Goal: Task Accomplishment & Management: Complete application form

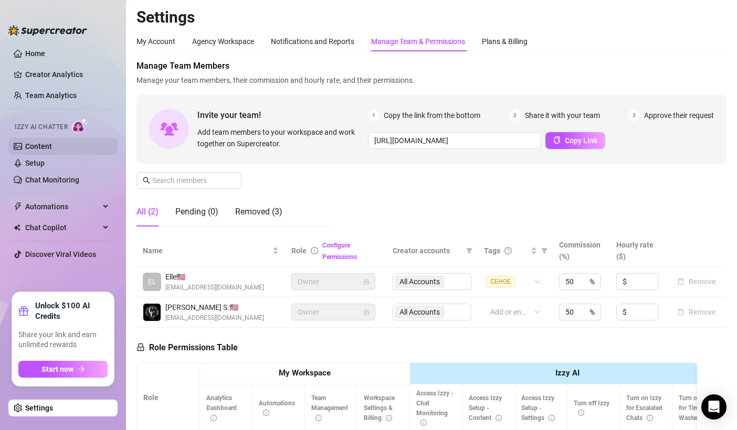
click at [32, 143] on link "Content" at bounding box center [38, 146] width 27 height 8
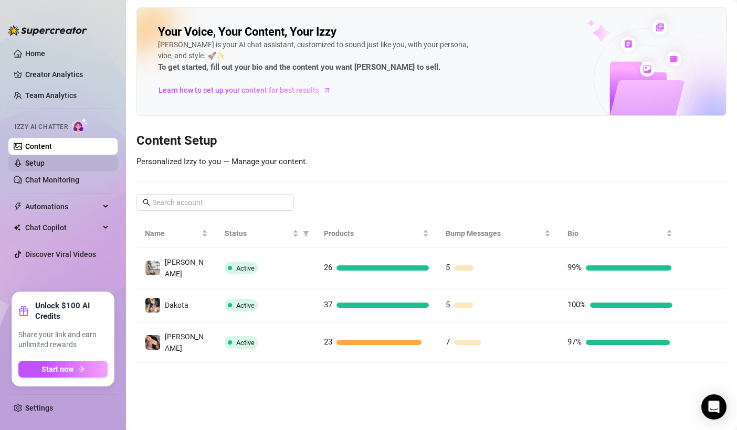
click at [45, 163] on link "Setup" at bounding box center [34, 163] width 19 height 8
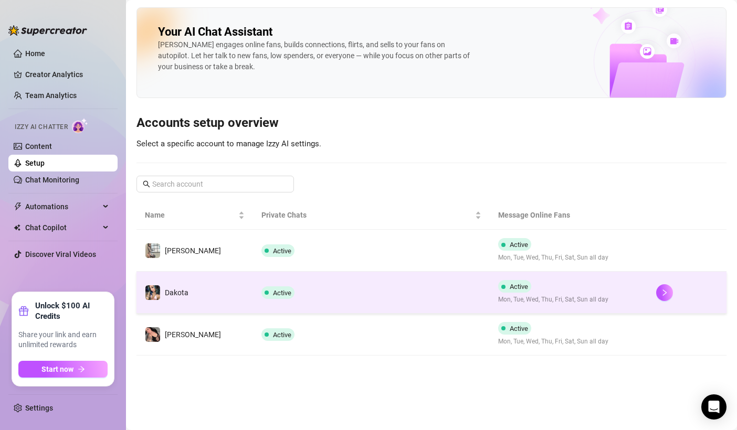
click at [329, 288] on td "Active" at bounding box center [371, 293] width 237 height 42
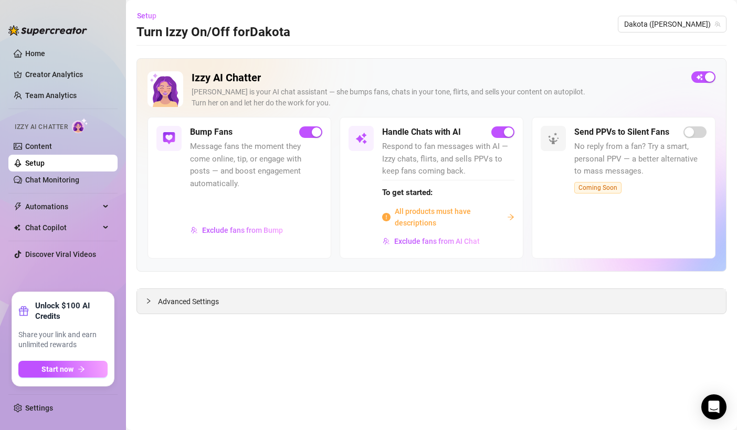
click at [224, 308] on div "Advanced Settings" at bounding box center [431, 301] width 589 height 25
click at [52, 147] on link "Content" at bounding box center [38, 146] width 27 height 8
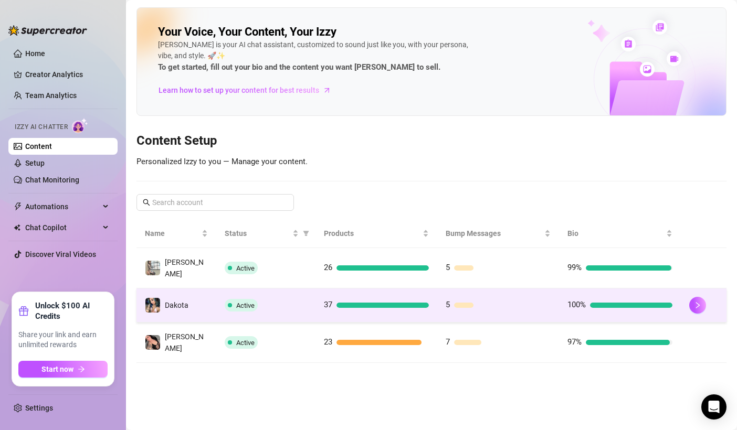
click at [278, 291] on td "Active" at bounding box center [265, 306] width 99 height 34
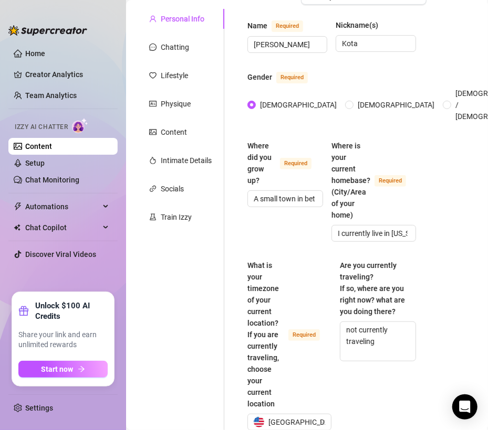
scroll to position [91, 0]
click at [299, 313] on div "What is your timezone of your current location? If you are currently traveling,…" at bounding box center [285, 334] width 77 height 150
click at [299, 414] on input "What is your timezone of your current location? If you are currently traveling,…" at bounding box center [285, 422] width 62 height 16
click at [299, 313] on div "What is your timezone of your current location? If you are currently traveling,…" at bounding box center [285, 334] width 77 height 150
click at [299, 414] on input "What is your timezone of your current location? If you are currently traveling,…" at bounding box center [285, 422] width 62 height 16
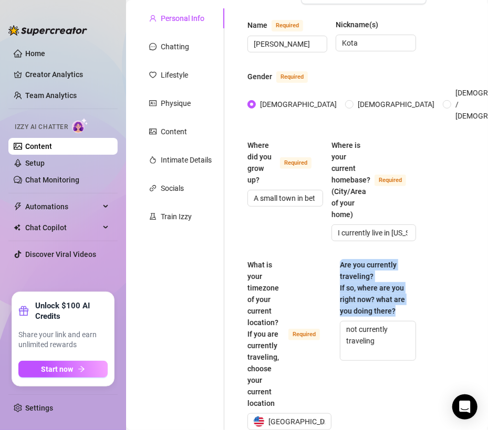
drag, startPoint x: 335, startPoint y: 244, endPoint x: 403, endPoint y: 304, distance: 90.7
copy span "Are you currently traveling? If so, where are you right now? what are you doing…"
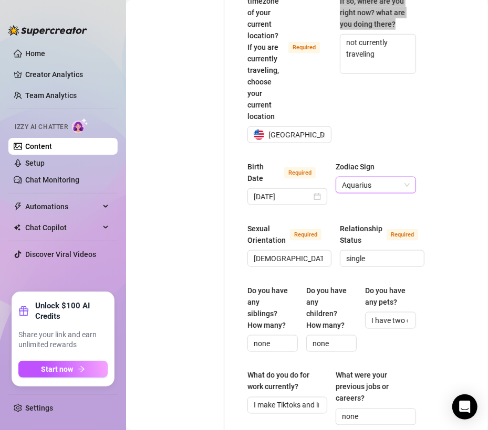
scroll to position [379, 0]
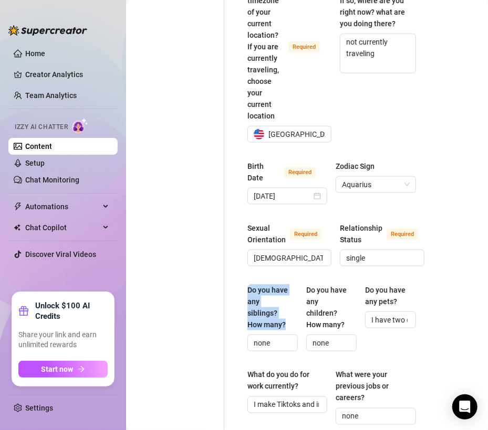
drag, startPoint x: 244, startPoint y: 278, endPoint x: 286, endPoint y: 312, distance: 54.4
copy div "Do you have any siblings? How many?"
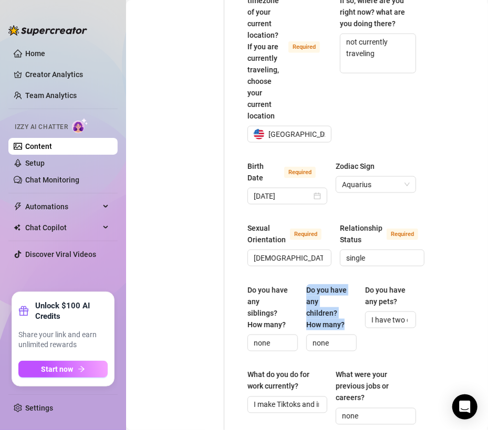
drag, startPoint x: 301, startPoint y: 275, endPoint x: 343, endPoint y: 314, distance: 57.2
click at [343, 314] on div "Do you have any siblings? How many? none Do you have any children? How many? no…" at bounding box center [331, 322] width 168 height 77
copy div "Do you have any children? How many?"
drag, startPoint x: 360, startPoint y: 276, endPoint x: 393, endPoint y: 289, distance: 35.6
click at [393, 289] on div "Do you have any siblings? How many? none Do you have any children? How many? no…" at bounding box center [331, 322] width 168 height 77
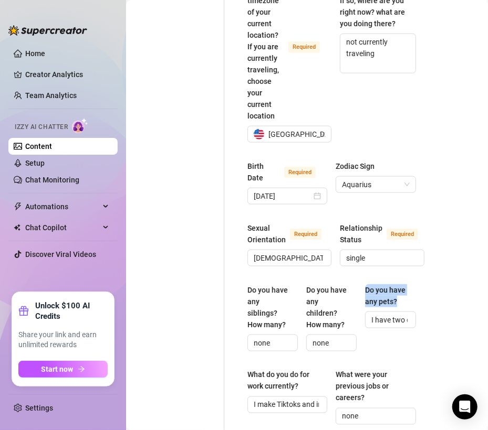
copy div "Do you have any pets?"
drag, startPoint x: 248, startPoint y: 364, endPoint x: 319, endPoint y: 378, distance: 72.3
click at [319, 378] on label "What do you do for work currently?" at bounding box center [287, 381] width 80 height 23
copy div "What do you do for work currently?"
drag, startPoint x: 330, startPoint y: 359, endPoint x: 379, endPoint y: 385, distance: 55.9
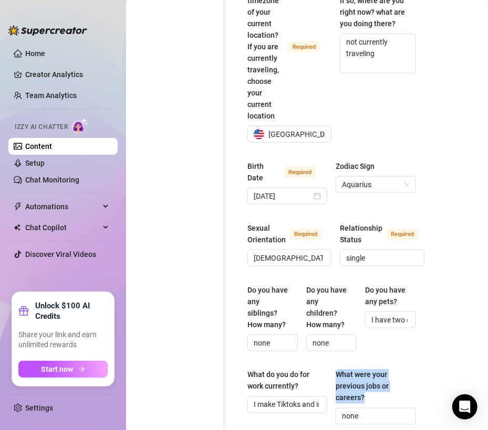
click at [379, 385] on div "What do you do for work currently? I make Tiktoks and instagram reels and love …" at bounding box center [331, 402] width 168 height 65
copy div "What were your previous jobs or careers?"
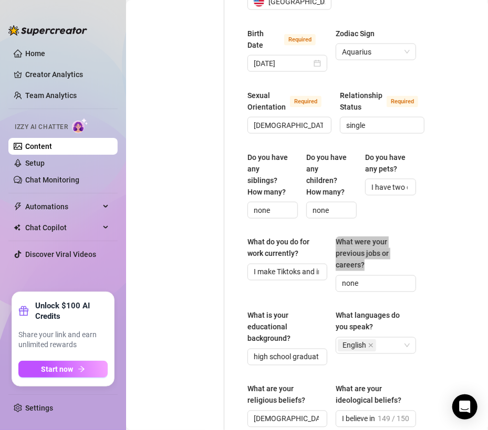
scroll to position [512, 0]
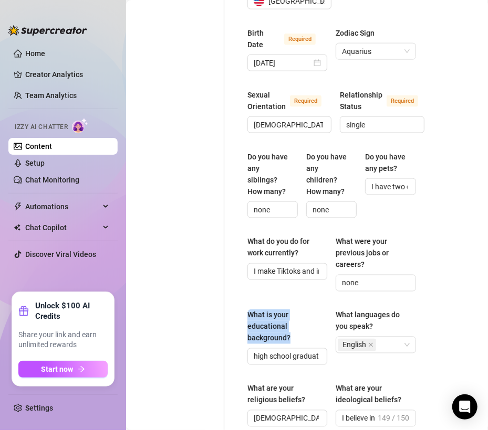
drag, startPoint x: 247, startPoint y: 301, endPoint x: 308, endPoint y: 327, distance: 66.6
click at [308, 327] on div "Name Required [PERSON_NAME] Nickname(s) Kota Gender Required [DEMOGRAPHIC_DATA]…" at bounding box center [331, 337] width 189 height 1501
copy div "What is your educational background?"
drag, startPoint x: 330, startPoint y: 300, endPoint x: 392, endPoint y: 318, distance: 64.5
click at [392, 318] on div "What is your educational background? high school graduate What languages do you…" at bounding box center [331, 342] width 168 height 65
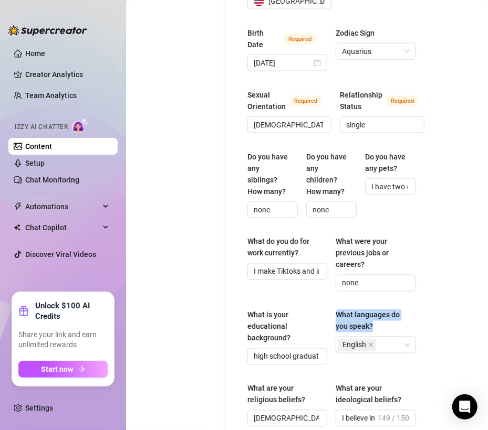
copy div "What languages do you speak?"
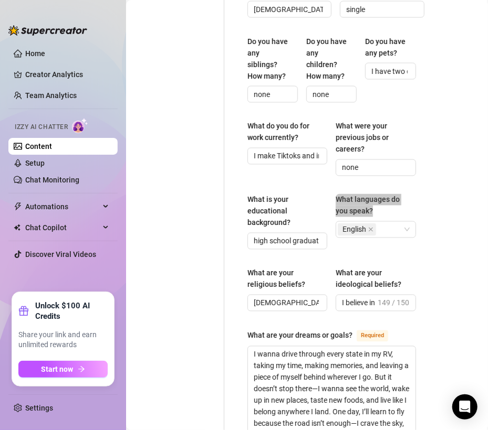
scroll to position [628, 0]
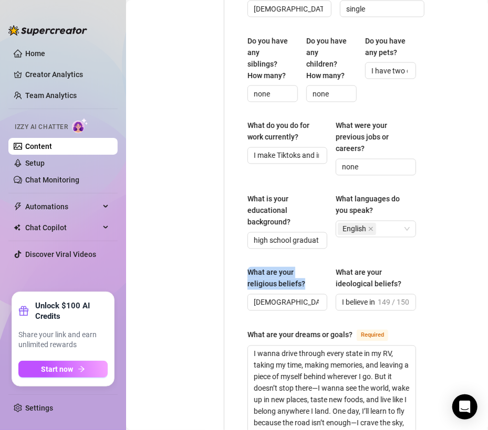
drag, startPoint x: 246, startPoint y: 256, endPoint x: 313, endPoint y: 272, distance: 69.1
click at [313, 272] on div "Name Required [PERSON_NAME] Nickname(s) Kota Gender Required [DEMOGRAPHIC_DATA]…" at bounding box center [331, 221] width 189 height 1501
copy div "What are your religious beliefs?"
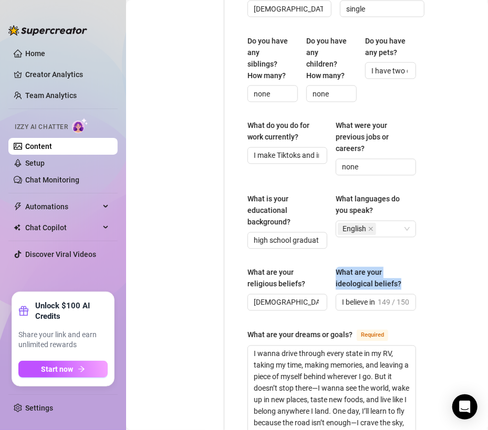
drag, startPoint x: 330, startPoint y: 255, endPoint x: 426, endPoint y: 269, distance: 96.5
click at [426, 269] on div "Bio Import Bio from other creator Personal Info Chatting Lifestyle Physique Con…" at bounding box center [306, 241] width 341 height 1582
copy div "What are your ideological beliefs?"
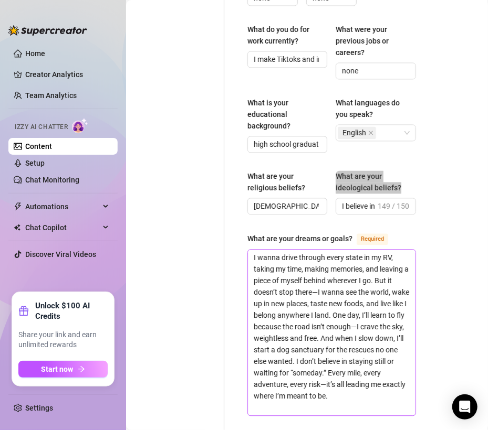
scroll to position [725, 0]
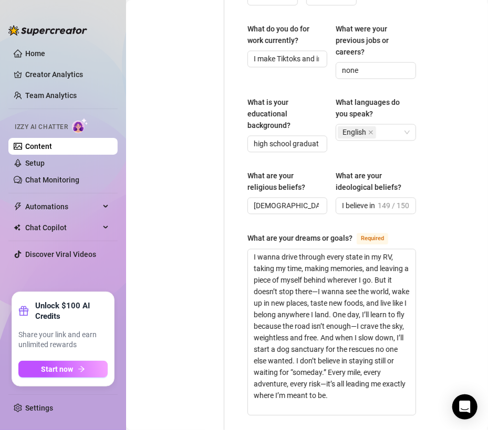
click at [281, 233] on div "What are your dreams or goals?" at bounding box center [299, 239] width 105 height 12
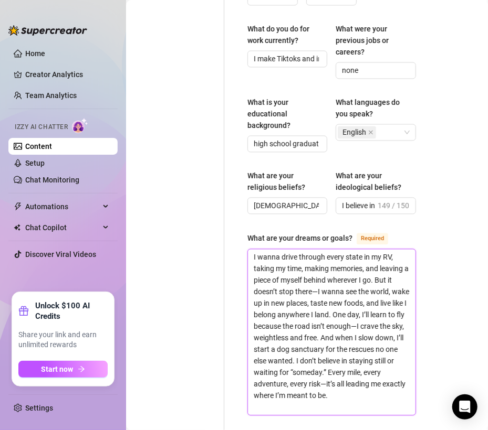
click at [281, 250] on textarea "I wanna drive through every state in my RV, taking my time, making memories, an…" at bounding box center [331, 333] width 167 height 166
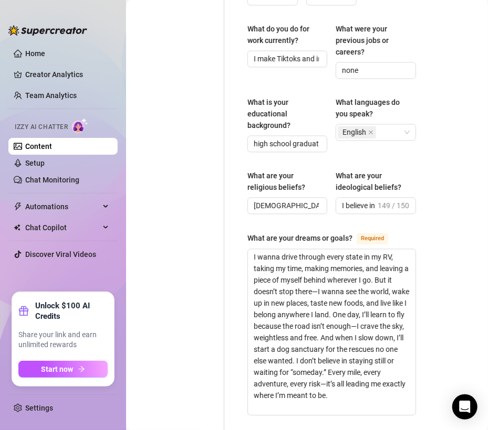
click at [281, 233] on div "What are your dreams or goals?" at bounding box center [299, 239] width 105 height 12
click at [281, 250] on textarea "I wanna drive through every state in my RV, taking my time, making memories, an…" at bounding box center [331, 333] width 167 height 166
click at [281, 233] on div "What are your dreams or goals?" at bounding box center [299, 239] width 105 height 12
click at [281, 250] on textarea "I wanna drive through every state in my RV, taking my time, making memories, an…" at bounding box center [331, 333] width 167 height 166
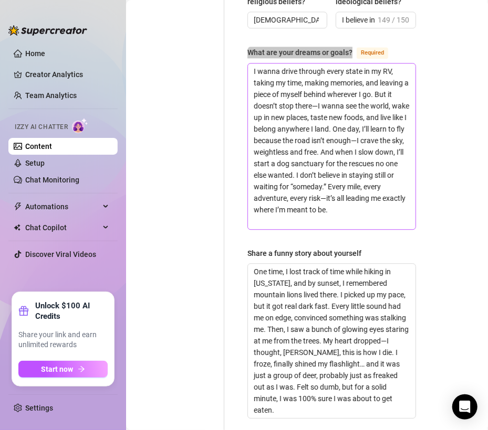
scroll to position [912, 0]
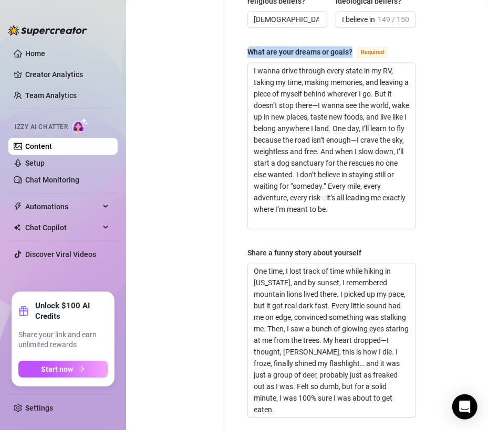
click at [263, 247] on div "Share a funny story about yourself" at bounding box center [304, 253] width 114 height 12
click at [263, 263] on textarea "One time, I lost track of time while hiking in [US_STATE], and by sunset, I rem…" at bounding box center [331, 340] width 167 height 154
click at [260, 247] on div "Share a funny story about yourself" at bounding box center [304, 253] width 114 height 12
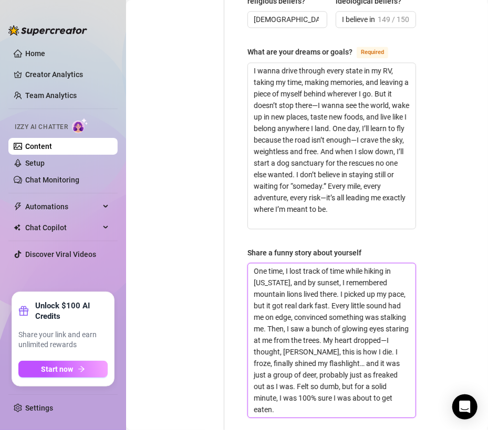
click at [260, 263] on textarea "One time, I lost track of time while hiking in [US_STATE], and by sunset, I rem…" at bounding box center [331, 340] width 167 height 154
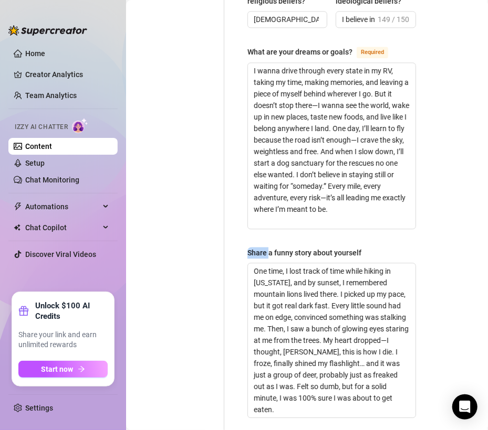
click at [260, 247] on div "Share a funny story about yourself" at bounding box center [304, 253] width 114 height 12
click at [260, 263] on textarea "One time, I lost track of time while hiking in [US_STATE], and by sunset, I rem…" at bounding box center [331, 340] width 167 height 154
click at [260, 247] on div "Share a funny story about yourself" at bounding box center [304, 253] width 114 height 12
click at [260, 263] on textarea "One time, I lost track of time while hiking in [US_STATE], and by sunset, I rem…" at bounding box center [331, 340] width 167 height 154
click at [263, 247] on div "Share a funny story about yourself" at bounding box center [304, 253] width 114 height 12
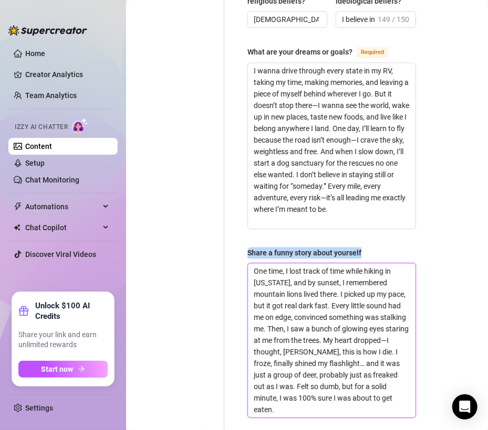
click at [263, 263] on textarea "One time, I lost track of time while hiking in [US_STATE], and by sunset, I rem…" at bounding box center [331, 340] width 167 height 154
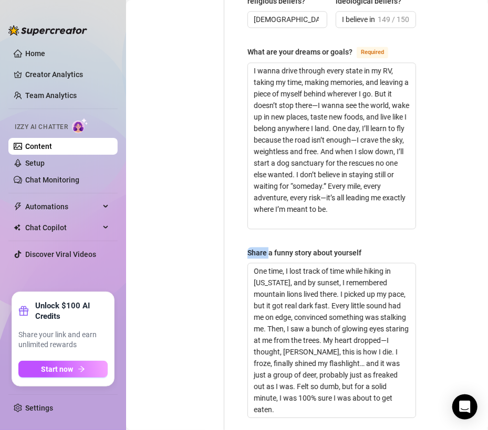
click at [263, 247] on div "Share a funny story about yourself" at bounding box center [304, 253] width 114 height 12
click at [263, 263] on textarea "One time, I lost track of time while hiking in [US_STATE], and by sunset, I rem…" at bounding box center [331, 340] width 167 height 154
click at [263, 247] on div "Share a funny story about yourself" at bounding box center [304, 253] width 114 height 12
click at [263, 263] on textarea "One time, I lost track of time while hiking in [US_STATE], and by sunset, I rem…" at bounding box center [331, 340] width 167 height 154
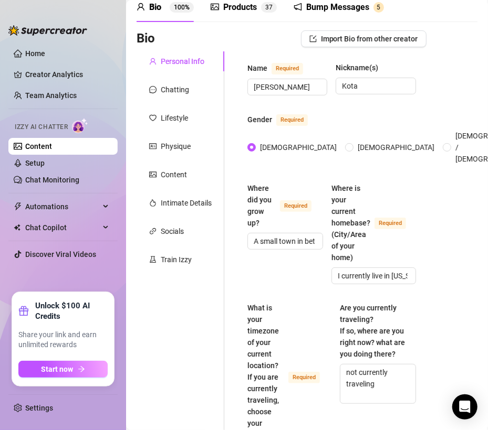
scroll to position [27, 0]
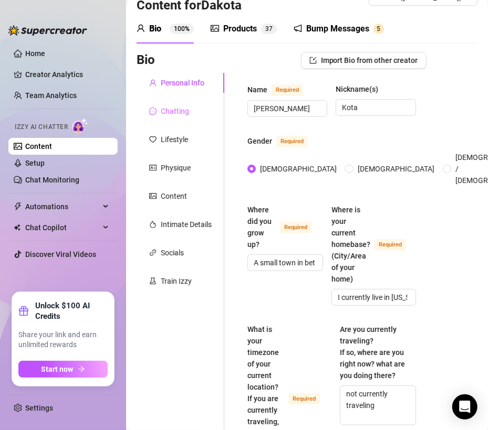
click at [176, 103] on div "Chatting" at bounding box center [180, 111] width 88 height 20
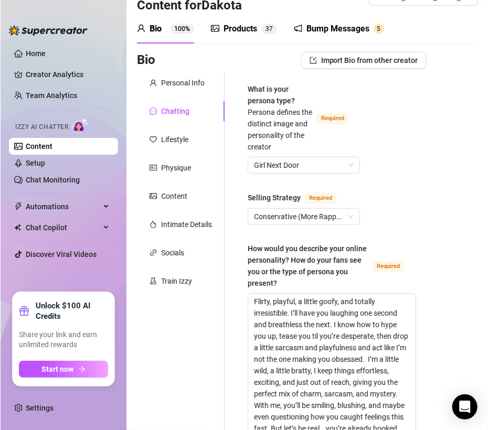
scroll to position [52, 0]
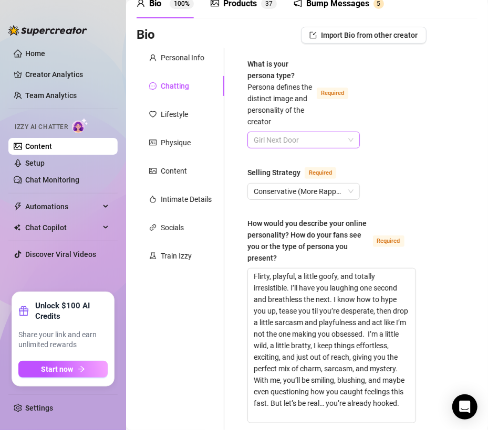
click at [314, 136] on span "Girl Next Door" at bounding box center [304, 140] width 100 height 16
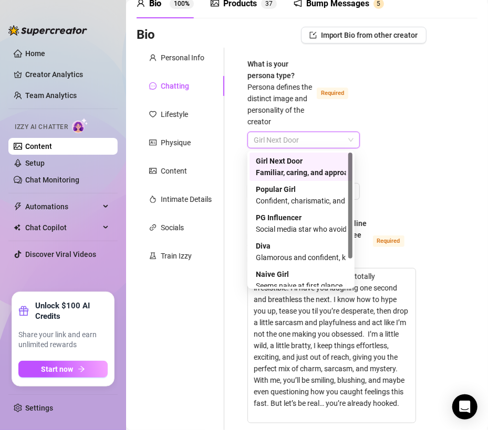
click at [314, 136] on span "Girl Next Door" at bounding box center [304, 140] width 100 height 16
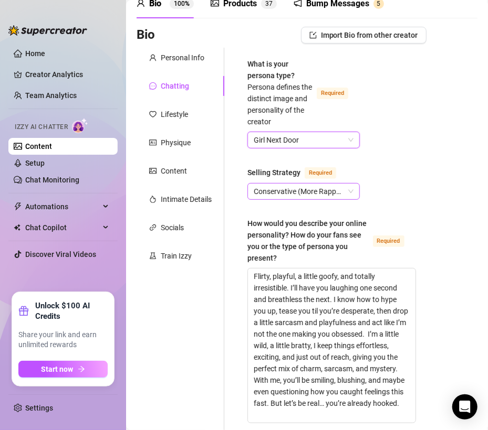
click at [331, 189] on span "Conservative (More Rapport)" at bounding box center [304, 192] width 100 height 16
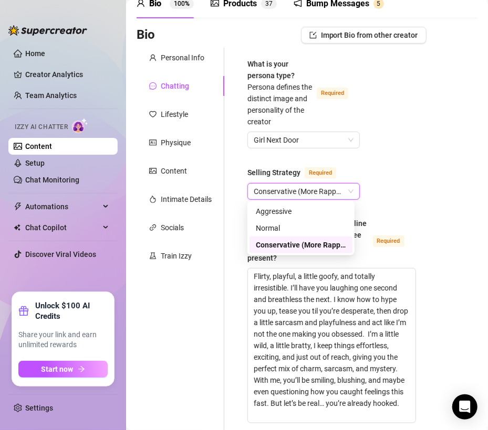
click at [331, 189] on span "Conservative (More Rapport)" at bounding box center [304, 192] width 100 height 16
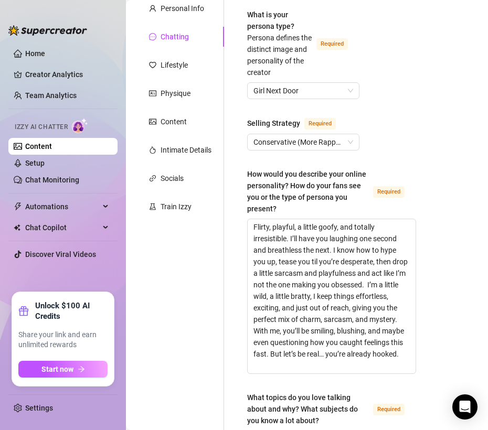
scroll to position [126, 0]
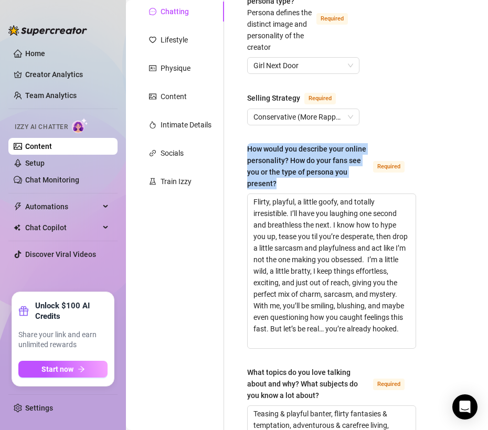
drag, startPoint x: 246, startPoint y: 146, endPoint x: 337, endPoint y: 181, distance: 97.5
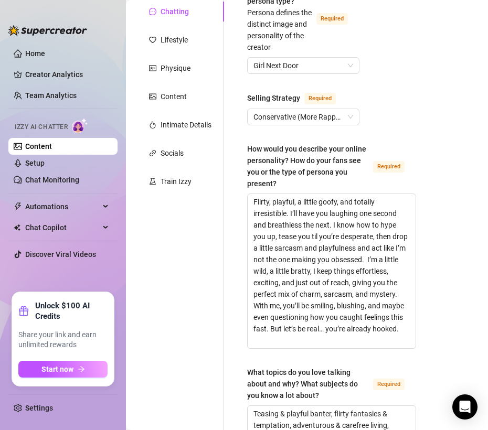
click at [305, 393] on div "What topics do you love talking about and why? What subjects do you know a lot …" at bounding box center [308, 384] width 122 height 35
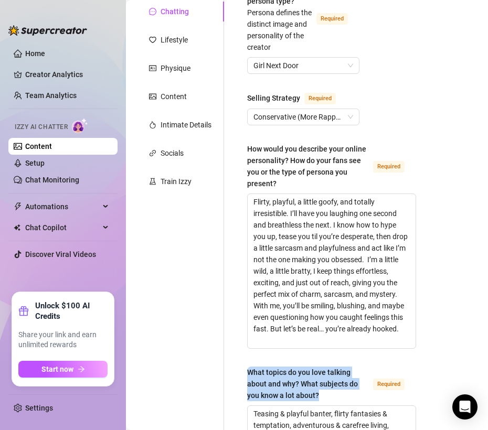
click at [305, 393] on div "What topics do you love talking about and why? What subjects do you know a lot …" at bounding box center [308, 384] width 122 height 35
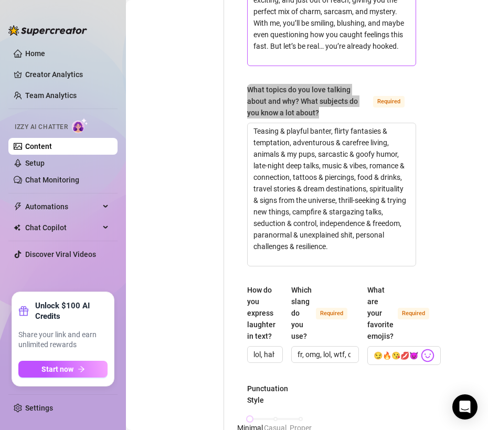
scroll to position [442, 0]
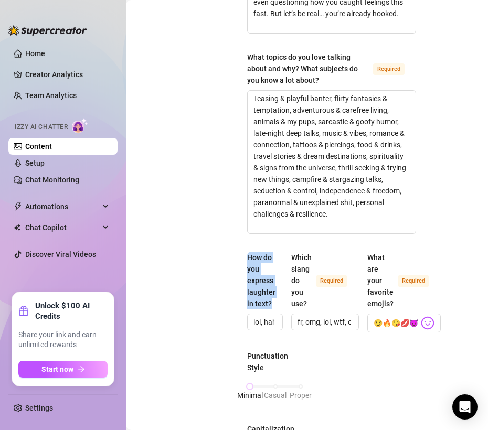
drag, startPoint x: 245, startPoint y: 253, endPoint x: 284, endPoint y: 299, distance: 60.3
click at [284, 299] on div "What is your persona type? [PERSON_NAME] defines the distinct image and persona…" at bounding box center [332, 337] width 190 height 1358
click at [290, 236] on div "What is your persona type? [PERSON_NAME] defines the distinct image and persona…" at bounding box center [331, 336] width 169 height 1337
drag, startPoint x: 245, startPoint y: 255, endPoint x: 274, endPoint y: 305, distance: 58.8
click at [274, 305] on div "What is your persona type? [PERSON_NAME] defines the distinct image and persona…" at bounding box center [332, 337] width 190 height 1358
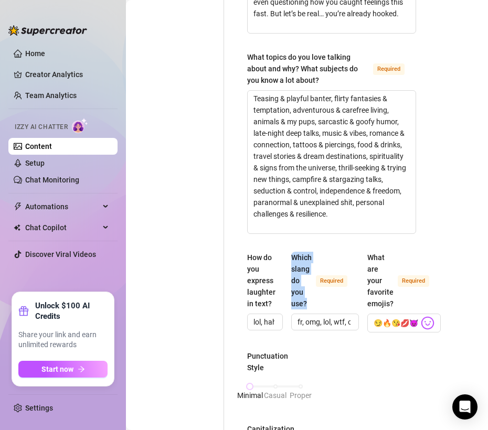
drag, startPoint x: 290, startPoint y: 252, endPoint x: 313, endPoint y: 301, distance: 53.8
click at [313, 301] on div "Which slang do you use? Required" at bounding box center [321, 281] width 60 height 58
drag, startPoint x: 362, startPoint y: 253, endPoint x: 398, endPoint y: 304, distance: 62.6
click at [398, 304] on div "How do you express laughter in text? lol, haha, 🤣, 😂 Which slang do you use? Re…" at bounding box center [331, 297] width 169 height 90
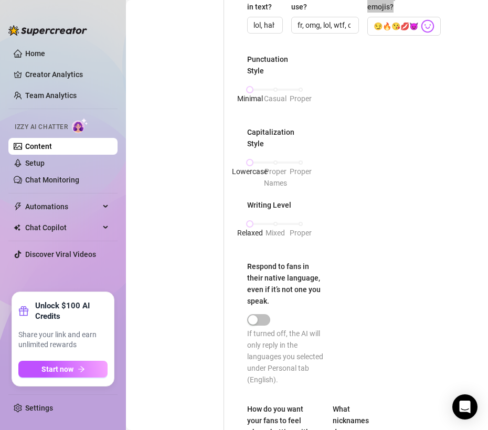
scroll to position [740, 0]
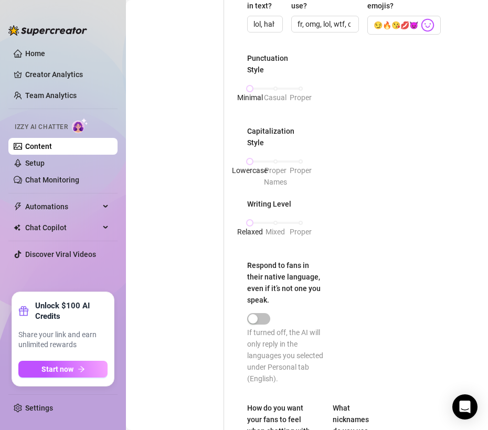
click at [280, 194] on div "Punctuation Style Minimal Casual Proper Capitalization Style Lowercase Proper N…" at bounding box center [331, 223] width 169 height 342
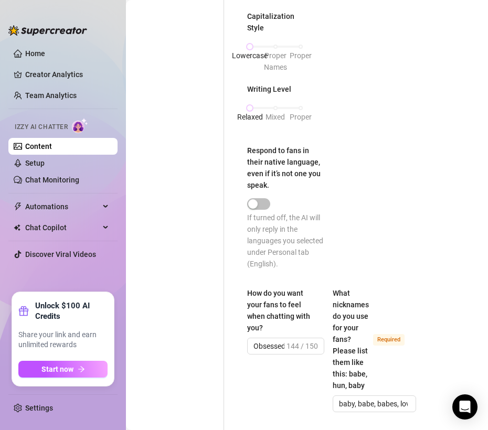
scroll to position [865, 0]
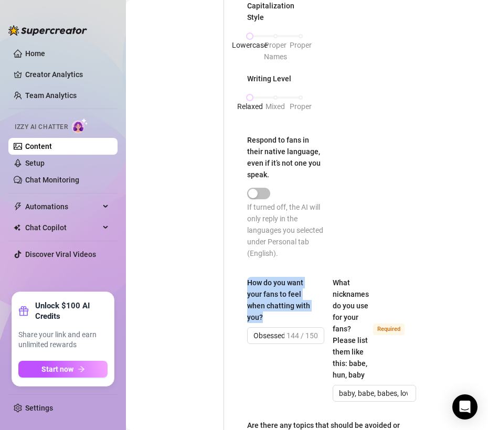
drag, startPoint x: 249, startPoint y: 276, endPoint x: 280, endPoint y: 313, distance: 48.8
click at [280, 313] on div "How do you want your fans to feel when chatting with you?" at bounding box center [282, 300] width 70 height 46
click at [333, 293] on div "What nicknames do you use for your fans? Please list them like this: babe, hun,…" at bounding box center [351, 329] width 36 height 104
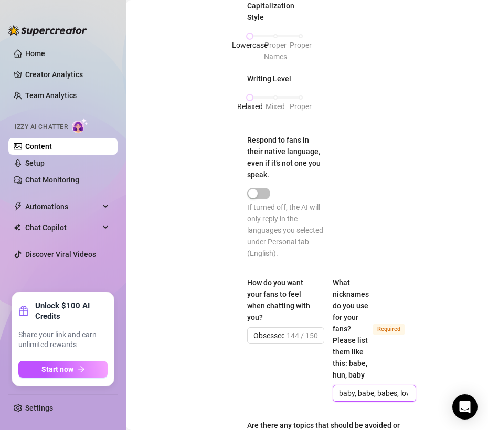
click at [339, 388] on input "baby, babe, babes, love, lovebug, my love, handsome" at bounding box center [373, 394] width 69 height 12
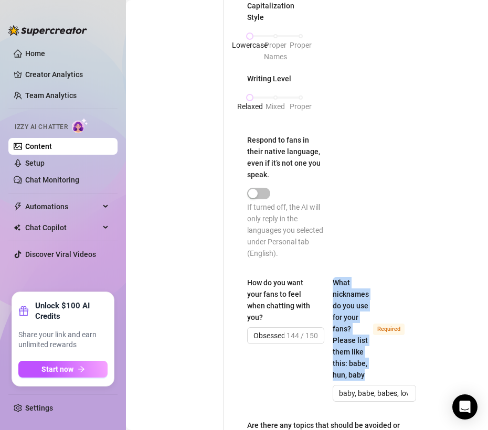
drag, startPoint x: 326, startPoint y: 279, endPoint x: 363, endPoint y: 375, distance: 103.3
click at [363, 375] on div "How do you want your fans to feel when chatting with you? Obsessed, desired, te…" at bounding box center [331, 344] width 169 height 134
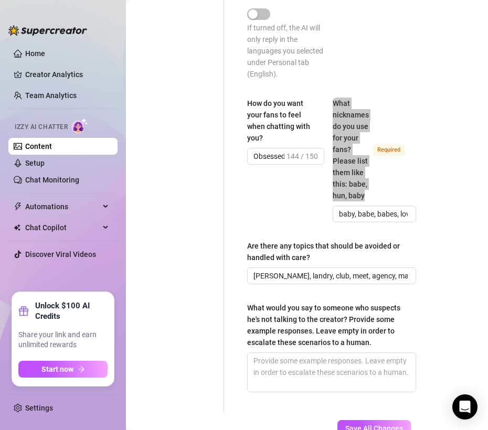
scroll to position [1047, 0]
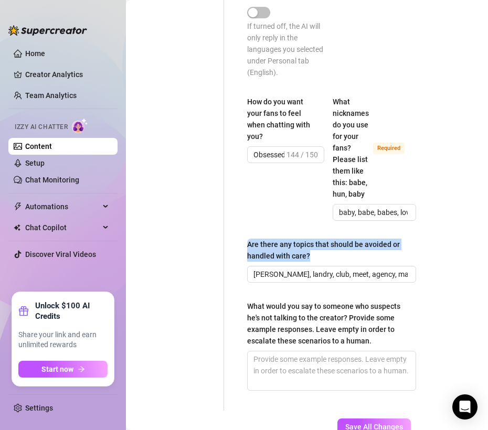
drag, startPoint x: 247, startPoint y: 244, endPoint x: 313, endPoint y: 254, distance: 67.0
click at [313, 254] on div "Are there any topics that should be avoided or handled with care?" at bounding box center [328, 250] width 162 height 23
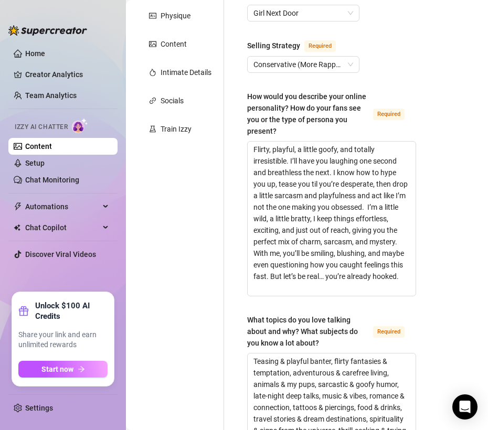
scroll to position [0, 0]
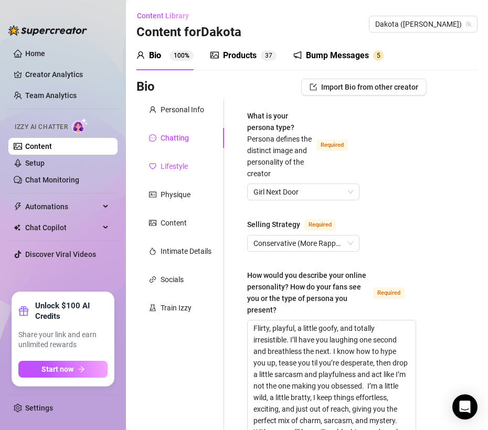
click at [180, 165] on div "Lifestyle" at bounding box center [174, 167] width 27 height 12
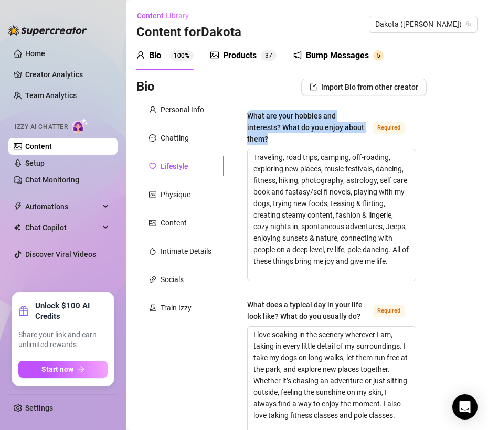
drag, startPoint x: 249, startPoint y: 115, endPoint x: 308, endPoint y: 140, distance: 64.0
click at [308, 140] on div "What are your hobbies and interests? What do you enjoy about them?" at bounding box center [308, 127] width 122 height 35
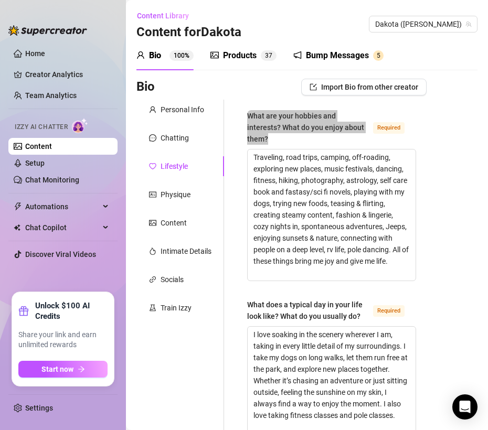
scroll to position [56, 0]
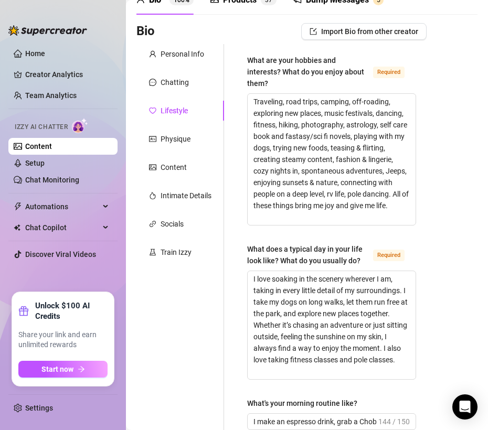
click at [267, 252] on div "What does a typical day in your life look like? What do you usually do?" at bounding box center [308, 255] width 122 height 23
click at [267, 271] on textarea "I love soaking in the scenery wherever I am, taking in every little detail of m…" at bounding box center [332, 325] width 168 height 108
click at [267, 252] on div "What does a typical day in your life look like? What do you usually do?" at bounding box center [308, 255] width 122 height 23
click at [267, 271] on textarea "I love soaking in the scenery wherever I am, taking in every little detail of m…" at bounding box center [332, 325] width 168 height 108
click at [267, 252] on div "What does a typical day in your life look like? What do you usually do?" at bounding box center [308, 255] width 122 height 23
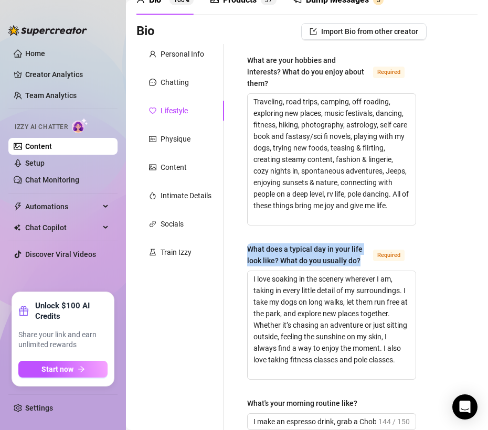
click at [267, 271] on textarea "I love soaking in the scenery wherever I am, taking in every little detail of m…" at bounding box center [332, 325] width 168 height 108
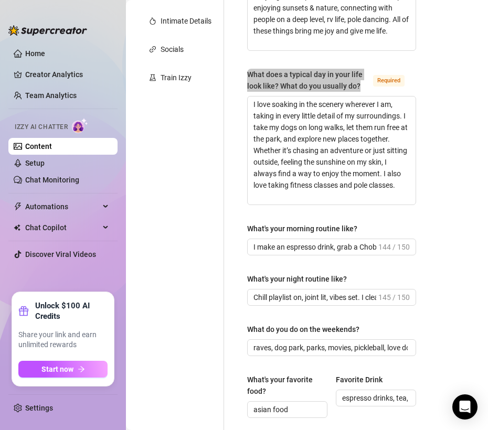
scroll to position [235, 0]
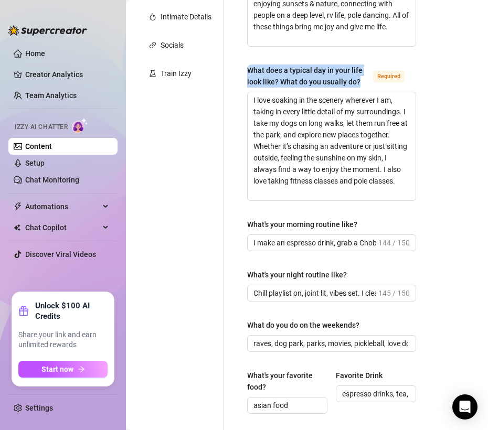
click at [293, 227] on div "What's your morning routine like?" at bounding box center [302, 225] width 110 height 12
click at [293, 237] on input "I make an espresso drink, grab a Chobani Flip, and pack a cone while sitting ou…" at bounding box center [315, 243] width 123 height 12
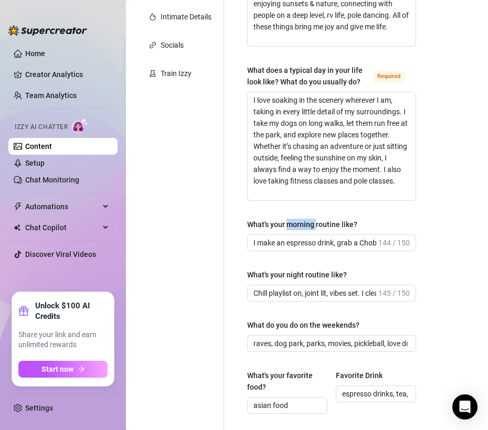
scroll to position [0, 0]
click at [293, 227] on div "What's your morning routine like?" at bounding box center [302, 225] width 110 height 12
click at [293, 237] on input "I make an espresso drink, grab a Chobani Flip, and pack a cone while sitting ou…" at bounding box center [315, 243] width 123 height 12
click at [293, 227] on div "What's your morning routine like?" at bounding box center [302, 225] width 110 height 12
click at [293, 237] on input "I make an espresso drink, grab a Chobani Flip, and pack a cone while sitting ou…" at bounding box center [315, 243] width 123 height 12
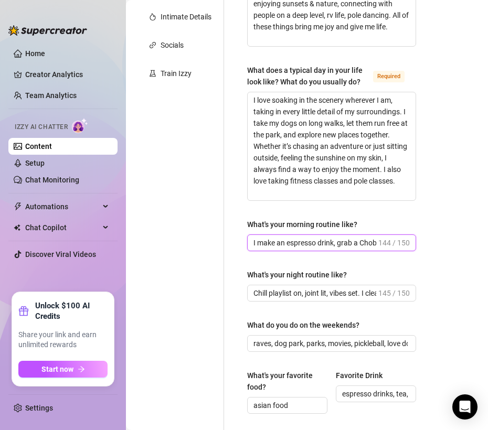
scroll to position [0, 349]
click at [288, 223] on div "What's your morning routine like?" at bounding box center [302, 225] width 110 height 12
click at [288, 237] on input "I make an espresso drink, grab a Chobani Flip, and pack a cone while sitting ou…" at bounding box center [315, 243] width 123 height 12
click at [288, 223] on div "What's your morning routine like?" at bounding box center [302, 225] width 110 height 12
click at [288, 237] on input "I make an espresso drink, grab a Chobani Flip, and pack a cone while sitting ou…" at bounding box center [315, 243] width 123 height 12
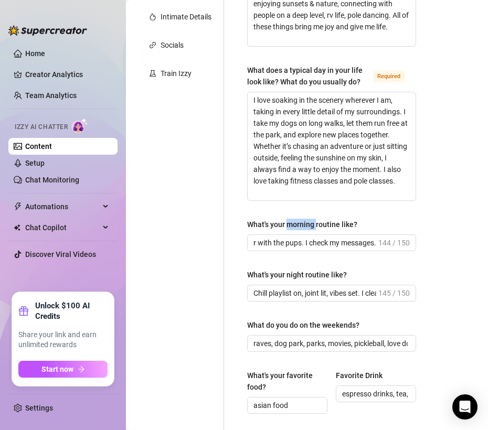
scroll to position [0, 0]
click at [288, 223] on div "What's your morning routine like?" at bounding box center [302, 225] width 110 height 12
click at [288, 237] on input "I make an espresso drink, grab a Chobani Flip, and pack a cone while sitting ou…" at bounding box center [315, 243] width 123 height 12
click at [288, 223] on div "What's your morning routine like?" at bounding box center [302, 225] width 110 height 12
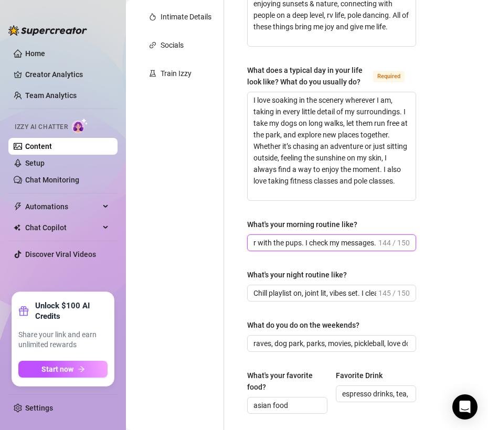
click at [288, 237] on input "I make an espresso drink, grab a Chobani Flip, and pack a cone while sitting ou…" at bounding box center [315, 243] width 123 height 12
click at [288, 223] on div "What's your morning routine like?" at bounding box center [302, 225] width 110 height 12
click at [288, 237] on input "I make an espresso drink, grab a Chobani Flip, and pack a cone while sitting ou…" at bounding box center [315, 243] width 123 height 12
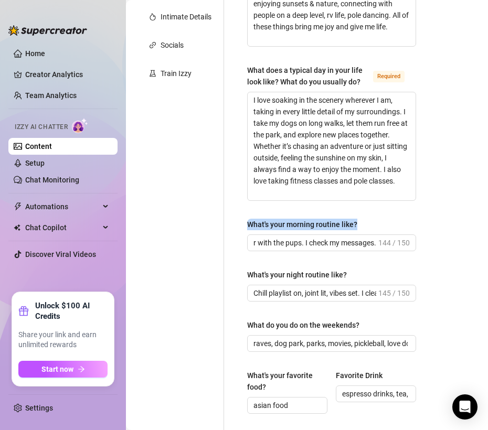
click at [288, 223] on div "What's your morning routine like?" at bounding box center [302, 225] width 110 height 12
click at [288, 237] on input "I make an espresso drink, grab a Chobani Flip, and pack a cone while sitting ou…" at bounding box center [315, 243] width 123 height 12
click at [288, 223] on div "What's your morning routine like?" at bounding box center [302, 225] width 110 height 12
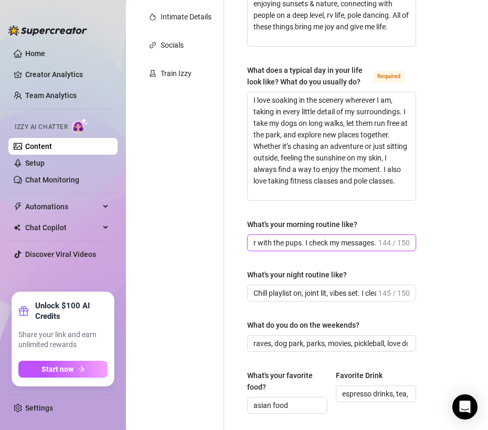
click at [288, 237] on input "I make an espresso drink, grab a Chobani Flip, and pack a cone while sitting ou…" at bounding box center [315, 243] width 123 height 12
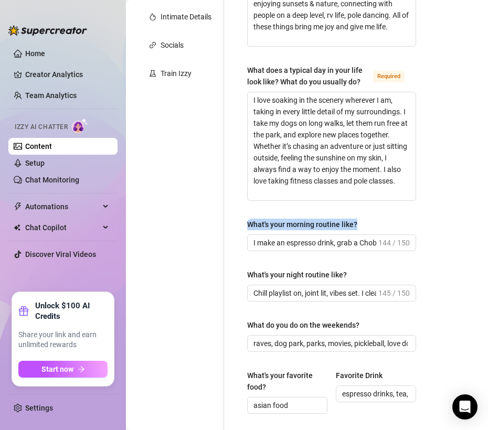
drag, startPoint x: 244, startPoint y: 220, endPoint x: 363, endPoint y: 219, distance: 119.1
click at [363, 219] on div "What are your hobbies and interests? What do you enjoy about them? Required Tra…" at bounding box center [332, 316] width 190 height 902
click at [258, 276] on div "What's your night routine like?" at bounding box center [297, 275] width 100 height 12
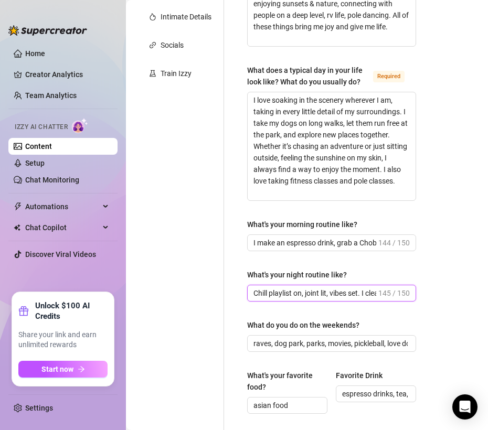
click at [258, 288] on input "Chill playlist on, joint lit, vibes set. I clean up a bit, do my skincare, then…" at bounding box center [315, 294] width 123 height 12
click at [258, 276] on div "What's your night routine like?" at bounding box center [297, 275] width 100 height 12
click at [258, 288] on input "Chill playlist on, joint lit, vibes set. I clean up a bit, do my skincare, then…" at bounding box center [315, 294] width 123 height 12
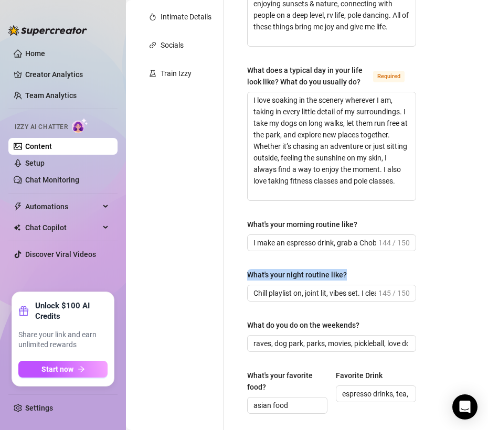
click at [258, 276] on div "What's your night routine like?" at bounding box center [297, 275] width 100 height 12
click at [258, 288] on input "Chill playlist on, joint lit, vibes set. I clean up a bit, do my skincare, then…" at bounding box center [315, 294] width 123 height 12
drag, startPoint x: 246, startPoint y: 272, endPoint x: 373, endPoint y: 273, distance: 127.0
click at [373, 273] on div "What are your hobbies and interests? What do you enjoy about them? Required Tra…" at bounding box center [332, 316] width 190 height 902
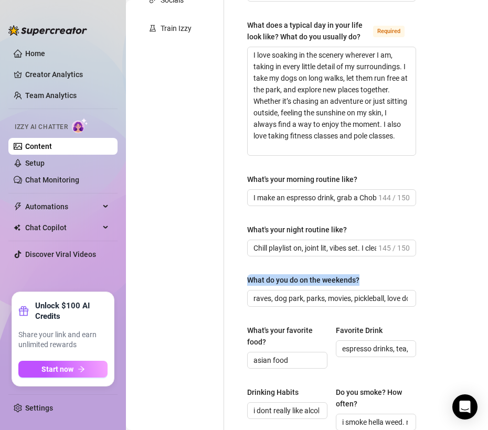
drag, startPoint x: 247, startPoint y: 279, endPoint x: 370, endPoint y: 282, distance: 123.4
click at [370, 282] on div "What are your hobbies and interests? What do you enjoy about them? Required Tra…" at bounding box center [332, 271] width 190 height 902
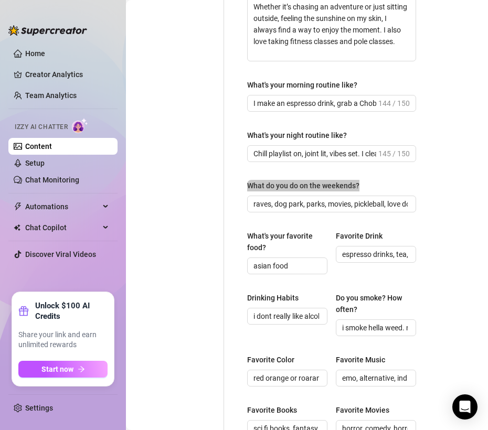
scroll to position [375, 0]
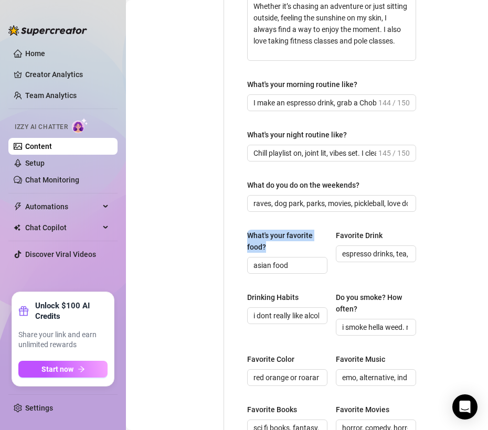
drag, startPoint x: 247, startPoint y: 235, endPoint x: 274, endPoint y: 248, distance: 30.3
click at [274, 248] on div "What are your hobbies and interests? What do you enjoy about them? Required Tra…" at bounding box center [332, 176] width 190 height 902
click at [336, 235] on div "Favorite Drink" at bounding box center [359, 236] width 47 height 12
click at [342, 248] on input "espresso drinks, tea, water" at bounding box center [375, 254] width 66 height 12
click at [336, 235] on div "Favorite Drink" at bounding box center [359, 236] width 47 height 12
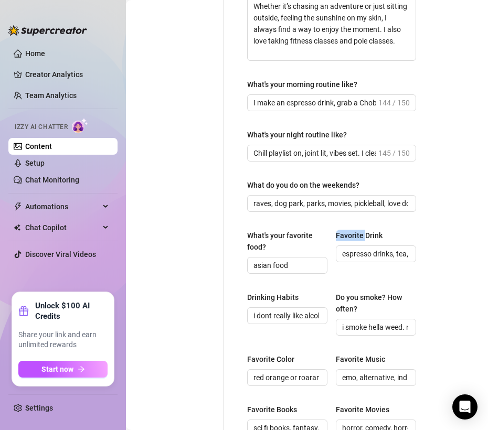
click at [342, 248] on input "espresso drinks, tea, water" at bounding box center [375, 254] width 66 height 12
click at [336, 235] on div "Favorite Drink" at bounding box center [359, 236] width 47 height 12
click at [342, 248] on input "espresso drinks, tea, water" at bounding box center [375, 254] width 66 height 12
drag, startPoint x: 333, startPoint y: 235, endPoint x: 380, endPoint y: 233, distance: 46.8
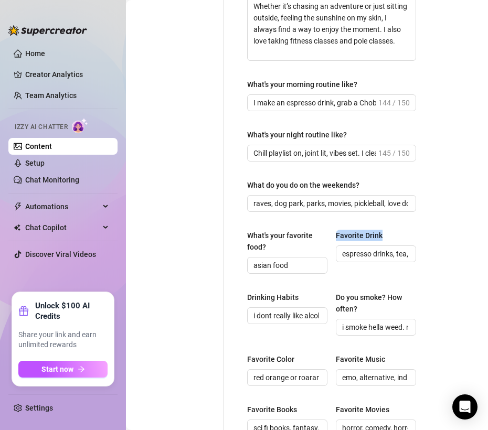
click at [380, 233] on label "Favorite Drink" at bounding box center [363, 236] width 54 height 12
click at [262, 298] on div "Drinking Habits" at bounding box center [272, 298] width 51 height 12
click at [262, 310] on input "i dont really like alcohol" at bounding box center [287, 316] width 66 height 12
click at [262, 298] on div "Drinking Habits" at bounding box center [272, 298] width 51 height 12
click at [262, 310] on input "i dont really like alcohol" at bounding box center [287, 316] width 66 height 12
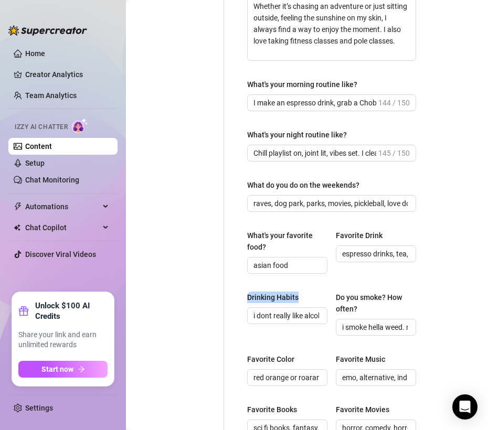
click at [262, 298] on div "Drinking Habits" at bounding box center [272, 298] width 51 height 12
click at [262, 310] on input "i dont really like alcohol" at bounding box center [287, 316] width 66 height 12
drag, startPoint x: 248, startPoint y: 295, endPoint x: 308, endPoint y: 299, distance: 59.9
click at [308, 299] on div "Drinking Habits" at bounding box center [287, 300] width 80 height 16
drag, startPoint x: 333, startPoint y: 294, endPoint x: 362, endPoint y: 307, distance: 31.0
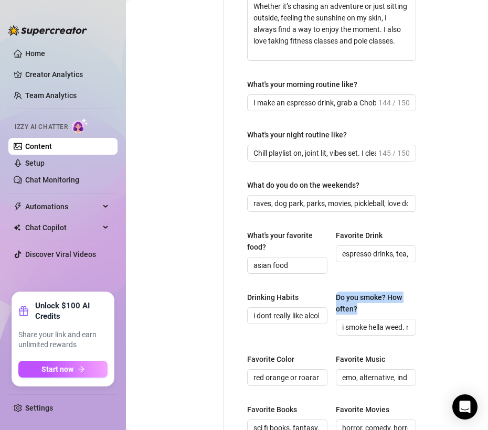
click at [362, 307] on div "Do you smoke? How often?" at bounding box center [372, 303] width 73 height 23
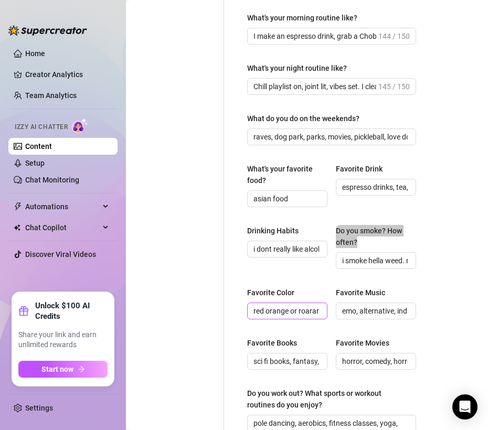
scroll to position [442, 0]
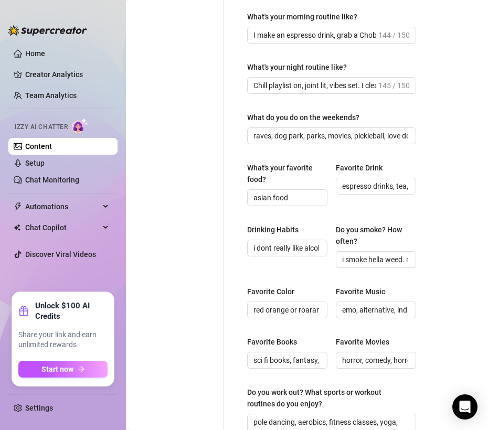
click at [254, 291] on div "Favorite Color" at bounding box center [270, 292] width 47 height 12
click at [254, 304] on input "red orange or roarange i like to call it" at bounding box center [287, 310] width 66 height 12
click at [254, 291] on div "Favorite Color" at bounding box center [270, 292] width 47 height 12
click at [254, 304] on input "red orange or roarange i like to call it" at bounding box center [287, 310] width 66 height 12
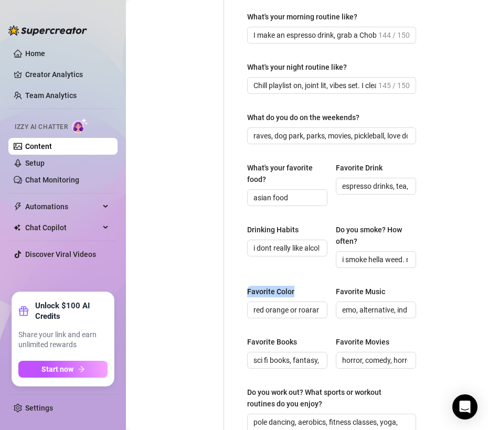
click at [254, 291] on div "Favorite Color" at bounding box center [270, 292] width 47 height 12
click at [254, 304] on input "red orange or roarange i like to call it" at bounding box center [287, 310] width 66 height 12
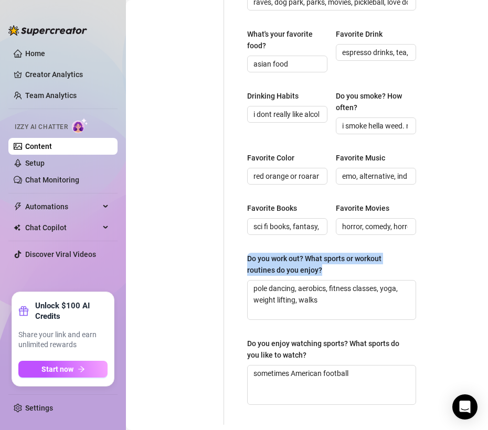
drag, startPoint x: 247, startPoint y: 259, endPoint x: 338, endPoint y: 271, distance: 91.5
click at [338, 271] on div "Do you work out? What sports or workout routines do you enjoy?" at bounding box center [328, 264] width 162 height 23
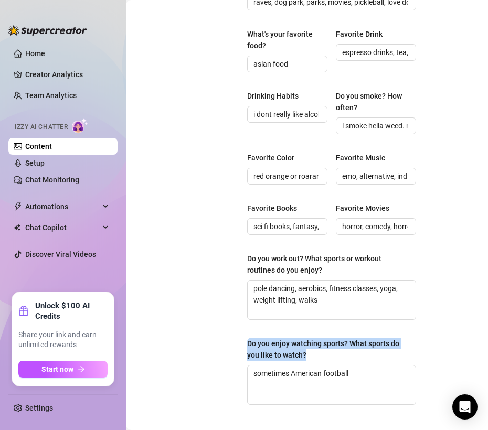
drag, startPoint x: 248, startPoint y: 343, endPoint x: 331, endPoint y: 356, distance: 83.9
click at [331, 356] on div "Do you enjoy watching sports? What sports do you like to watch?" at bounding box center [328, 349] width 162 height 23
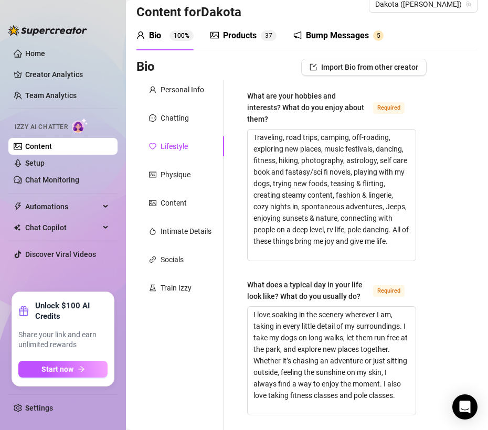
scroll to position [0, 0]
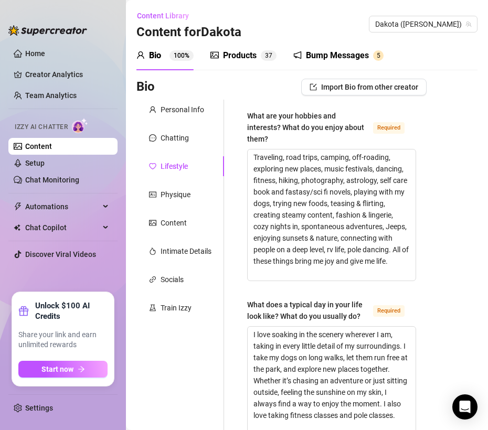
click at [330, 118] on div "What are your hobbies and interests? What do you enjoy about them?" at bounding box center [308, 127] width 122 height 35
click at [330, 150] on textarea "Traveling, road trips, camping, off-roading, exploring new places, music festiv…" at bounding box center [332, 215] width 168 height 131
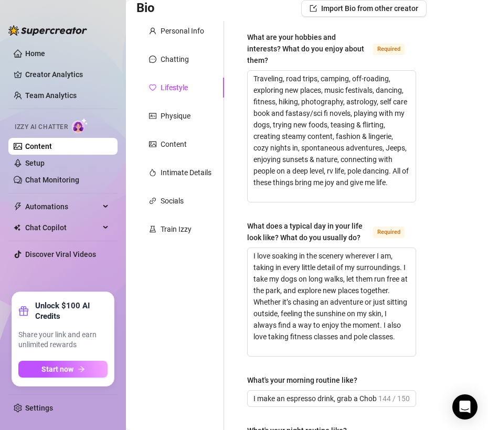
scroll to position [78, 0]
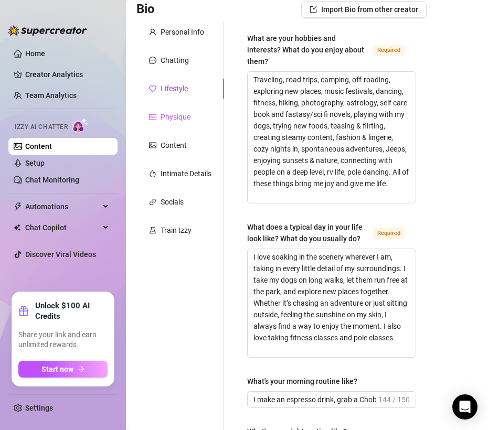
click at [178, 117] on div "Physique" at bounding box center [176, 117] width 30 height 12
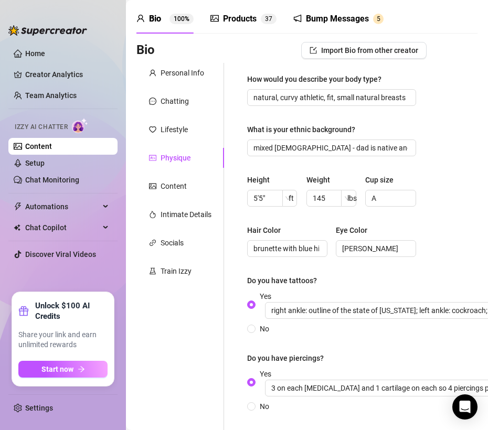
scroll to position [34, 0]
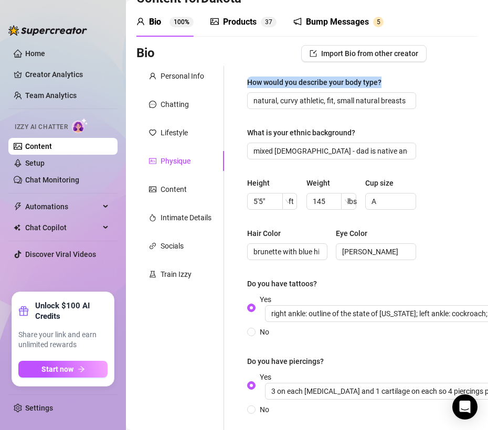
drag, startPoint x: 264, startPoint y: 83, endPoint x: 390, endPoint y: 83, distance: 126.0
click at [390, 83] on div "How would you describe your body type? natural, curvy athletic, fit, small natu…" at bounding box center [332, 251] width 190 height 370
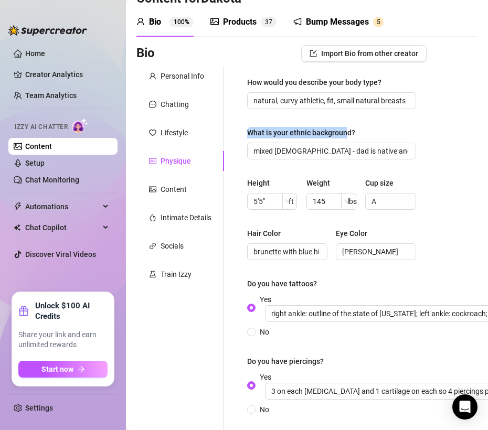
drag, startPoint x: 240, startPoint y: 137, endPoint x: 355, endPoint y: 134, distance: 115.5
click at [355, 134] on div "How would you describe your body type? natural, curvy athletic, fit, small natu…" at bounding box center [332, 251] width 190 height 370
click at [355, 134] on label "What is your ethnic background?" at bounding box center [304, 133] width 115 height 12
click at [355, 145] on input "mixed [DEMOGRAPHIC_DATA] - dad is native and mom is [DEMOGRAPHIC_DATA]" at bounding box center [331, 151] width 154 height 12
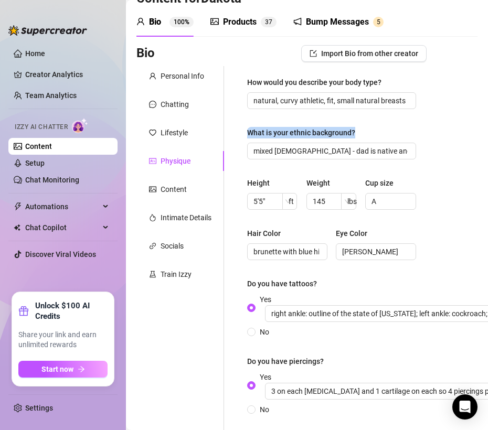
drag, startPoint x: 248, startPoint y: 133, endPoint x: 357, endPoint y: 139, distance: 109.3
click at [357, 139] on div "What is your ethnic background?" at bounding box center [331, 135] width 169 height 16
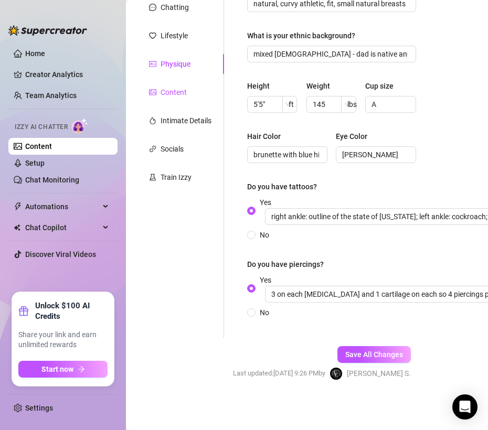
click at [174, 88] on div "Content" at bounding box center [174, 93] width 26 height 12
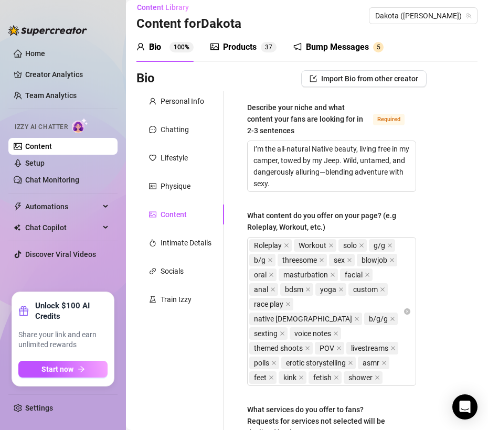
scroll to position [9, 0]
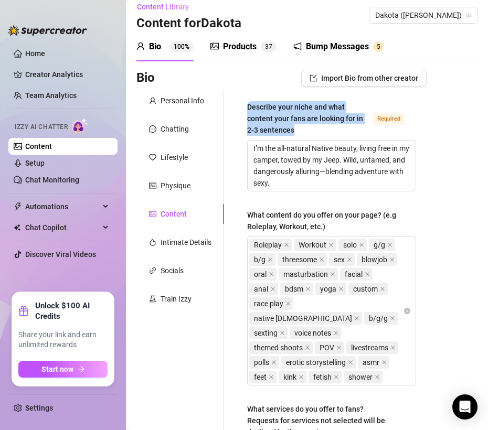
drag, startPoint x: 247, startPoint y: 106, endPoint x: 318, endPoint y: 131, distance: 75.2
click at [318, 131] on div "Describe your niche and what content your fans are looking for in 2-3 sentences…" at bounding box center [332, 396] width 190 height 610
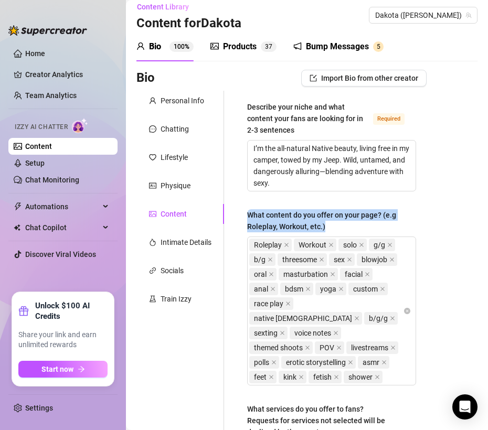
drag, startPoint x: 246, startPoint y: 214, endPoint x: 344, endPoint y: 224, distance: 98.2
click at [344, 224] on div "Describe your niche and what content your fans are looking for in 2-3 sentences…" at bounding box center [332, 396] width 190 height 610
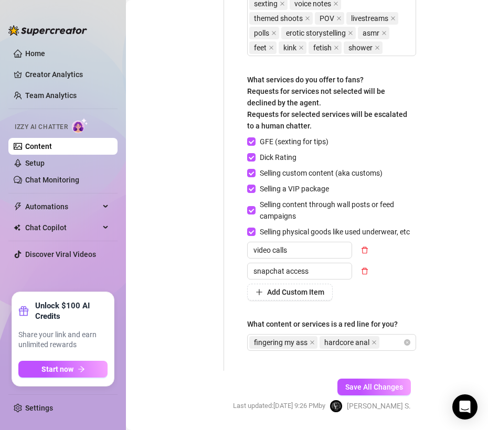
scroll to position [382, 0]
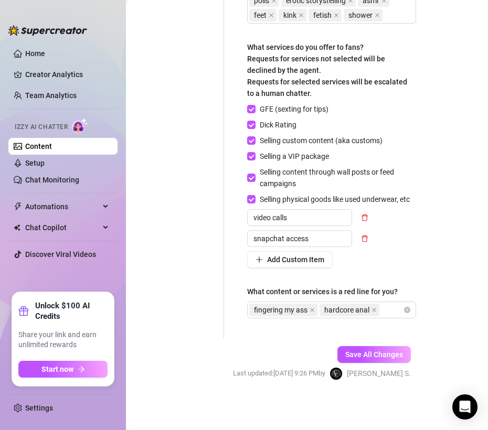
click at [352, 295] on div "What content or services is a red line for you?" at bounding box center [322, 292] width 151 height 12
click at [382, 304] on input "What content or services is a red line for you?" at bounding box center [383, 310] width 2 height 13
click at [352, 295] on div "What content or services is a red line for you?" at bounding box center [322, 292] width 151 height 12
click at [382, 304] on input "What content or services is a red line for you?" at bounding box center [383, 310] width 2 height 13
click at [289, 295] on div "What content or services is a red line for you?" at bounding box center [322, 292] width 151 height 12
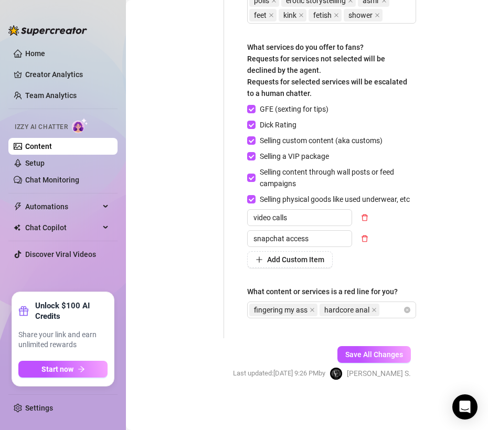
click at [382, 304] on input "What content or services is a red line for you?" at bounding box center [383, 310] width 2 height 13
click at [289, 295] on div "What content or services is a red line for you?" at bounding box center [322, 292] width 151 height 12
click at [382, 304] on input "What content or services is a red line for you?" at bounding box center [383, 310] width 2 height 13
click at [289, 295] on div "What content or services is a red line for you?" at bounding box center [322, 292] width 151 height 12
click at [382, 304] on input "What content or services is a red line for you?" at bounding box center [383, 310] width 2 height 13
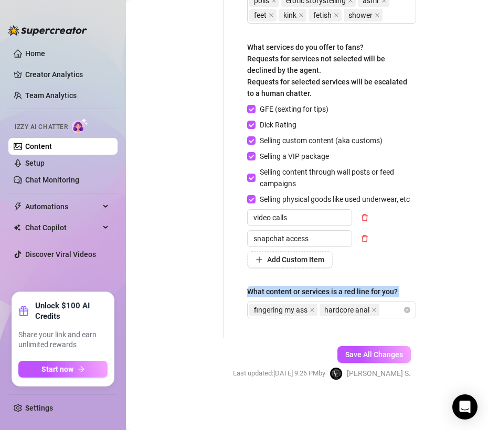
click at [267, 297] on div "What content or services is a red line for you?" at bounding box center [322, 292] width 151 height 12
click at [382, 304] on input "What content or services is a red line for you?" at bounding box center [383, 310] width 2 height 13
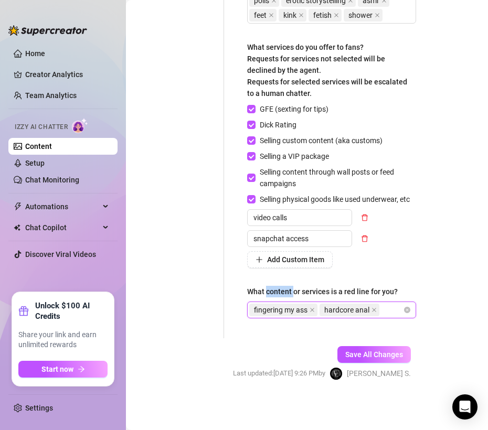
click at [267, 297] on div "What content or services is a red line for you?" at bounding box center [322, 292] width 151 height 12
click at [382, 304] on input "What content or services is a red line for you?" at bounding box center [383, 310] width 2 height 13
click at [265, 294] on div "What content or services is a red line for you?" at bounding box center [322, 292] width 151 height 12
click at [382, 304] on input "What content or services is a red line for you?" at bounding box center [383, 310] width 2 height 13
click at [265, 294] on div "What content or services is a red line for you?" at bounding box center [322, 292] width 151 height 12
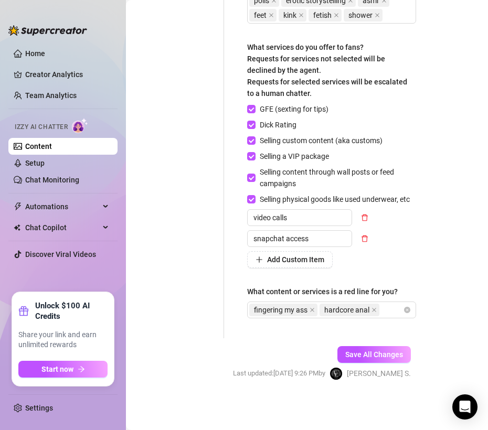
click at [382, 304] on input "What content or services is a red line for you?" at bounding box center [383, 310] width 2 height 13
click at [265, 294] on div "What content or services is a red line for you?" at bounding box center [322, 292] width 151 height 12
click at [382, 304] on input "What content or services is a red line for you?" at bounding box center [383, 310] width 2 height 13
click at [265, 294] on div "What content or services is a red line for you?" at bounding box center [322, 292] width 151 height 12
click at [382, 304] on input "What content or services is a red line for you?" at bounding box center [383, 310] width 2 height 13
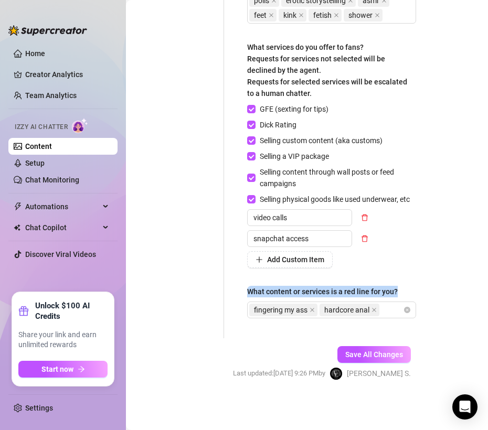
drag, startPoint x: 249, startPoint y: 292, endPoint x: 407, endPoint y: 294, distance: 158.0
click at [407, 294] on div "What content or services is a red line for you?" at bounding box center [331, 294] width 169 height 16
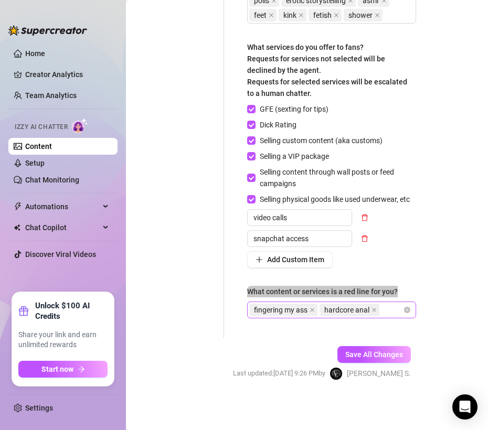
scroll to position [0, 0]
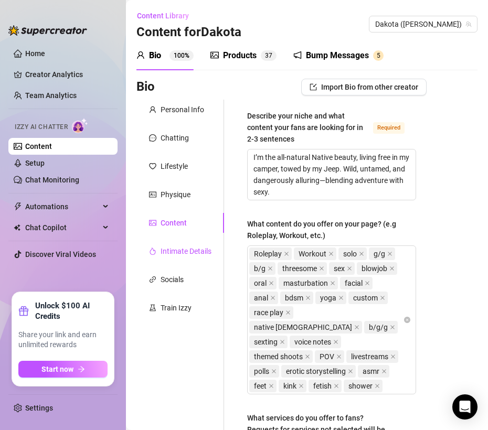
click at [199, 254] on div "Intimate Details" at bounding box center [186, 252] width 51 height 12
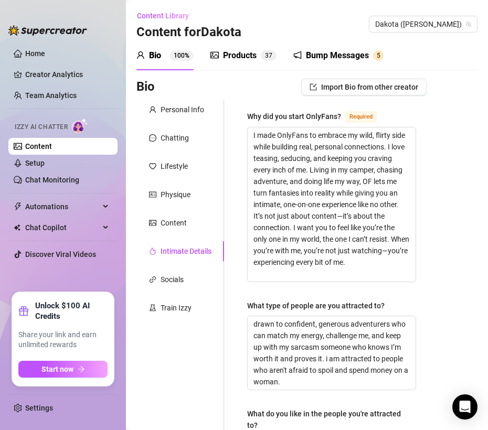
click at [265, 111] on div "Why did you start OnlyFans?" at bounding box center [294, 117] width 94 height 12
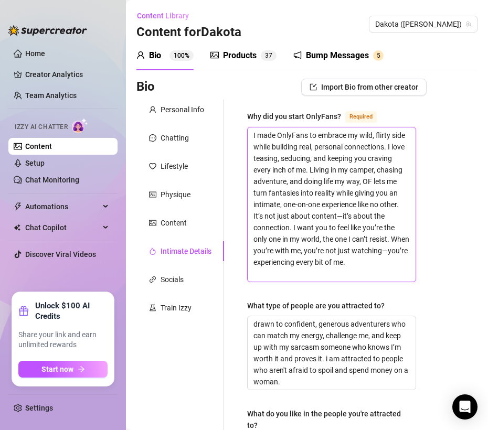
click at [265, 128] on textarea "I made OnlyFans to embrace my wild, flirty side while building real, personal c…" at bounding box center [332, 205] width 168 height 154
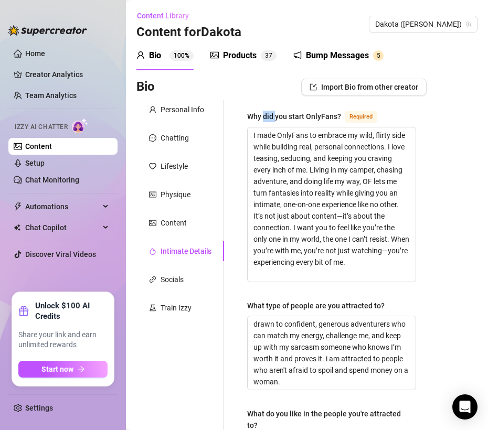
click at [265, 111] on div "Why did you start OnlyFans?" at bounding box center [294, 117] width 94 height 12
click at [265, 128] on textarea "I made OnlyFans to embrace my wild, flirty side while building real, personal c…" at bounding box center [332, 205] width 168 height 154
click at [265, 111] on div "Why did you start OnlyFans?" at bounding box center [294, 117] width 94 height 12
click at [265, 128] on textarea "I made OnlyFans to embrace my wild, flirty side while building real, personal c…" at bounding box center [332, 205] width 168 height 154
click at [257, 309] on div "What type of people are you attracted to?" at bounding box center [316, 306] width 138 height 12
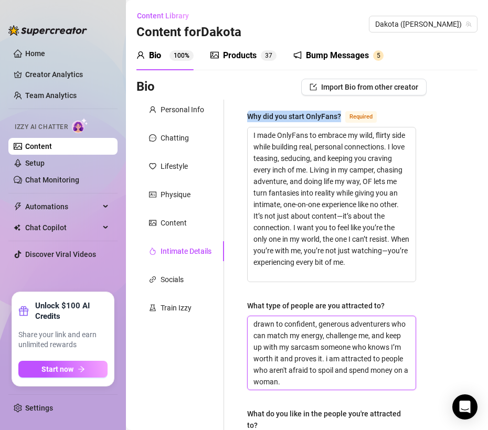
click at [257, 316] on textarea "drawn to confident, generous adventurers who can match my energy, challenge me,…" at bounding box center [332, 352] width 168 height 73
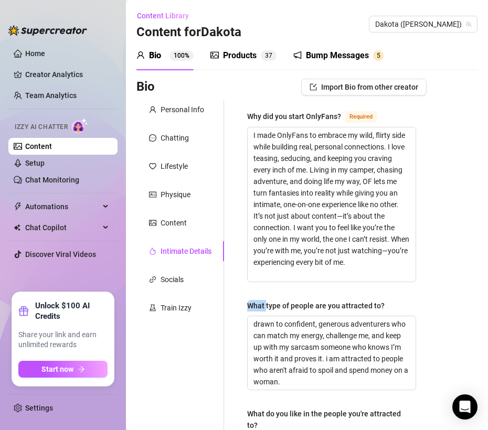
click at [257, 309] on div "What type of people are you attracted to?" at bounding box center [316, 306] width 138 height 12
click at [257, 316] on textarea "drawn to confident, generous adventurers who can match my energy, challenge me,…" at bounding box center [332, 352] width 168 height 73
click at [257, 309] on div "What type of people are you attracted to?" at bounding box center [316, 306] width 138 height 12
click at [257, 316] on textarea "drawn to confident, generous adventurers who can match my energy, challenge me,…" at bounding box center [332, 352] width 168 height 73
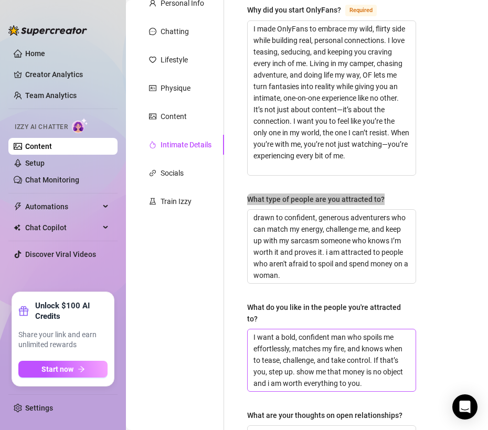
scroll to position [193, 0]
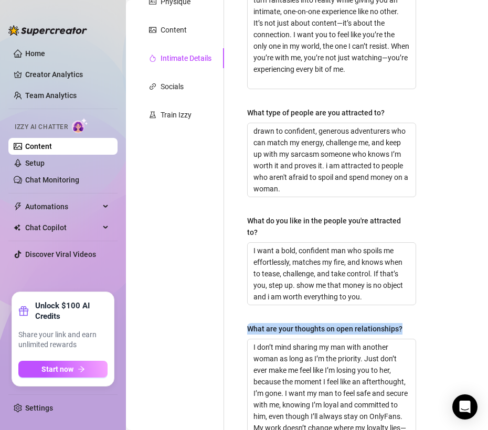
drag, startPoint x: 296, startPoint y: 320, endPoint x: 427, endPoint y: 328, distance: 130.9
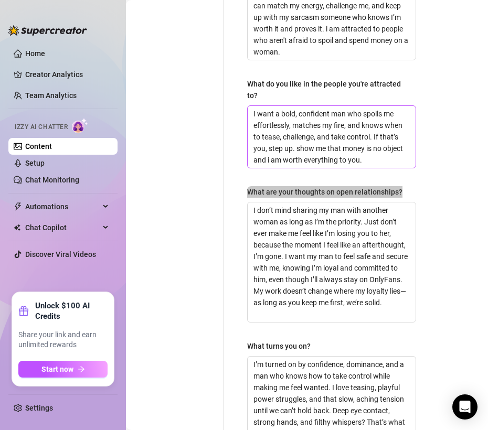
scroll to position [399, 0]
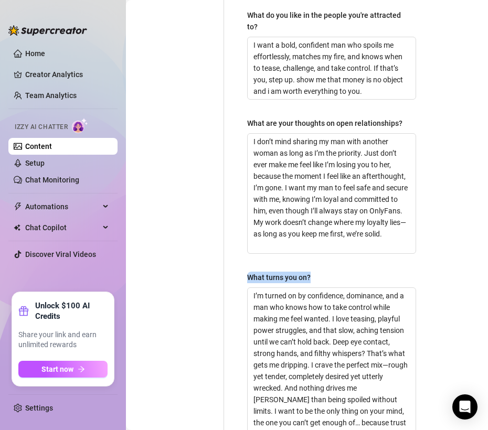
drag, startPoint x: 245, startPoint y: 278, endPoint x: 321, endPoint y: 279, distance: 75.6
click at [321, 279] on div "Why did you start OnlyFans? Required I made OnlyFans to embrace my wild, flirty…" at bounding box center [332, 248] width 190 height 1094
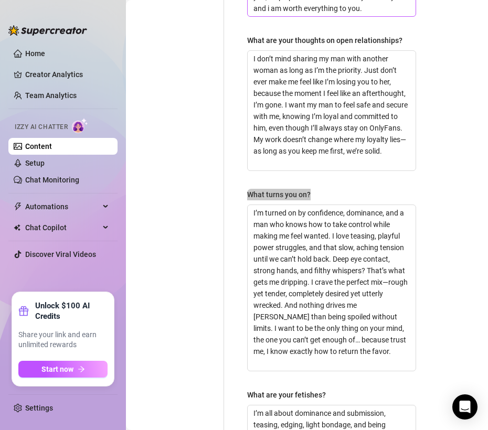
scroll to position [658, 0]
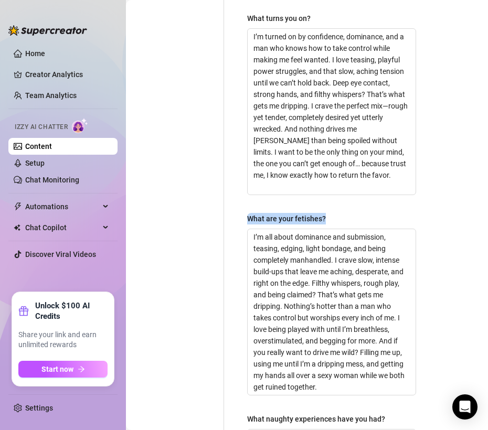
drag, startPoint x: 247, startPoint y: 217, endPoint x: 337, endPoint y: 214, distance: 90.4
click at [337, 214] on div "What are your fetishes?" at bounding box center [331, 221] width 169 height 16
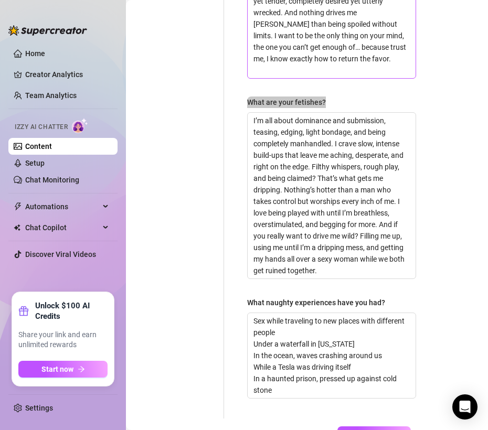
scroll to position [852, 0]
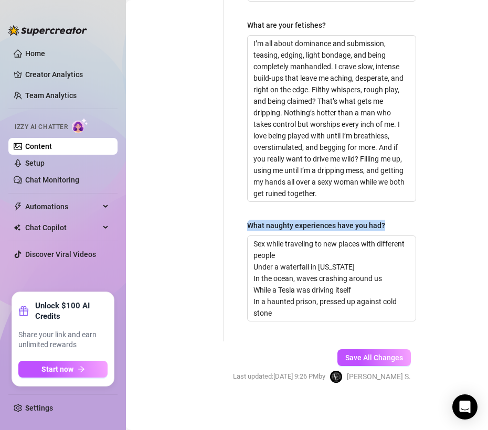
drag, startPoint x: 242, startPoint y: 220, endPoint x: 396, endPoint y: 219, distance: 154.3
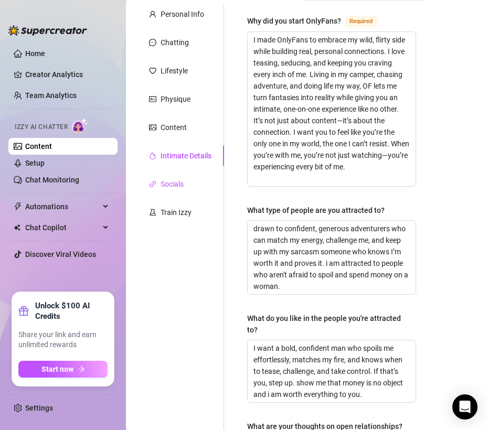
click at [178, 181] on div "Socials" at bounding box center [172, 184] width 23 height 12
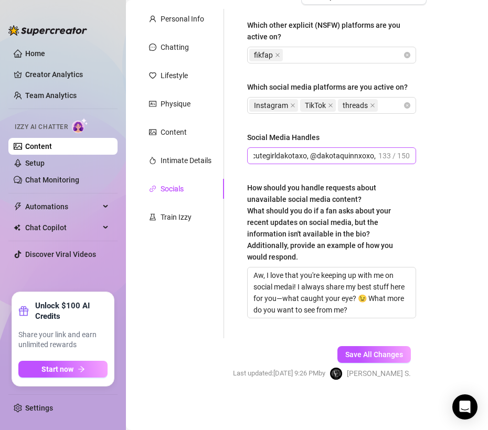
scroll to position [0, 43]
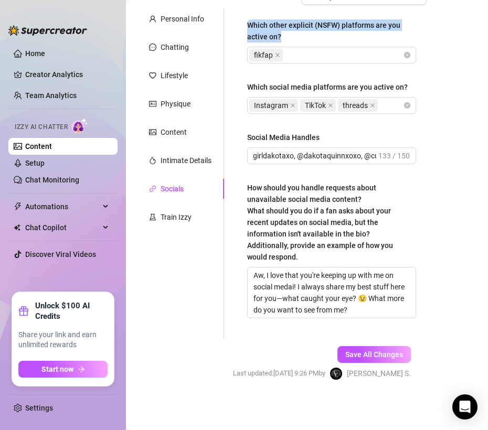
drag, startPoint x: 247, startPoint y: 17, endPoint x: 291, endPoint y: 32, distance: 46.1
click at [291, 32] on div "Which other explicit (NSFW) platforms are you active on?" at bounding box center [328, 30] width 162 height 23
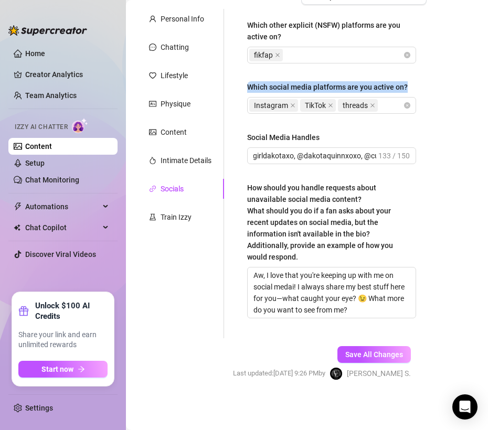
drag, startPoint x: 242, startPoint y: 80, endPoint x: 273, endPoint y: 91, distance: 33.4
click at [273, 91] on div "Which other explicit (NSFW) platforms are you active on? fikfap Which social me…" at bounding box center [332, 174] width 190 height 330
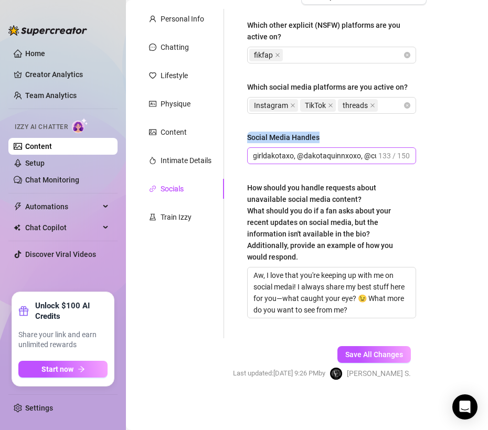
drag, startPoint x: 246, startPoint y: 146, endPoint x: 333, endPoint y: 154, distance: 87.5
click at [333, 154] on div "Which other explicit (NSFW) platforms are you active on? fikfap Which social me…" at bounding box center [332, 174] width 190 height 330
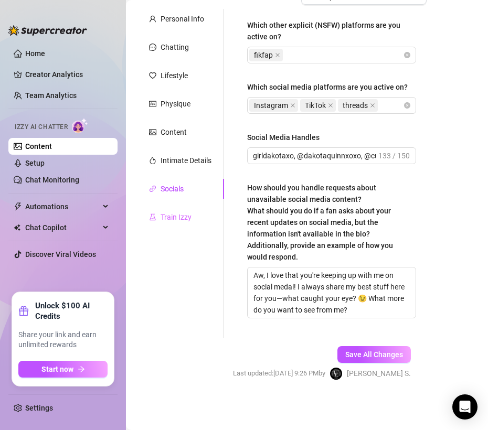
click at [195, 207] on div "Train Izzy" at bounding box center [180, 217] width 88 height 20
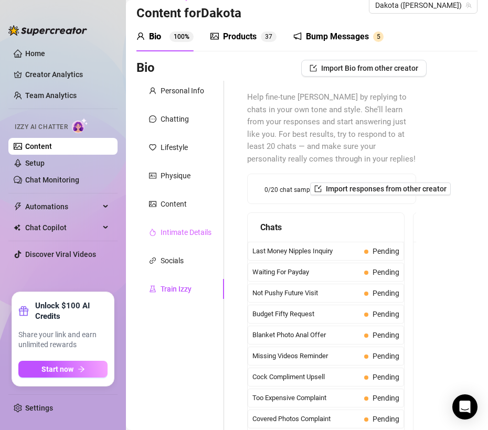
scroll to position [18, 0]
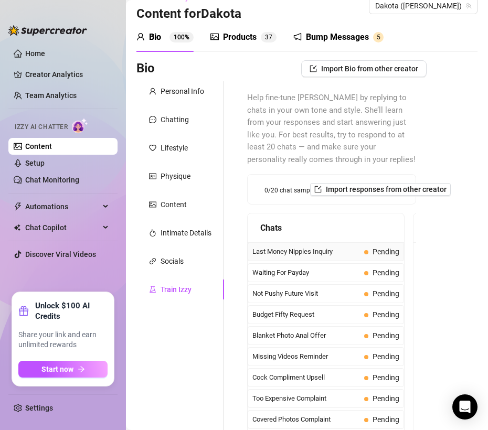
click at [303, 254] on span "Last Money Nipples Inquiry" at bounding box center [306, 252] width 108 height 10
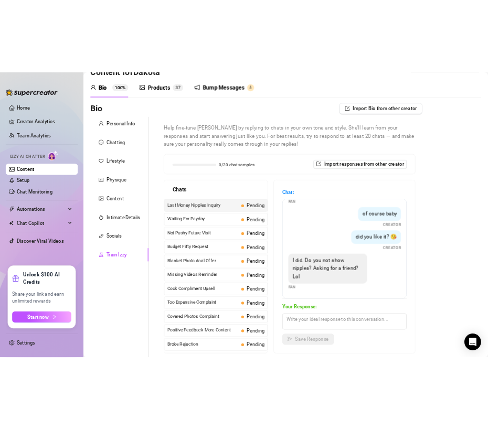
scroll to position [32, 0]
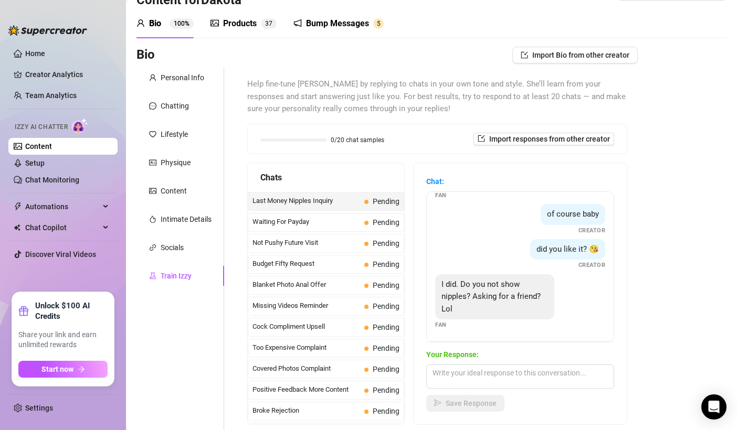
click at [446, 153] on div "0/20 chat samples Import responses from other creator" at bounding box center [437, 139] width 380 height 30
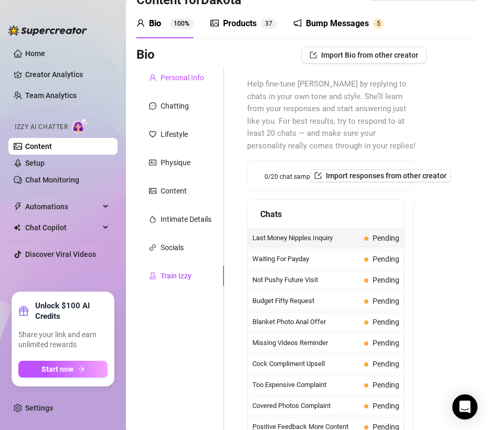
click at [180, 75] on div "Personal Info" at bounding box center [183, 78] width 44 height 12
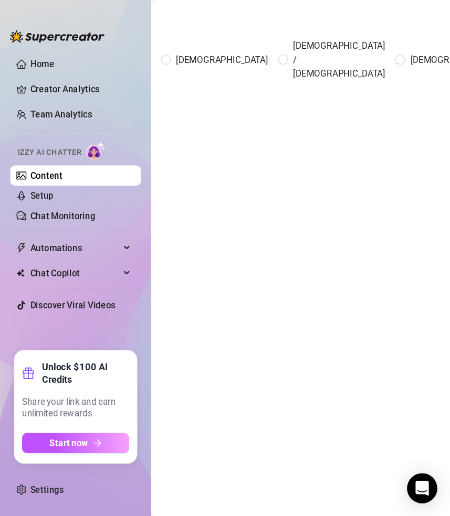
scroll to position [146, 0]
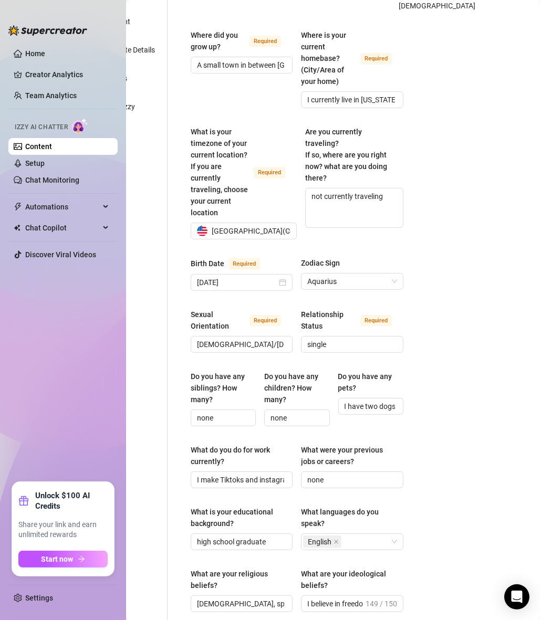
scroll to position [0, 57]
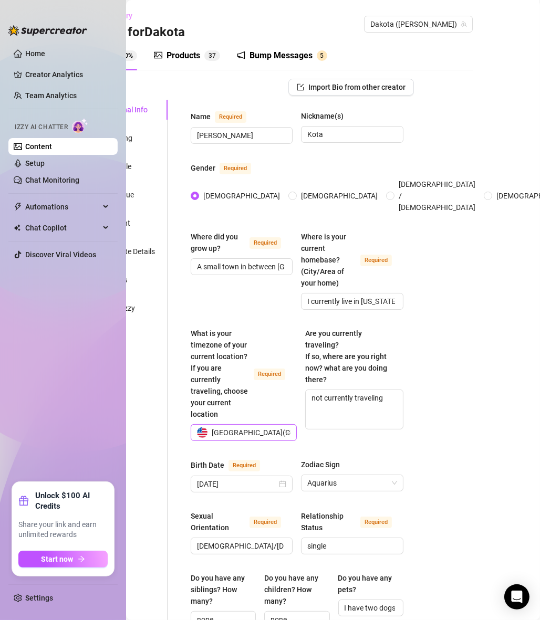
click at [219, 430] on span "[GEOGRAPHIC_DATA] ( Central Time )" at bounding box center [270, 433] width 117 height 16
click at [230, 428] on span "[GEOGRAPHIC_DATA] ( Central Time )" at bounding box center [270, 433] width 117 height 16
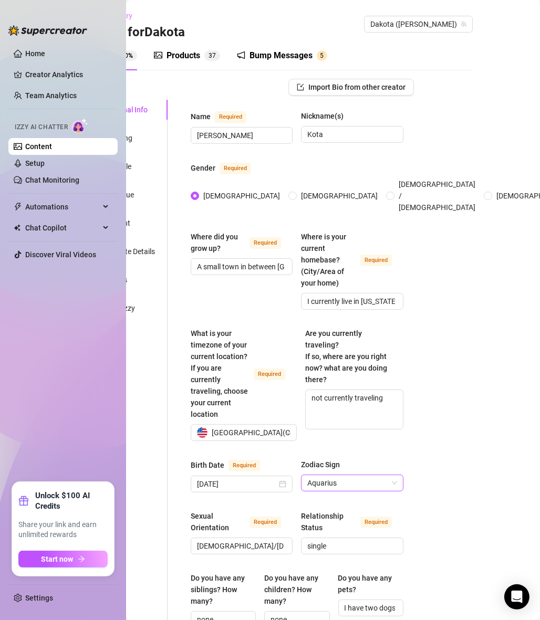
click at [336, 430] on span "Aquarius" at bounding box center [351, 483] width 89 height 16
click at [325, 430] on span "Aquarius" at bounding box center [351, 483] width 89 height 16
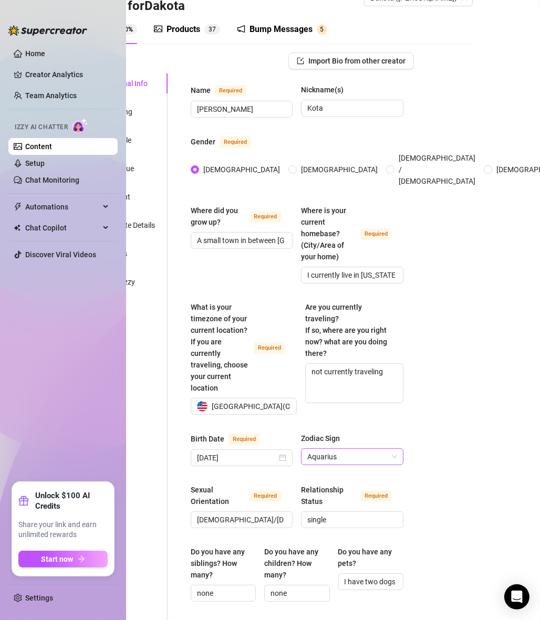
click at [339, 430] on span "Aquarius" at bounding box center [351, 457] width 89 height 16
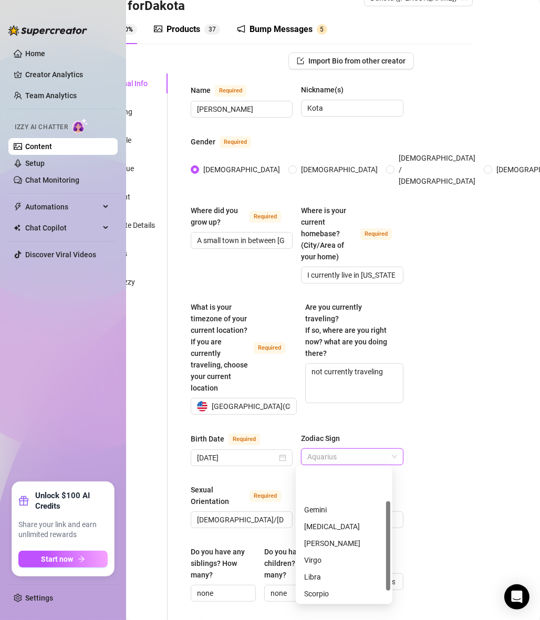
scroll to position [50, 0]
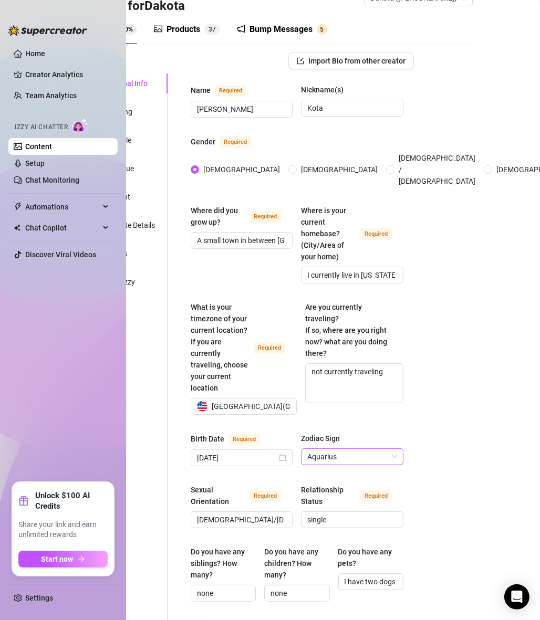
click at [372, 430] on span "Aquarius" at bounding box center [351, 457] width 89 height 16
click at [321, 430] on span "Aquarius" at bounding box center [351, 457] width 89 height 16
click at [345, 430] on span "Aquarius" at bounding box center [351, 457] width 89 height 16
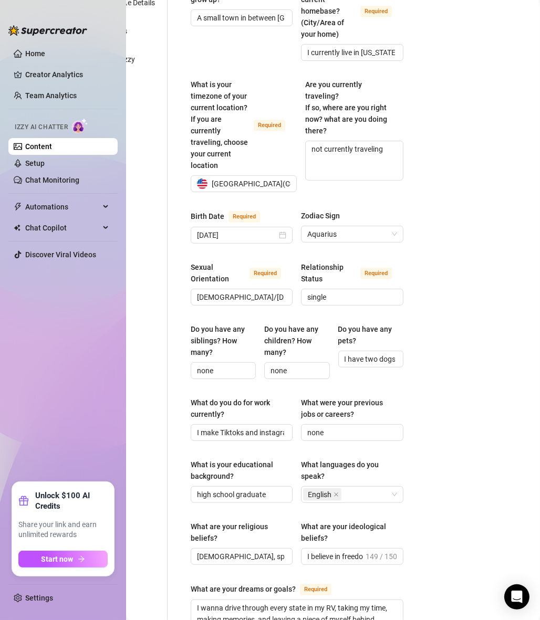
scroll to position [249, 57]
click at [351, 430] on div "English" at bounding box center [346, 494] width 87 height 15
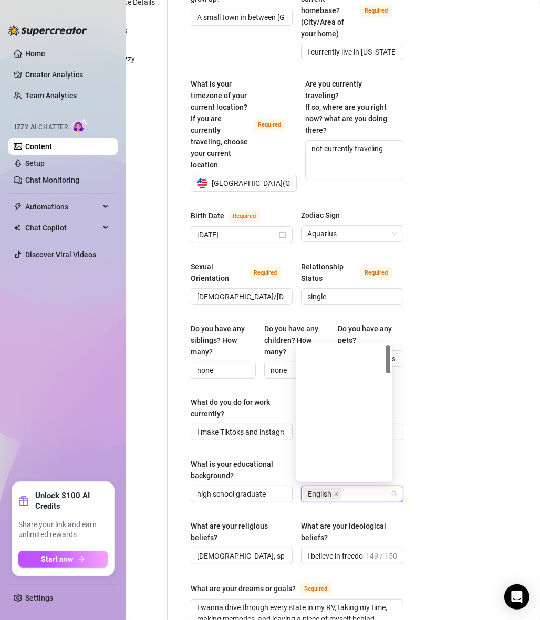
scroll to position [0, 0]
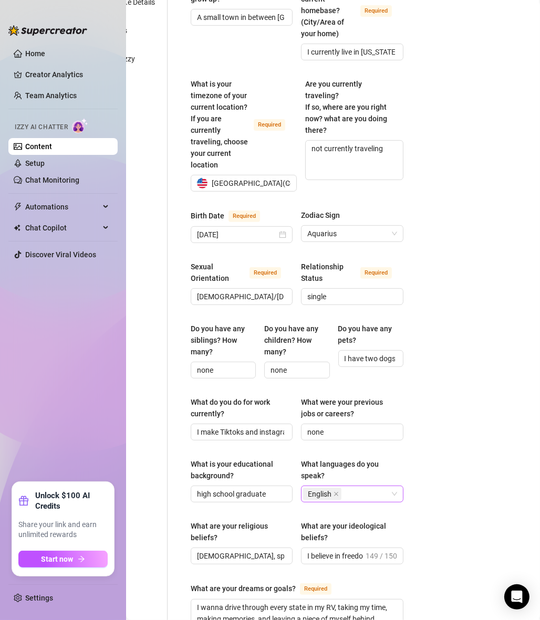
click at [376, 430] on div "English" at bounding box center [346, 494] width 87 height 15
click at [361, 430] on div "English" at bounding box center [346, 494] width 87 height 15
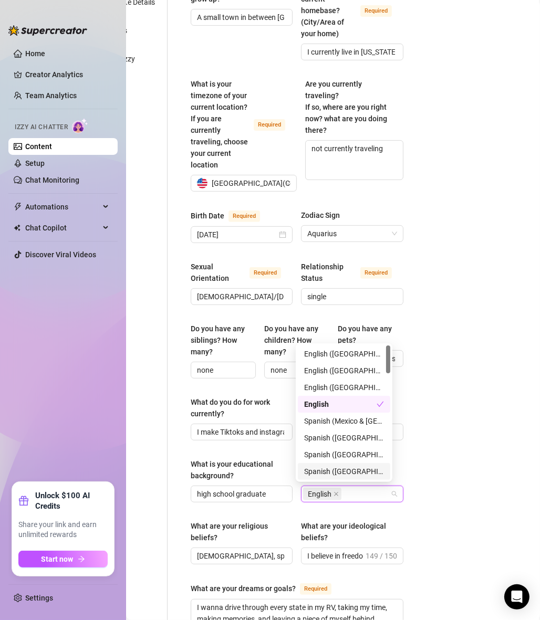
click at [361, 430] on div "English" at bounding box center [346, 494] width 87 height 15
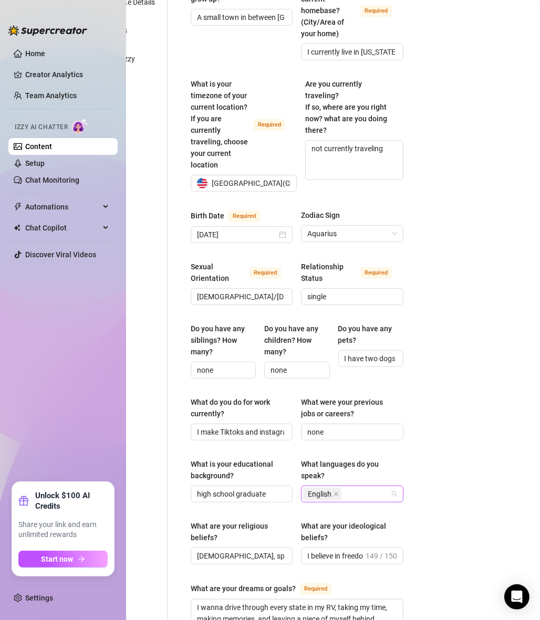
click at [382, 430] on div "English" at bounding box center [352, 493] width 102 height 17
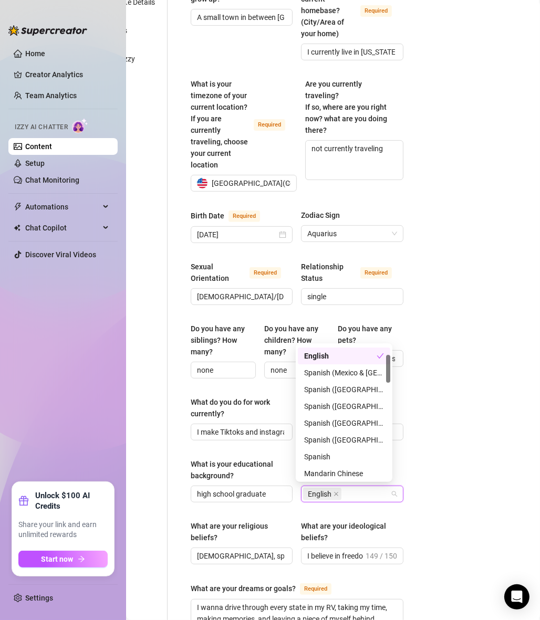
scroll to position [49, 0]
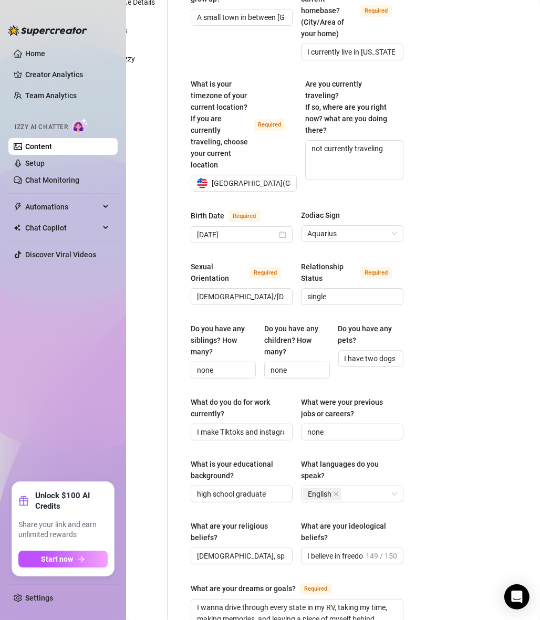
click at [372, 430] on div "What languages do you speak?" at bounding box center [352, 471] width 102 height 27
click at [372, 430] on div "English" at bounding box center [346, 494] width 87 height 15
click at [358, 430] on div "English" at bounding box center [346, 494] width 87 height 15
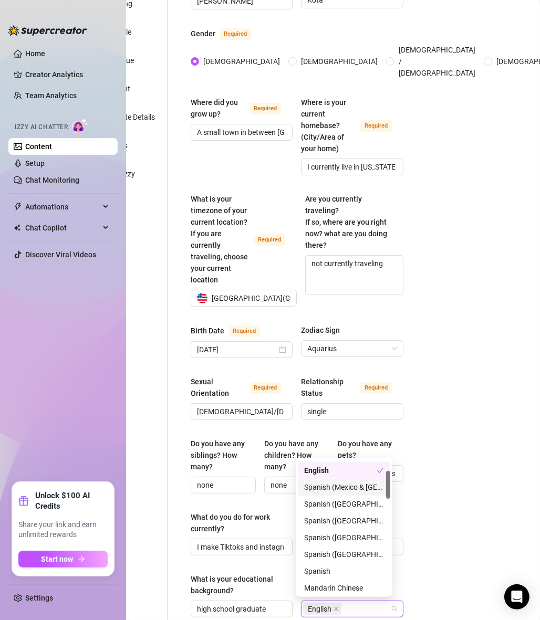
scroll to position [0, 0]
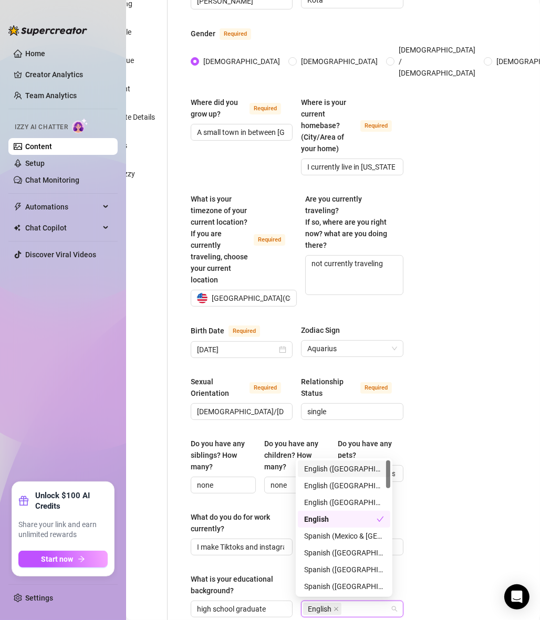
click at [337, 430] on div "English ([GEOGRAPHIC_DATA])" at bounding box center [344, 469] width 80 height 12
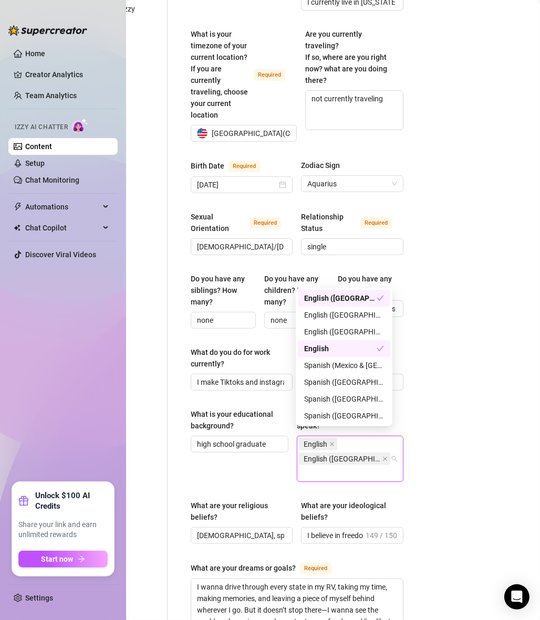
scroll to position [305, 57]
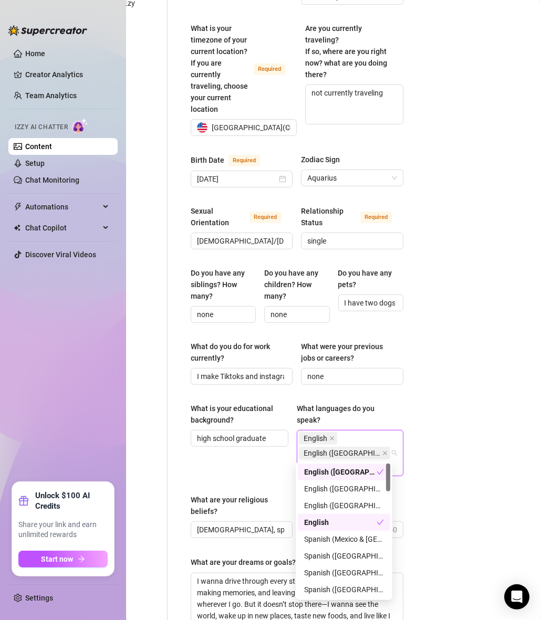
click at [382, 430] on div "English English ([GEOGRAPHIC_DATA])" at bounding box center [350, 453] width 106 height 46
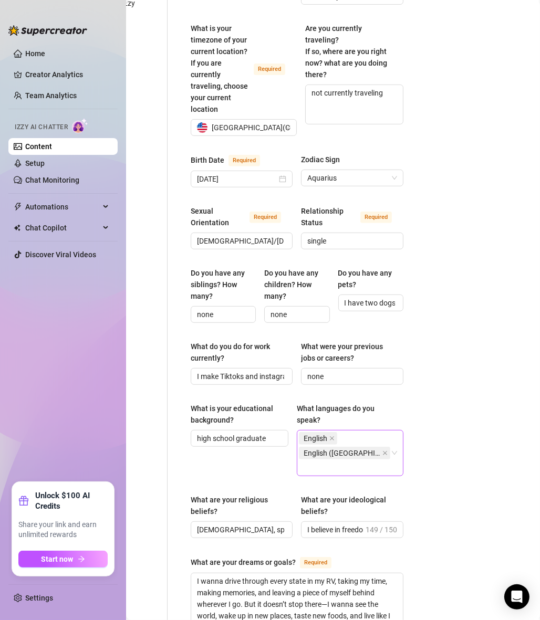
click at [375, 430] on div "English English ([GEOGRAPHIC_DATA])" at bounding box center [344, 453] width 91 height 44
click at [391, 430] on div "English English ([GEOGRAPHIC_DATA])" at bounding box center [350, 453] width 106 height 46
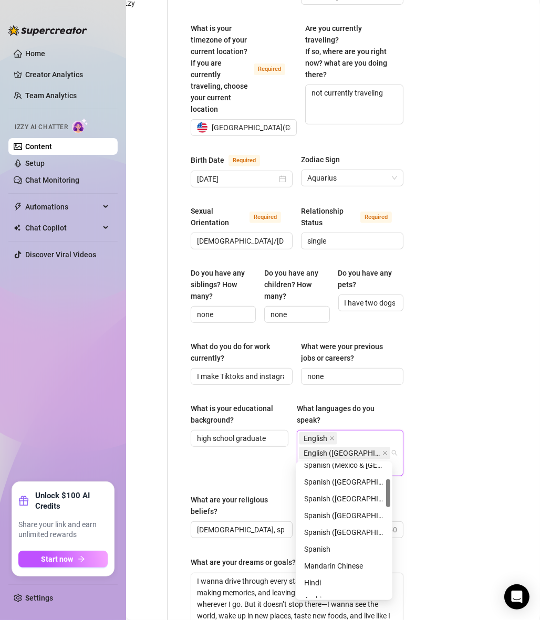
scroll to position [75, 0]
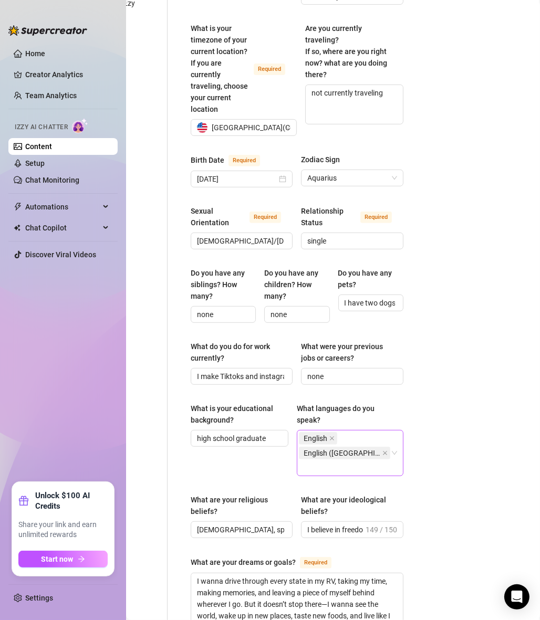
click at [381, 430] on div "English English ([GEOGRAPHIC_DATA])" at bounding box center [350, 453] width 106 height 46
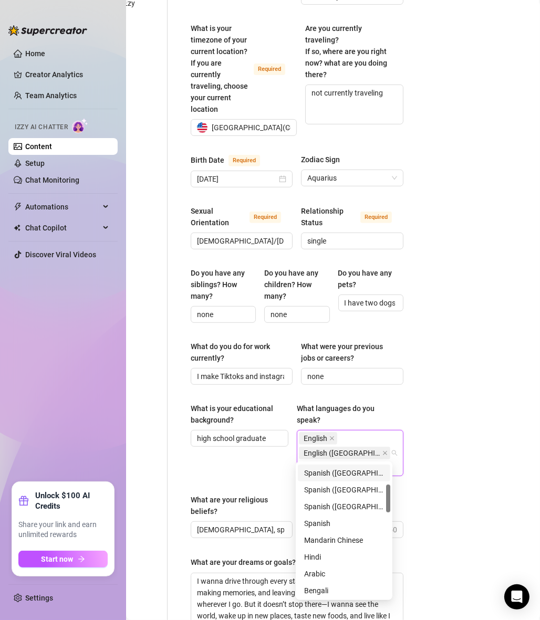
scroll to position [104, 0]
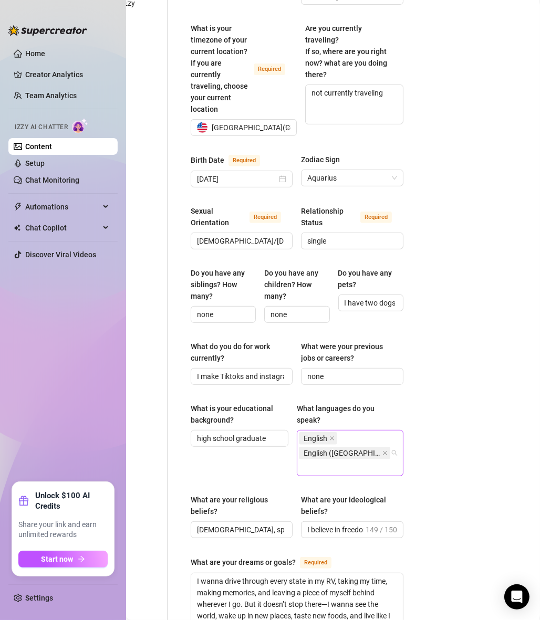
click at [368, 430] on div "English English ([GEOGRAPHIC_DATA])" at bounding box center [344, 453] width 91 height 44
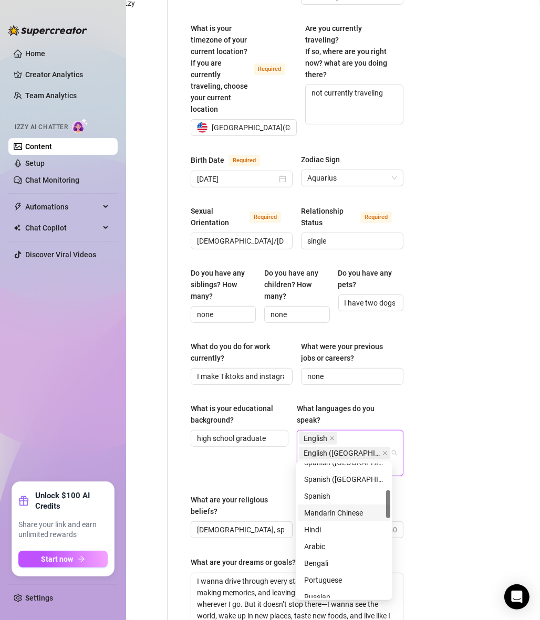
scroll to position [50, 0]
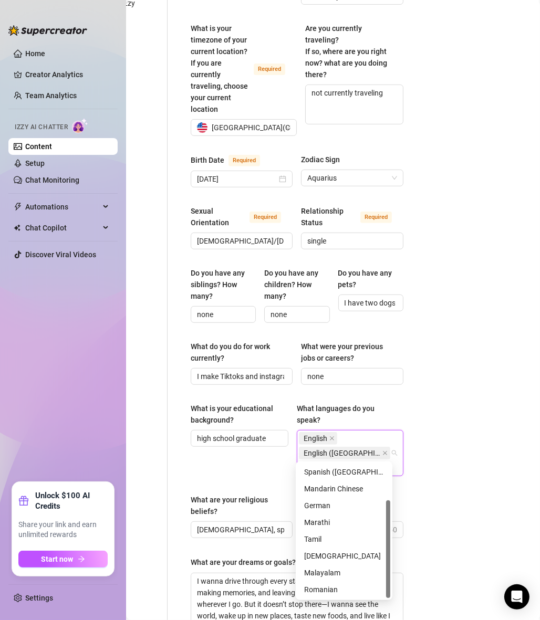
type input "M"
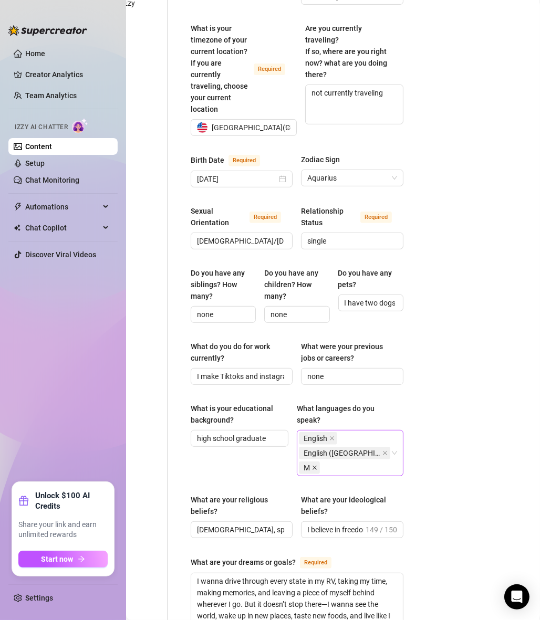
click at [317, 430] on icon "close" at bounding box center [315, 468] width 4 height 4
type input "f"
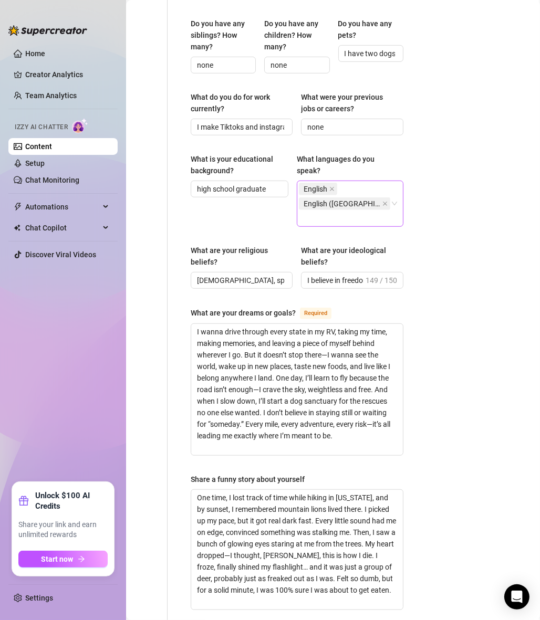
scroll to position [554, 57]
click at [291, 324] on textarea "I wanna drive through every state in my RV, taking my time, making memories, an…" at bounding box center [297, 389] width 212 height 131
click at [319, 308] on span "Required" at bounding box center [315, 314] width 31 height 12
click at [319, 324] on textarea "I wanna drive through every state in my RV, taking my time, making memories, an…" at bounding box center [297, 389] width 212 height 131
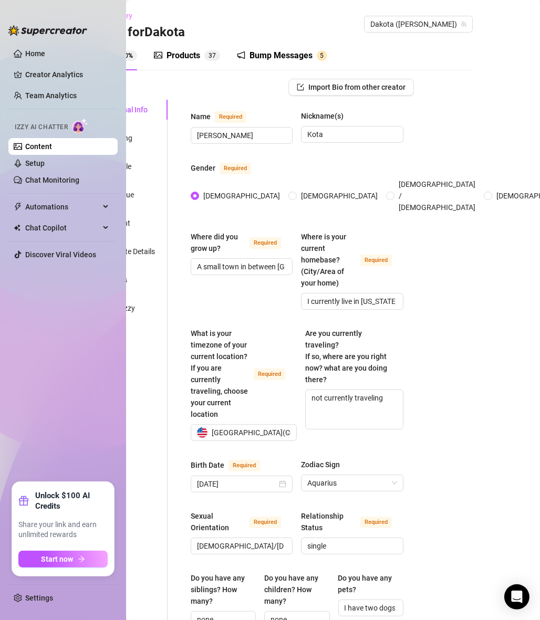
scroll to position [16, 0]
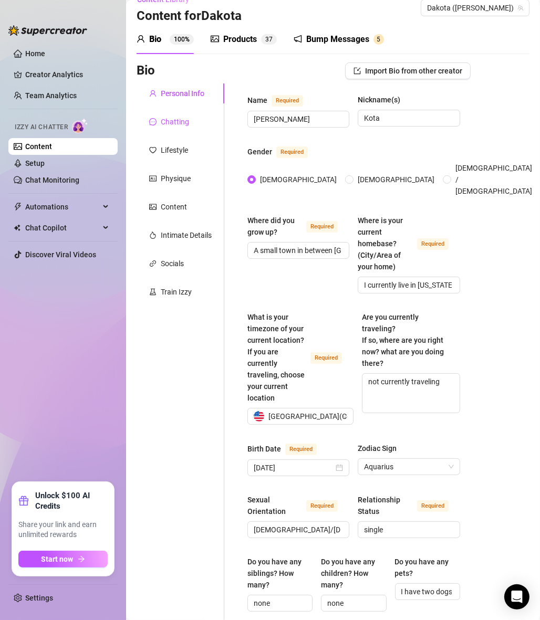
click at [170, 124] on div "Chatting" at bounding box center [175, 122] width 28 height 12
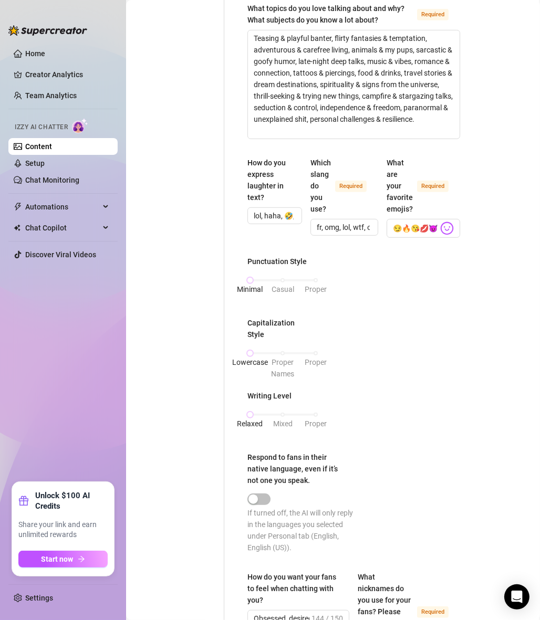
scroll to position [421, 0]
click at [131, 365] on main "Content Library Content for [PERSON_NAME] ([PERSON_NAME]) Bio 100% Products 3 7…" at bounding box center [333, 261] width 414 height 1365
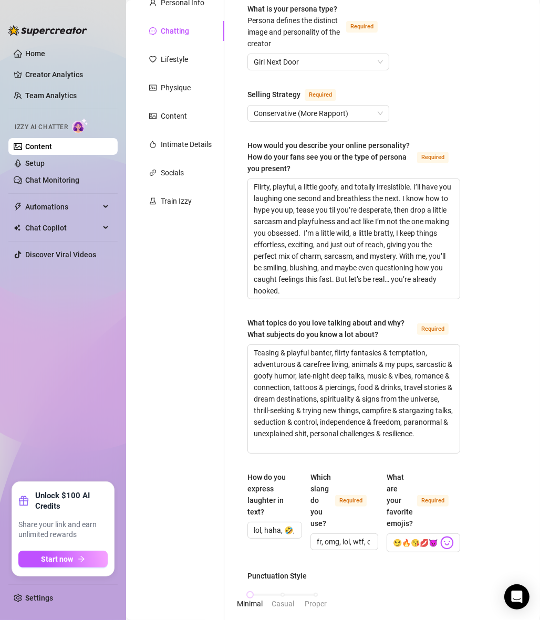
scroll to position [80, 0]
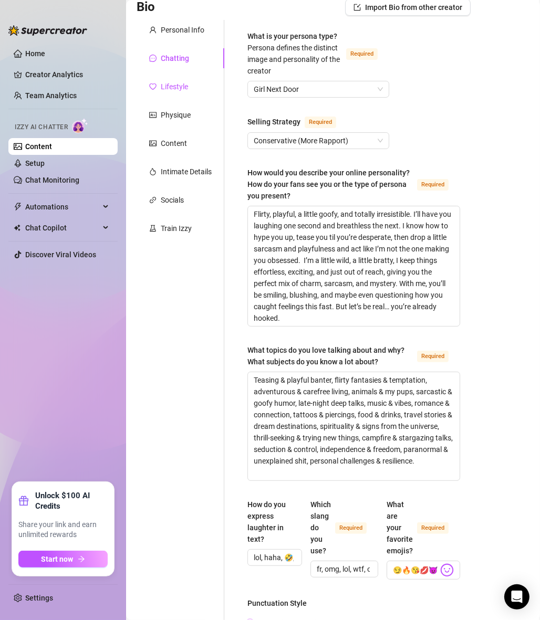
click at [172, 81] on div "Lifestyle" at bounding box center [174, 87] width 27 height 12
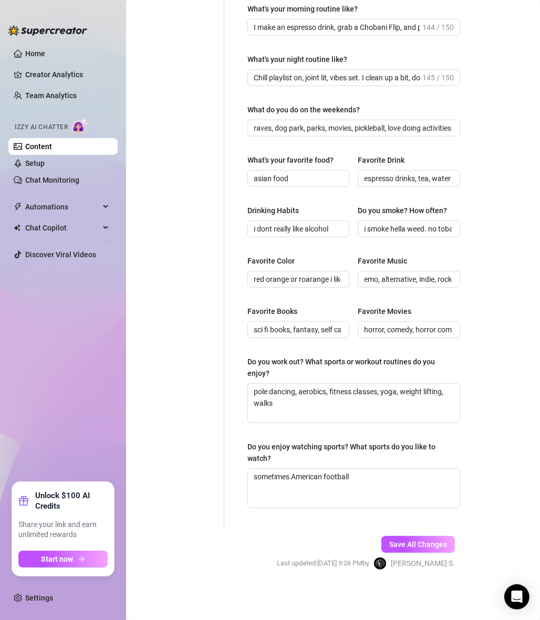
scroll to position [0, 0]
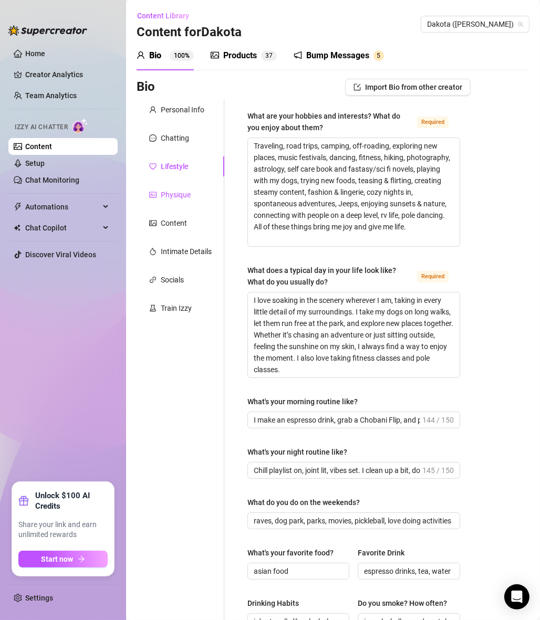
click at [184, 196] on div "Physique" at bounding box center [176, 195] width 30 height 12
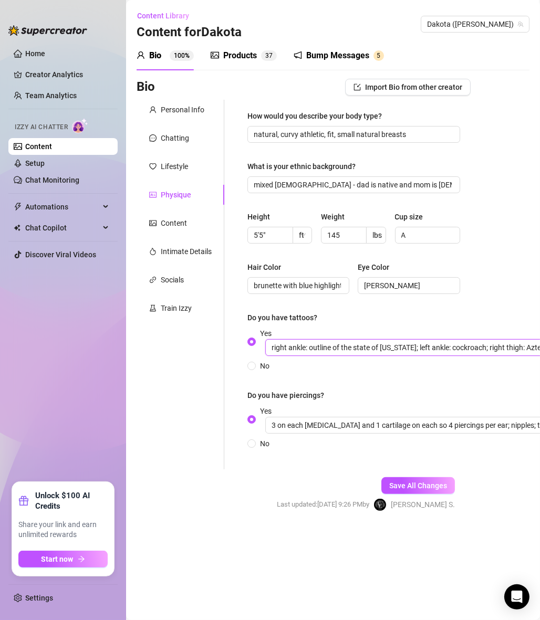
click at [293, 352] on input "right ankle: outline of the state of [US_STATE]; left ankle: cockroach; right t…" at bounding box center [422, 347] width 315 height 17
click at [319, 346] on input "Yes" at bounding box center [422, 347] width 315 height 17
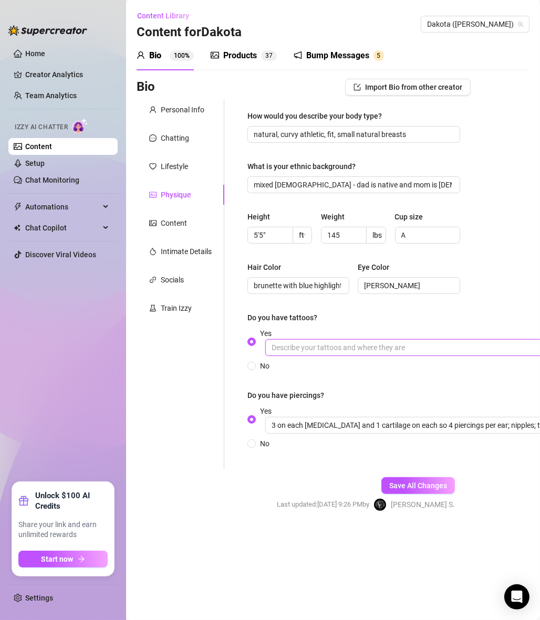
paste input "right ankle: outline of the state of [US_STATE]; left ankle: cockroach; right t…"
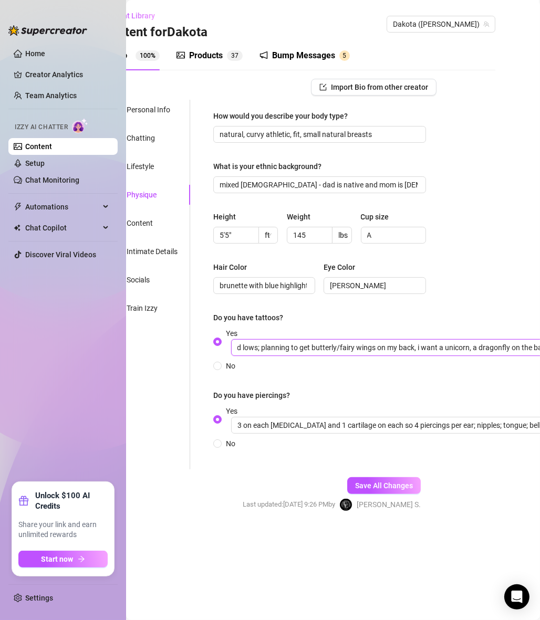
type input "right ankle: outline of the state of [US_STATE]; left ankle: cockroach; right t…"
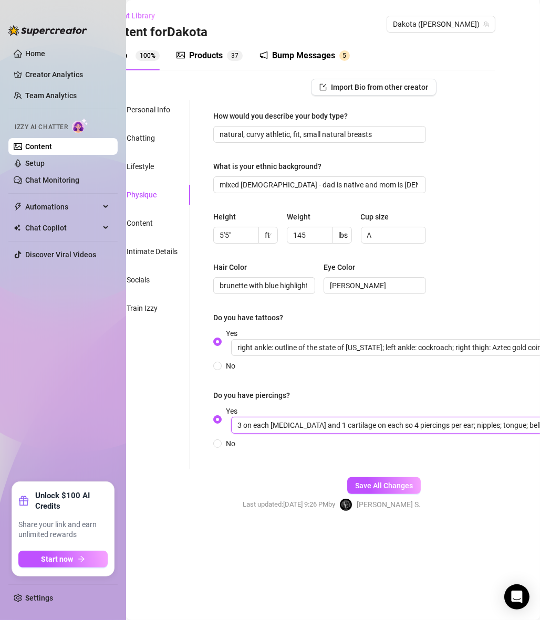
click at [254, 421] on input "3 on each [MEDICAL_DATA] and 1 cartilage on each so 4 piercings per ear; nipple…" at bounding box center [388, 425] width 315 height 17
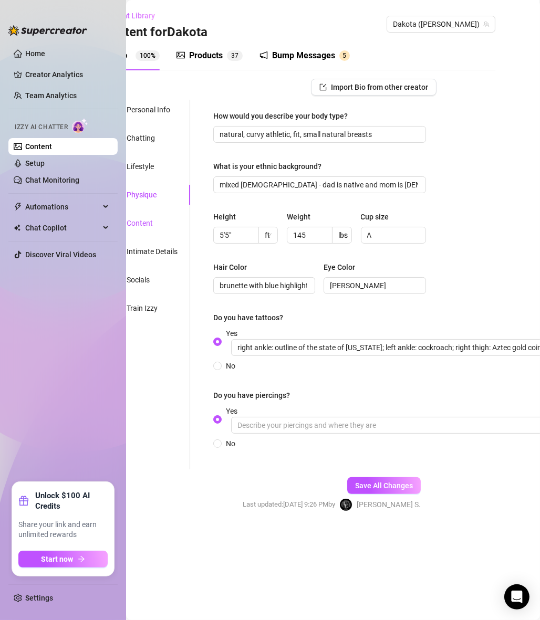
click at [145, 221] on div "Content" at bounding box center [139, 223] width 26 height 12
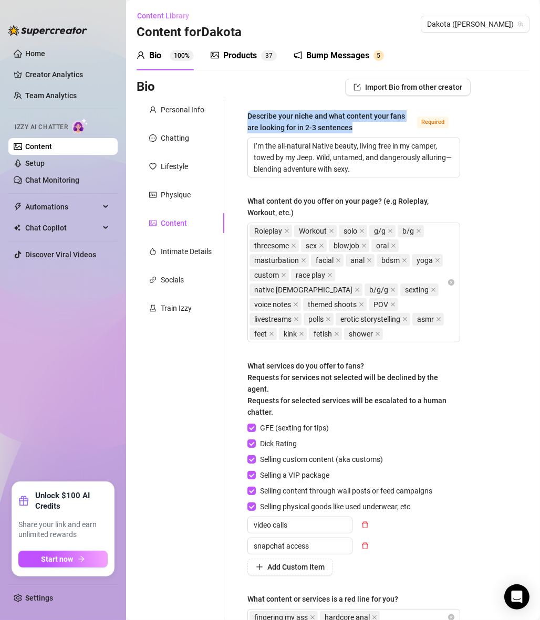
drag, startPoint x: 243, startPoint y: 118, endPoint x: 377, endPoint y: 131, distance: 135.0
click at [377, 131] on div "Describe your niche and what content your fans are looking for in 2-3 sentences…" at bounding box center [354, 373] width 234 height 546
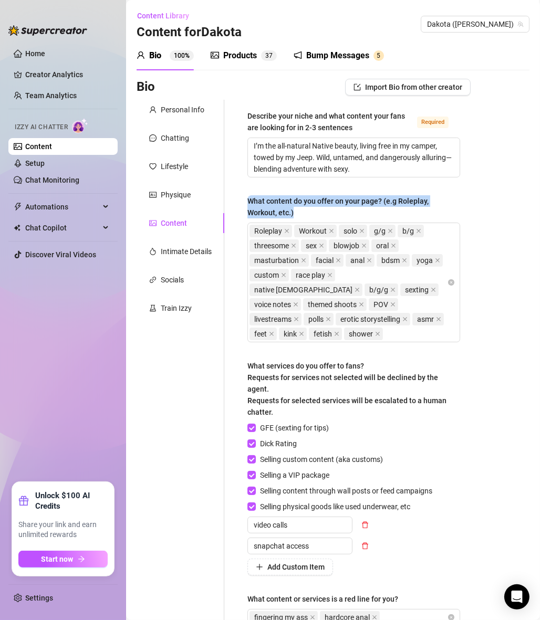
drag, startPoint x: 247, startPoint y: 199, endPoint x: 316, endPoint y: 212, distance: 70.4
click at [316, 212] on div "What content do you offer on your page? (e.g Roleplay, Workout, etc.)" at bounding box center [349, 206] width 205 height 23
click at [198, 244] on div "Intimate Details" at bounding box center [180, 251] width 88 height 20
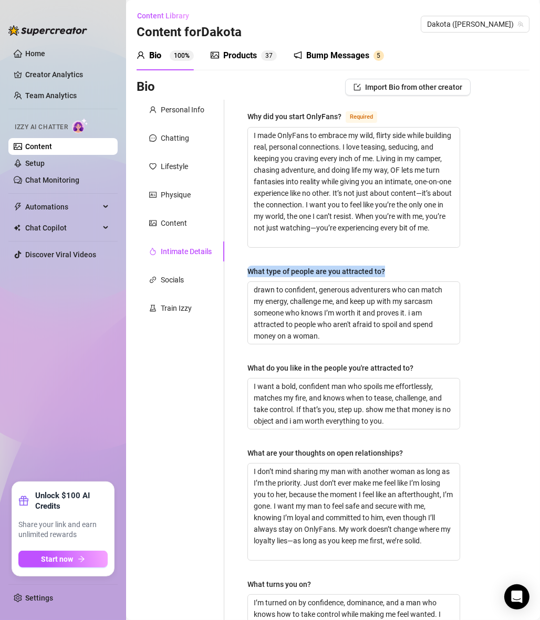
drag, startPoint x: 234, startPoint y: 272, endPoint x: 414, endPoint y: 272, distance: 180.6
click at [414, 272] on div "Why did you start OnlyFans? Required I made OnlyFans to embrace my wild, flirty…" at bounding box center [347, 554] width 246 height 909
drag, startPoint x: 298, startPoint y: 366, endPoint x: 421, endPoint y: 356, distance: 123.7
click at [421, 356] on div "Why did you start OnlyFans? Required I made OnlyFans to embrace my wild, flirty…" at bounding box center [354, 554] width 234 height 909
click at [421, 356] on div "Why did you start OnlyFans? Required I made OnlyFans to embrace my wild, flirty…" at bounding box center [353, 554] width 213 height 888
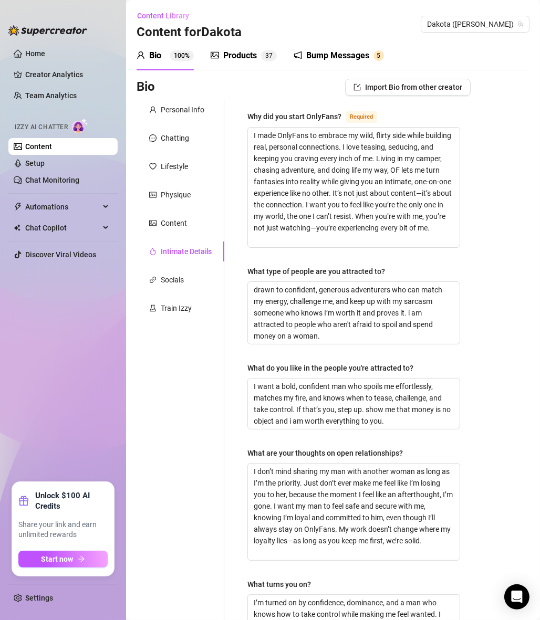
click at [376, 364] on div "What do you like in the people you're attracted to?" at bounding box center [330, 368] width 166 height 12
click at [376, 378] on textarea "I want a bold, confident man who spoils me effortlessly, matches my fire, and k…" at bounding box center [354, 403] width 212 height 50
click at [376, 364] on div "What do you like in the people you're attracted to?" at bounding box center [330, 368] width 166 height 12
click at [376, 378] on textarea "I want a bold, confident man who spoils me effortlessly, matches my fire, and k…" at bounding box center [354, 403] width 212 height 50
click at [376, 364] on div "What do you like in the people you're attracted to?" at bounding box center [330, 368] width 166 height 12
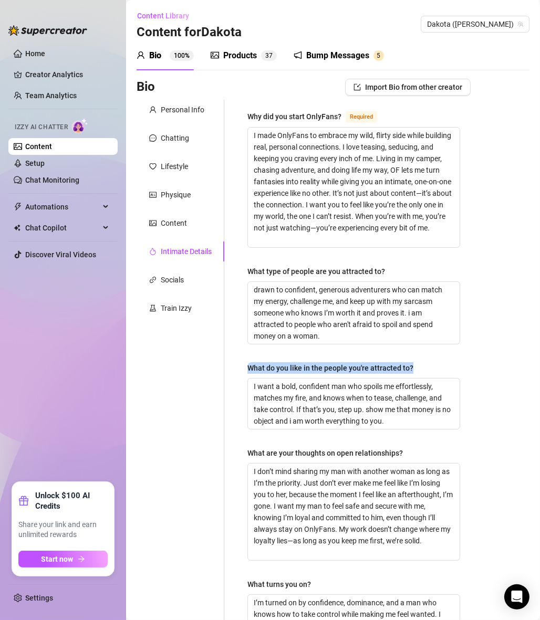
click at [376, 378] on textarea "I want a bold, confident man who spoils me effortlessly, matches my fire, and k…" at bounding box center [354, 403] width 212 height 50
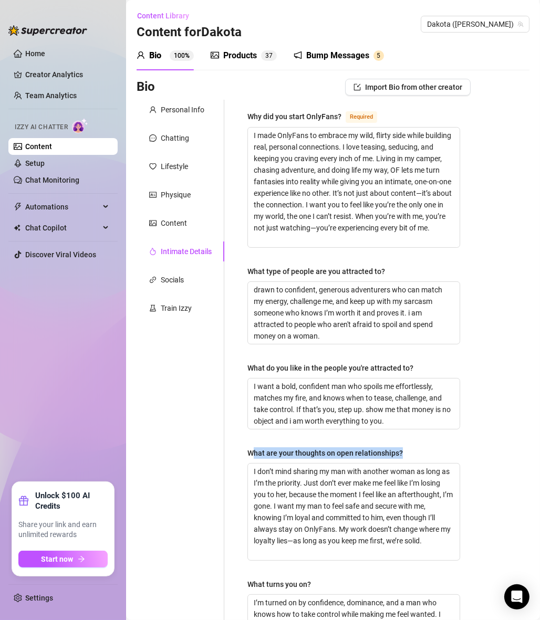
drag, startPoint x: 251, startPoint y: 450, endPoint x: 417, endPoint y: 451, distance: 165.9
click at [417, 430] on div "What are your thoughts on open relationships?" at bounding box center [353, 455] width 213 height 16
click at [365, 430] on div "What are your thoughts on open relationships?" at bounding box center [324, 453] width 155 height 12
click at [365, 430] on textarea "I don’t mind sharing my man with another woman as long as I’m the priority. Jus…" at bounding box center [354, 511] width 212 height 97
drag, startPoint x: 286, startPoint y: 446, endPoint x: 424, endPoint y: 448, distance: 137.5
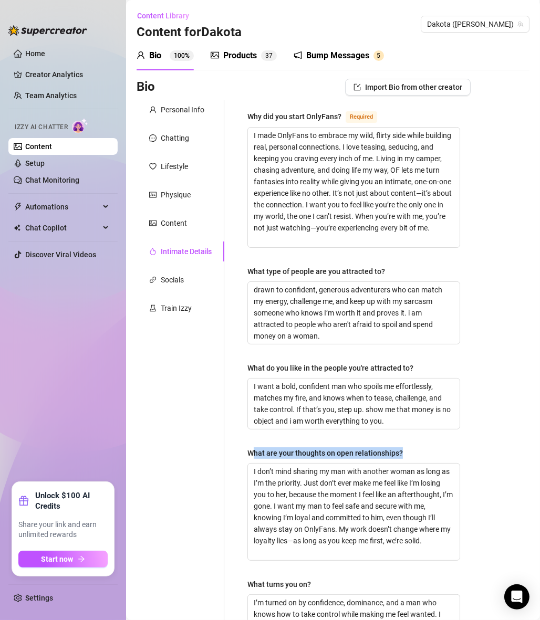
click at [424, 430] on div "What are your thoughts on open relationships?" at bounding box center [353, 455] width 213 height 16
click at [285, 430] on div "What are your thoughts on open relationships?" at bounding box center [324, 453] width 155 height 12
click at [285, 430] on textarea "I don’t mind sharing my man with another woman as long as I’m the priority. Jus…" at bounding box center [354, 511] width 212 height 97
drag, startPoint x: 247, startPoint y: 449, endPoint x: 434, endPoint y: 444, distance: 186.4
click at [434, 430] on div "Why did you start OnlyFans? Required I made OnlyFans to embrace my wild, flirty…" at bounding box center [353, 554] width 213 height 888
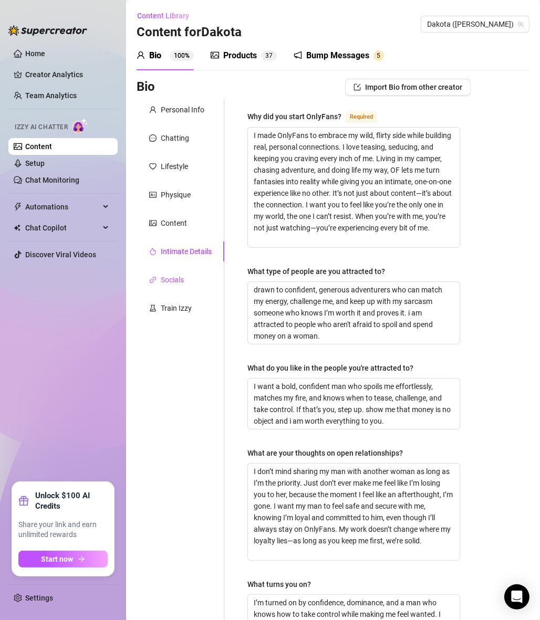
click at [168, 281] on div "Socials" at bounding box center [172, 280] width 23 height 12
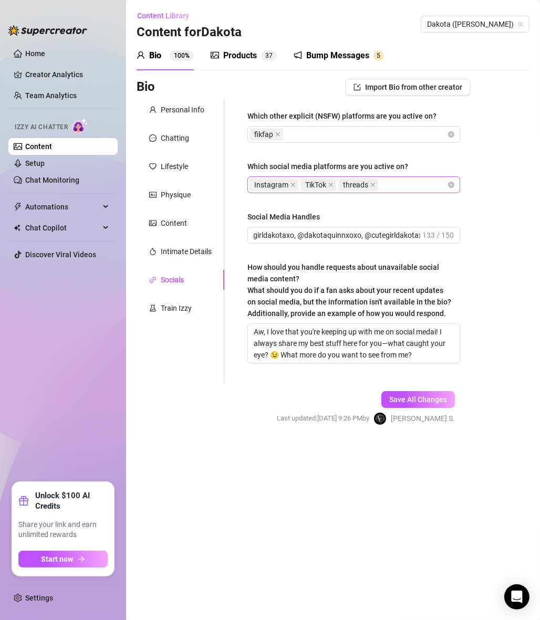
click at [404, 191] on div "Instagram TikTok threads" at bounding box center [347, 184] width 197 height 15
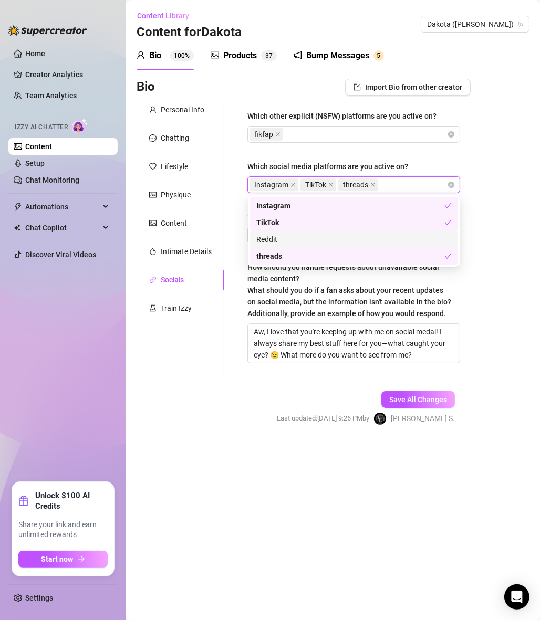
click at [417, 239] on div "Reddit" at bounding box center [353, 240] width 195 height 12
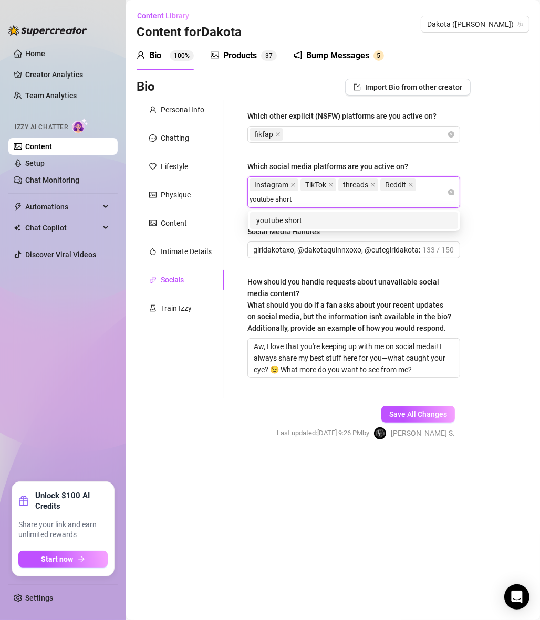
type input "youtube shorts"
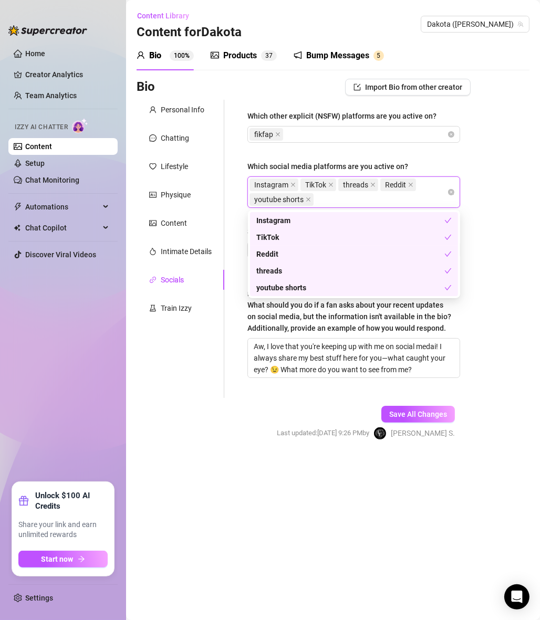
click at [510, 234] on div "Bio Import Bio from other creator Personal Info Chatting Lifestyle Physique Con…" at bounding box center [332, 268] width 393 height 379
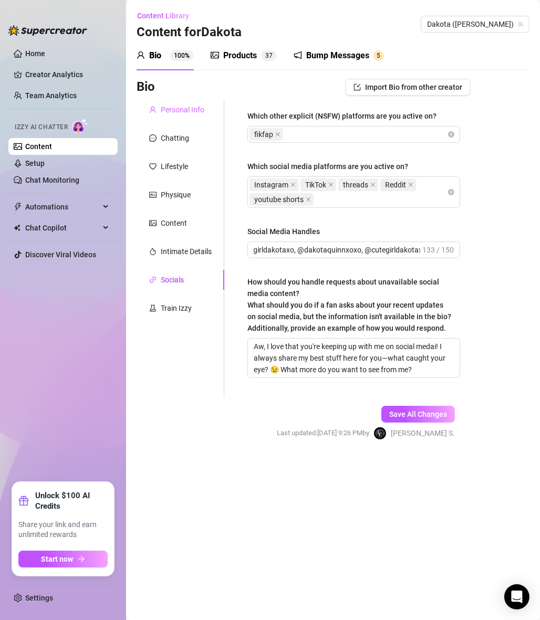
click at [186, 103] on div "Personal Info" at bounding box center [180, 110] width 88 height 20
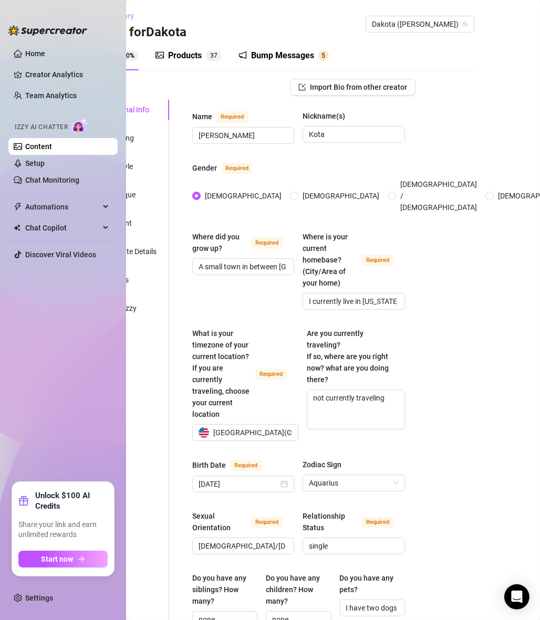
scroll to position [0, 57]
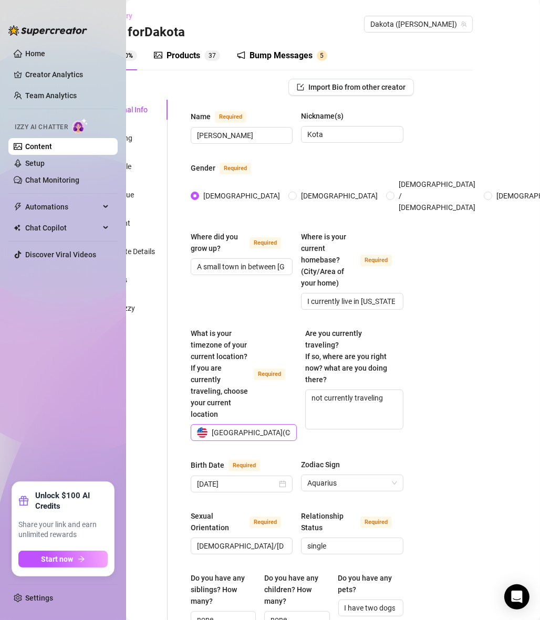
click at [214, 428] on span "[GEOGRAPHIC_DATA] ( Central Time )" at bounding box center [270, 433] width 117 height 16
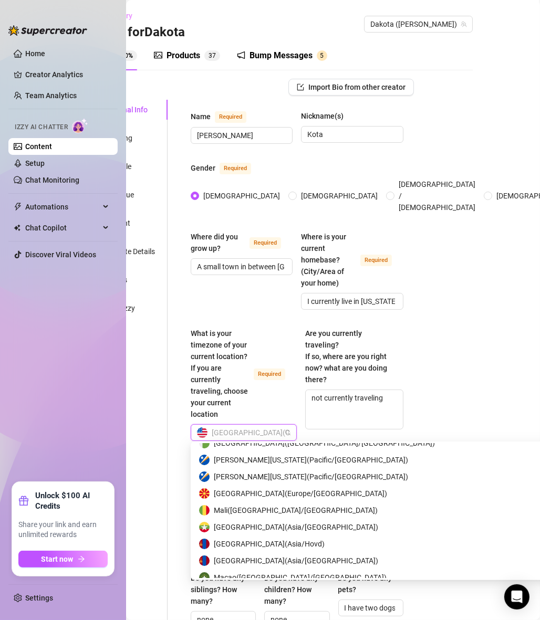
scroll to position [3298, 0]
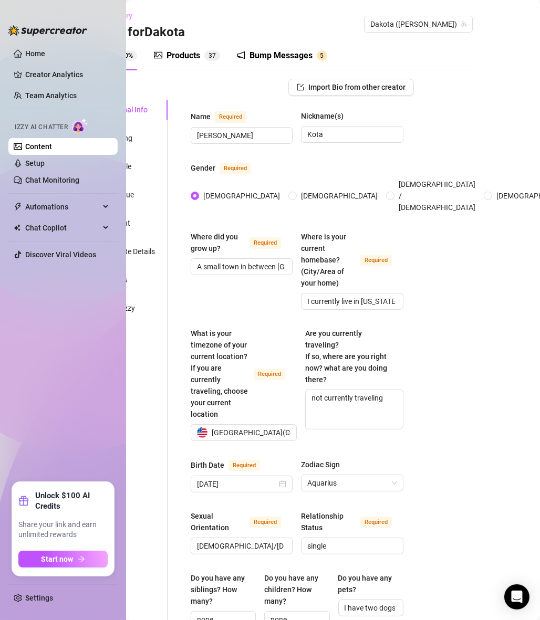
click at [273, 430] on span "[GEOGRAPHIC_DATA] ( Central Time )" at bounding box center [270, 433] width 117 height 16
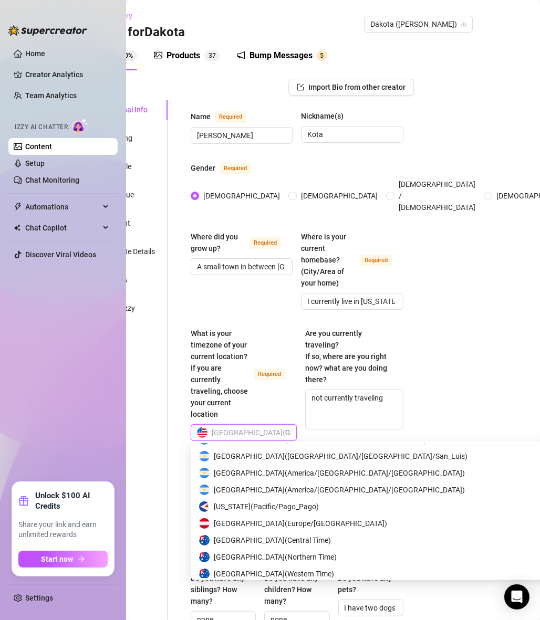
scroll to position [0, 0]
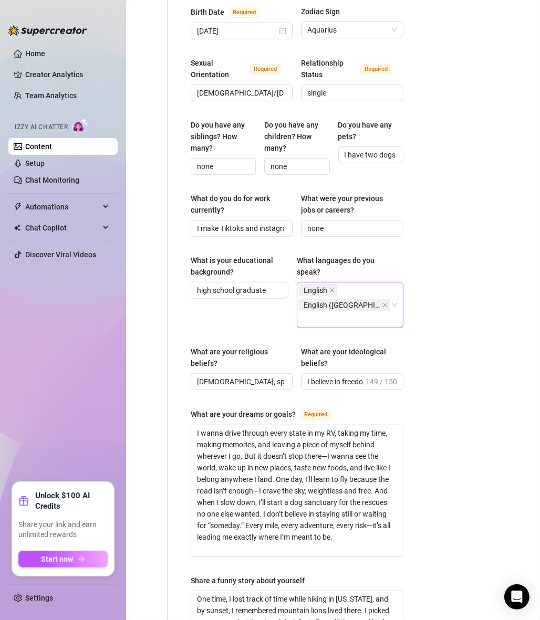
scroll to position [453, 57]
click at [239, 375] on input "[DEMOGRAPHIC_DATA], spiritual more than religious" at bounding box center [240, 381] width 87 height 12
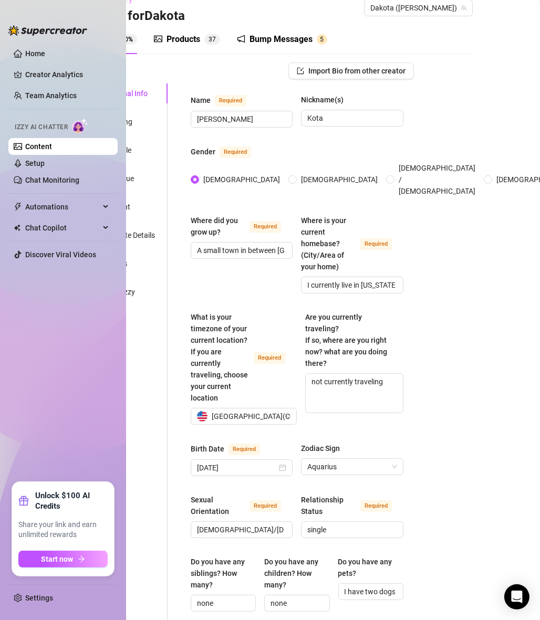
scroll to position [0, 57]
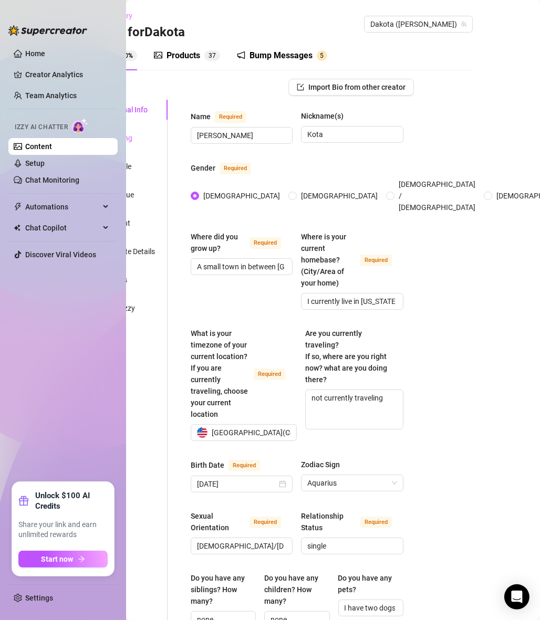
click at [152, 134] on div "Chatting" at bounding box center [124, 138] width 88 height 20
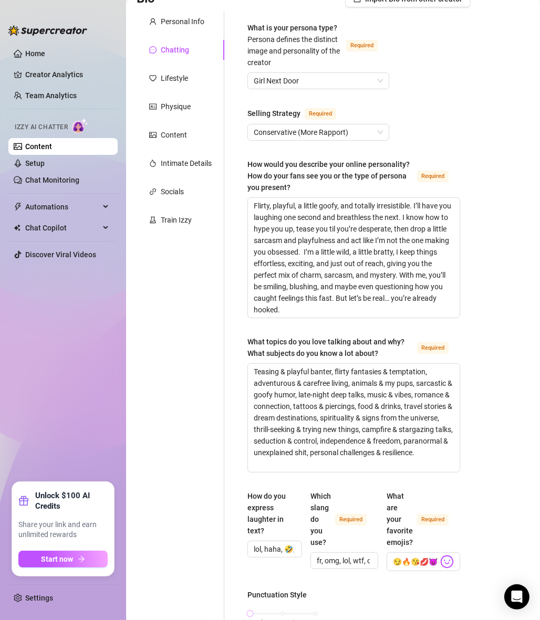
scroll to position [66, 0]
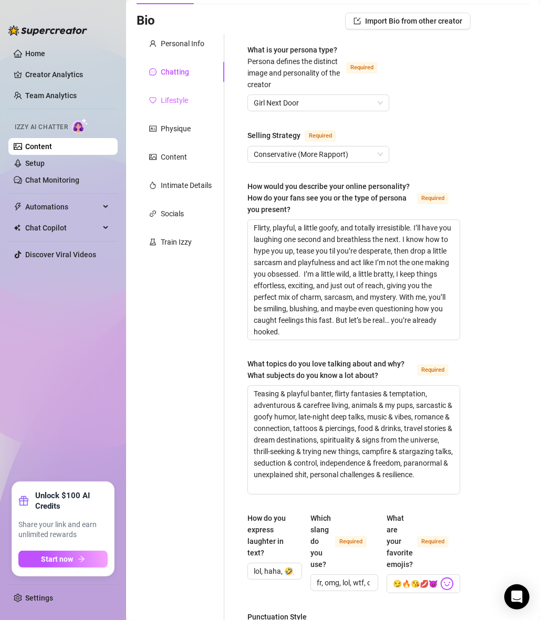
click at [173, 106] on div "Lifestyle" at bounding box center [180, 100] width 88 height 20
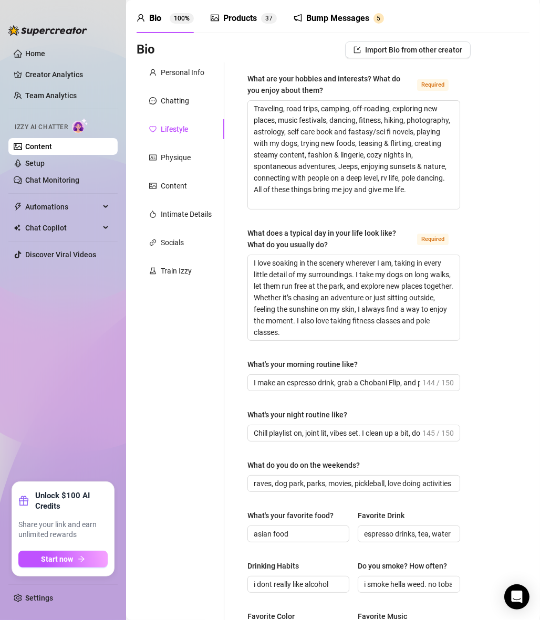
scroll to position [0, 0]
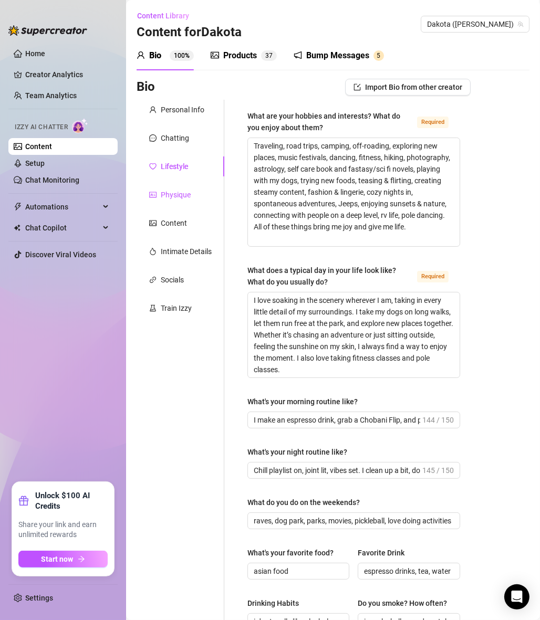
click at [177, 195] on div "Physique" at bounding box center [176, 195] width 30 height 12
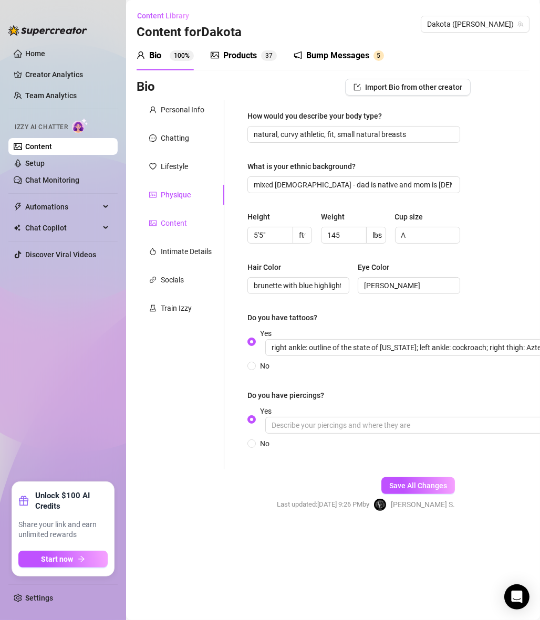
click at [173, 221] on div "Content" at bounding box center [174, 223] width 26 height 12
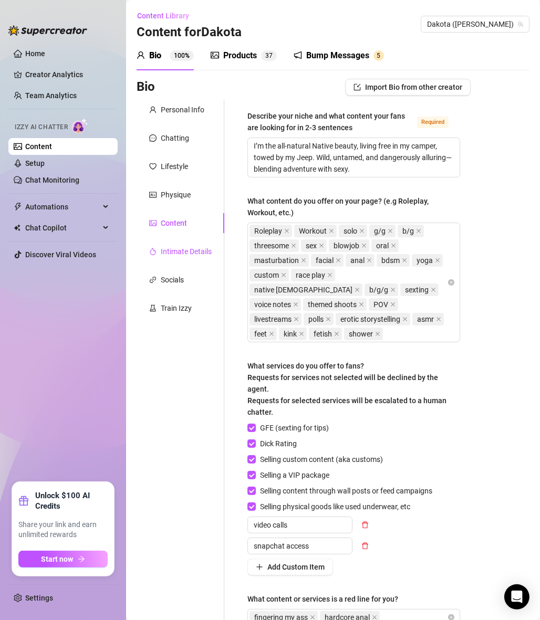
click at [189, 254] on div "Intimate Details" at bounding box center [186, 252] width 51 height 12
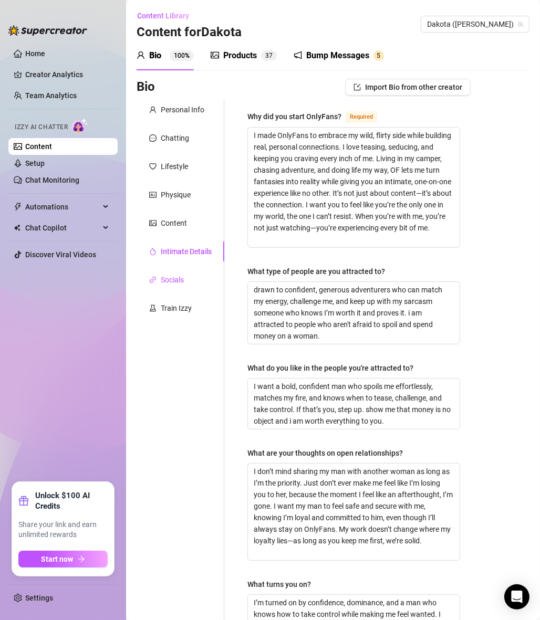
click at [180, 275] on div "Socials" at bounding box center [172, 280] width 23 height 12
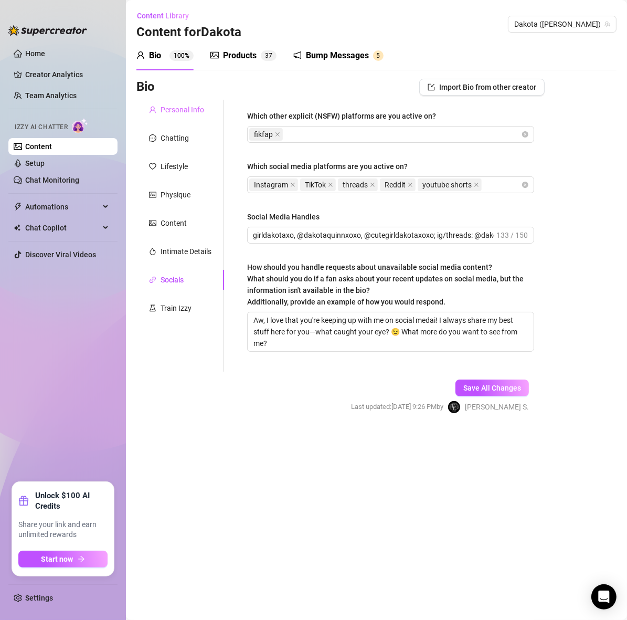
click at [173, 100] on div "Personal Info" at bounding box center [180, 110] width 88 height 20
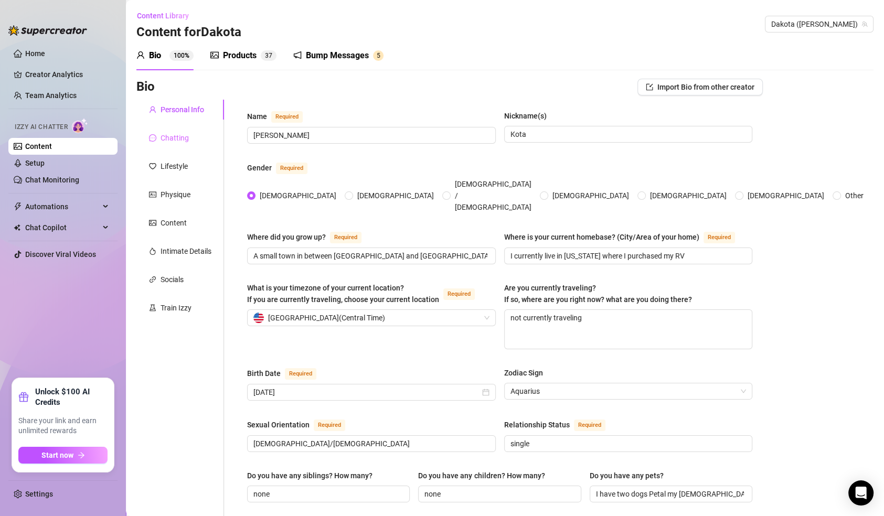
click at [180, 129] on div "Chatting" at bounding box center [180, 138] width 88 height 20
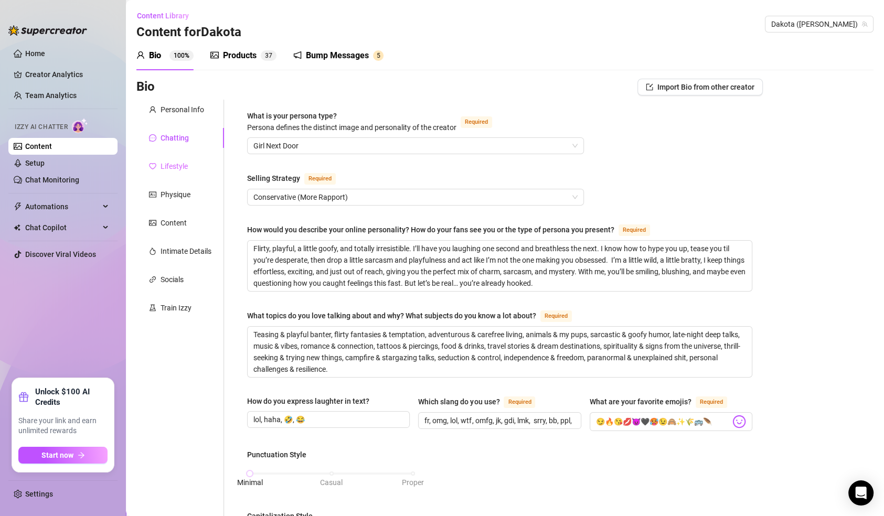
click at [188, 167] on div "Lifestyle" at bounding box center [180, 166] width 88 height 20
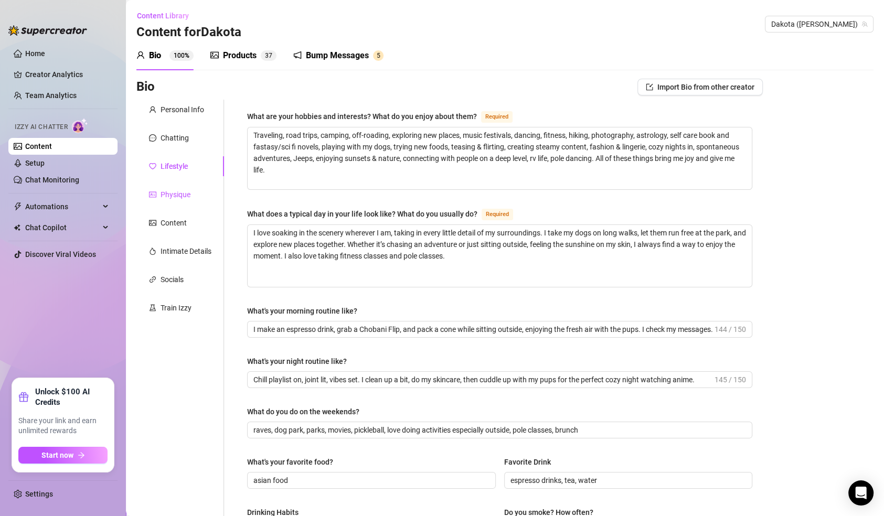
click at [186, 189] on div "Physique" at bounding box center [176, 195] width 30 height 12
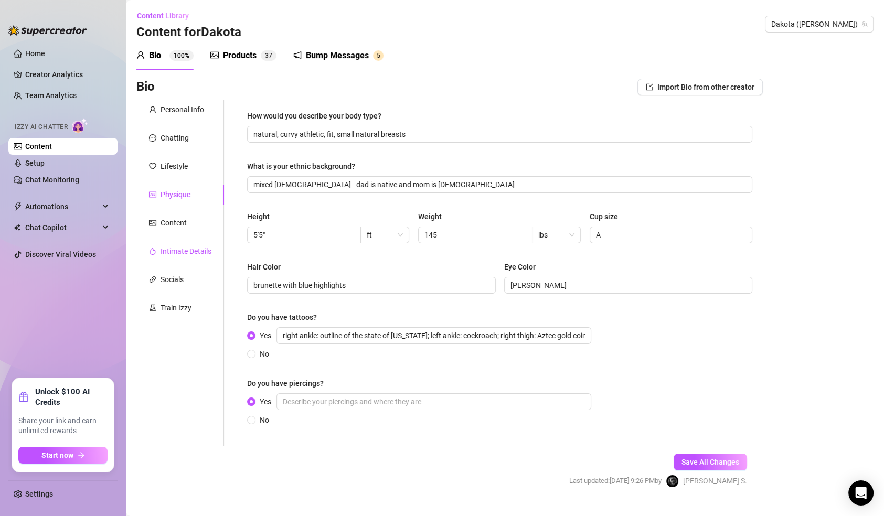
click at [185, 250] on div "Intimate Details" at bounding box center [186, 252] width 51 height 12
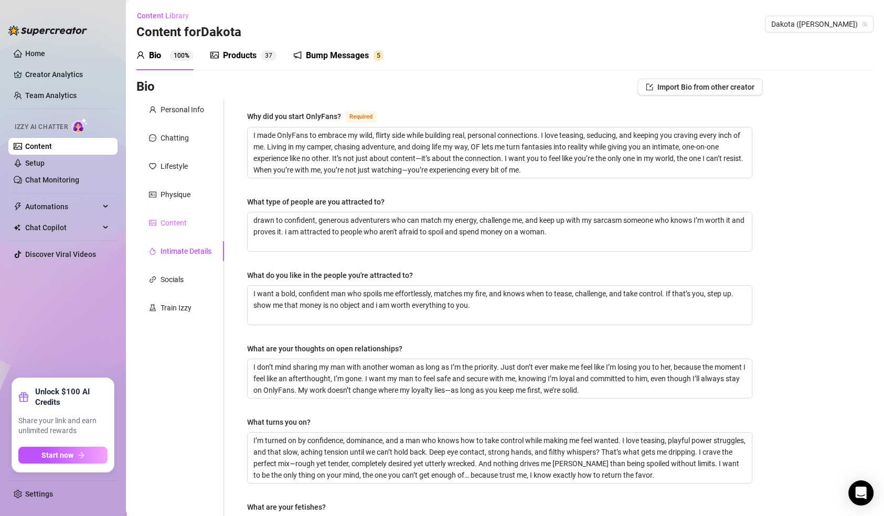
click at [190, 220] on div "Content" at bounding box center [180, 223] width 88 height 20
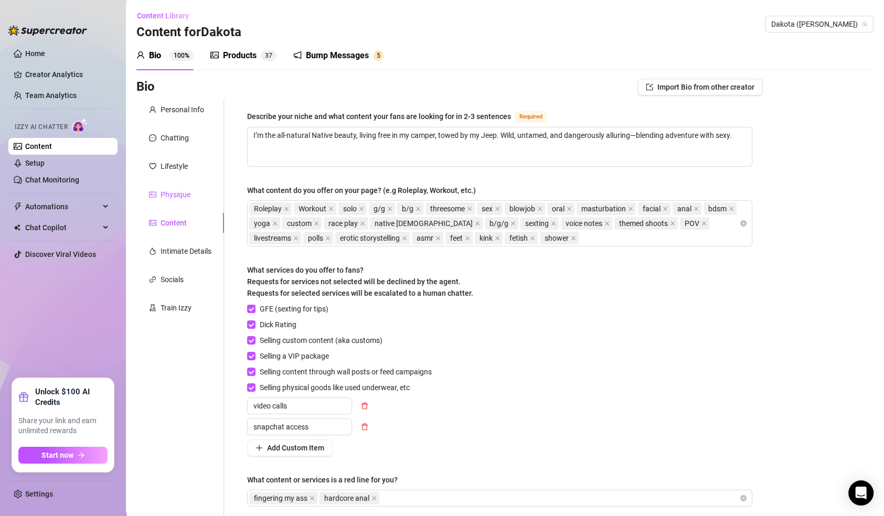
click at [179, 189] on div "Physique" at bounding box center [176, 195] width 30 height 12
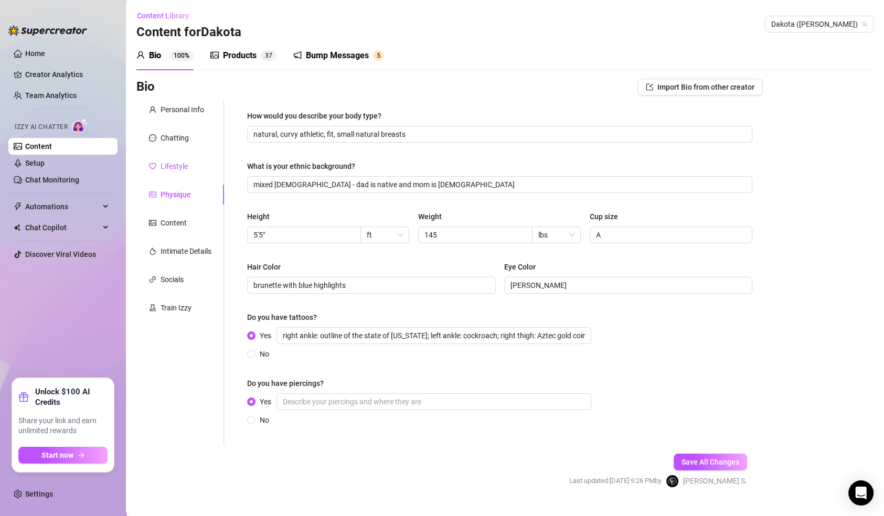
click at [174, 163] on div "Lifestyle" at bounding box center [174, 167] width 27 height 12
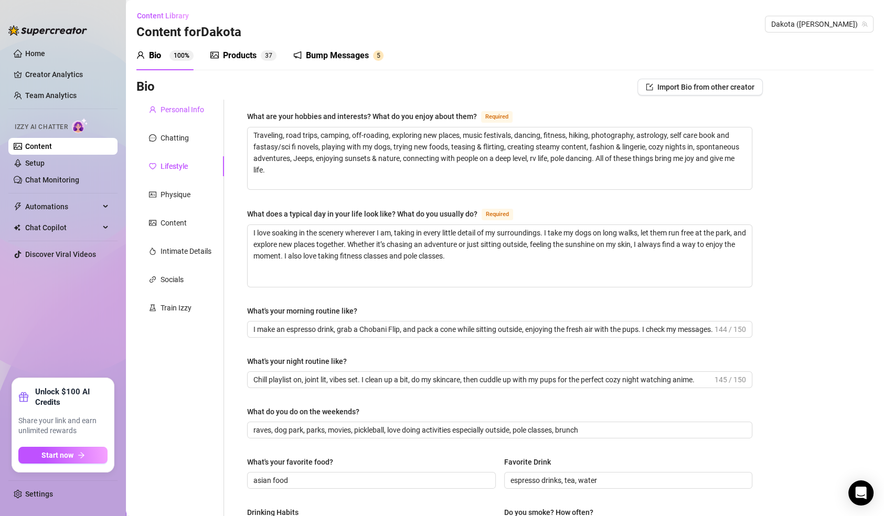
click at [171, 111] on div "Personal Info" at bounding box center [183, 110] width 44 height 12
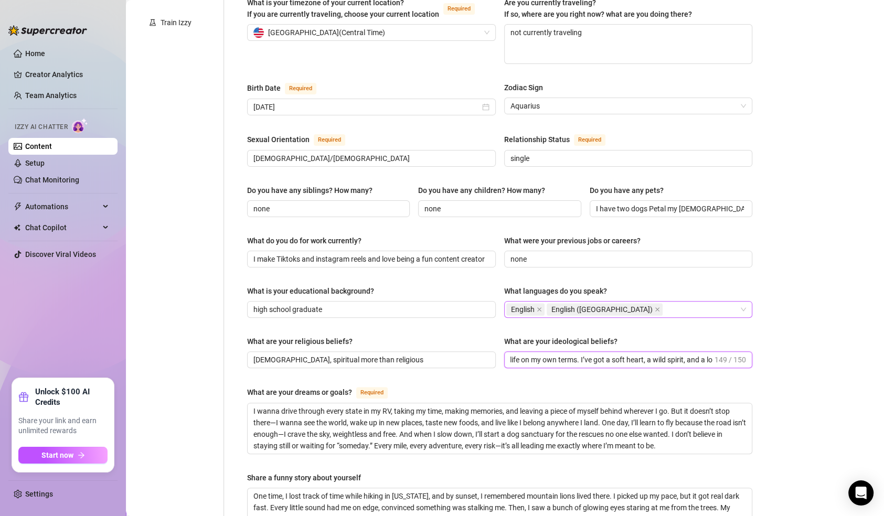
scroll to position [0, 267]
drag, startPoint x: 564, startPoint y: 338, endPoint x: 763, endPoint y: 319, distance: 199.9
click at [736, 319] on div "Bio Import Bio from other creator Personal Info Chatting Lifestyle Physique Con…" at bounding box center [504, 285] width 737 height 985
click at [618, 354] on input "I believe in freedom, kindness, and living life on my own terms. I’ve got a sof…" at bounding box center [612, 360] width 203 height 12
drag, startPoint x: 618, startPoint y: 336, endPoint x: 684, endPoint y: 330, distance: 65.9
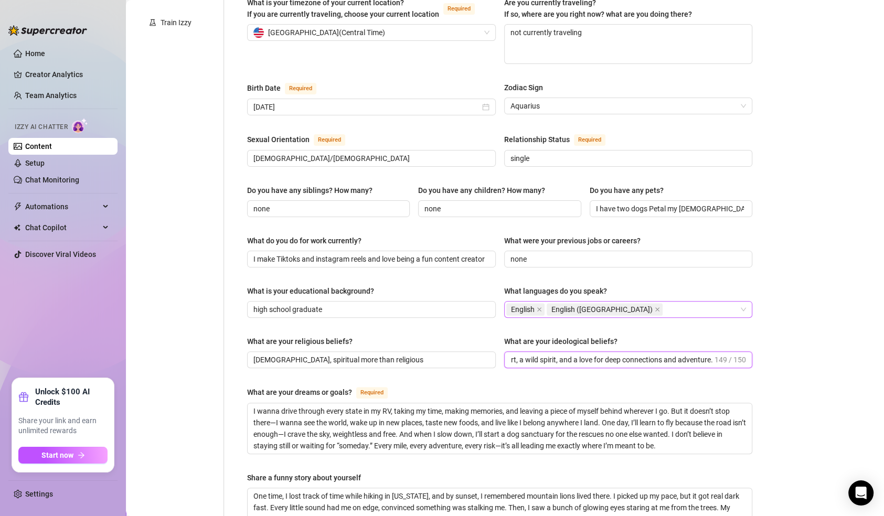
click at [736, 329] on div "Name Required [PERSON_NAME] Nickname(s) Kota Gender Required [DEMOGRAPHIC_DATA]…" at bounding box center [500, 266] width 526 height 904
click at [635, 354] on input "I believe in freedom, kindness, and living life on my own terms. I’ve got a sof…" at bounding box center [612, 360] width 203 height 12
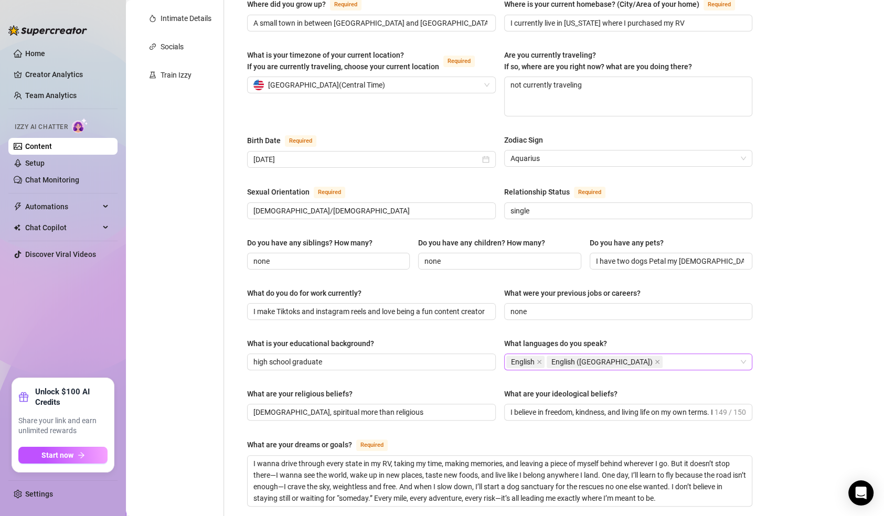
scroll to position [0, 0]
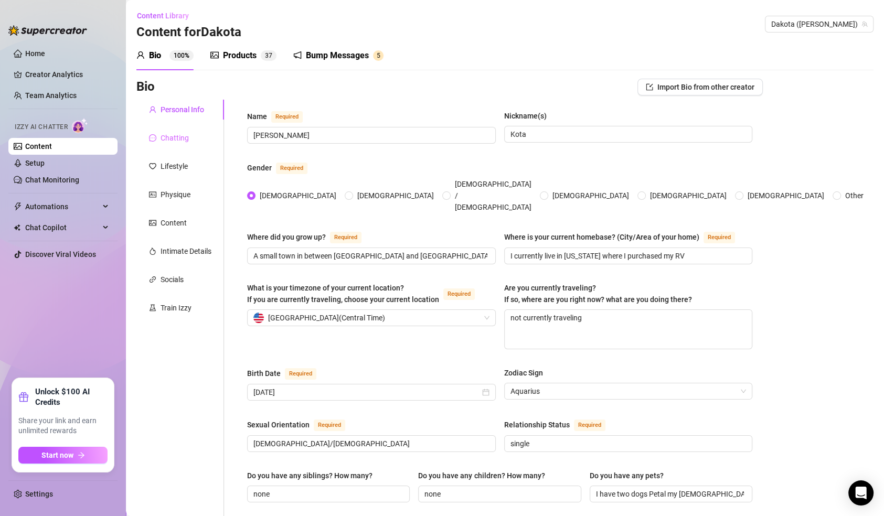
click at [190, 140] on div "Chatting" at bounding box center [180, 138] width 88 height 20
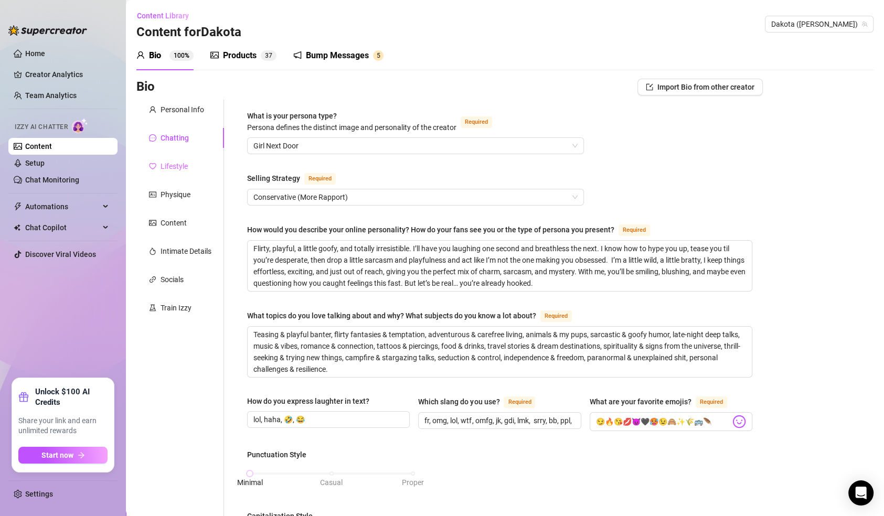
click at [200, 159] on div "Lifestyle" at bounding box center [180, 166] width 88 height 20
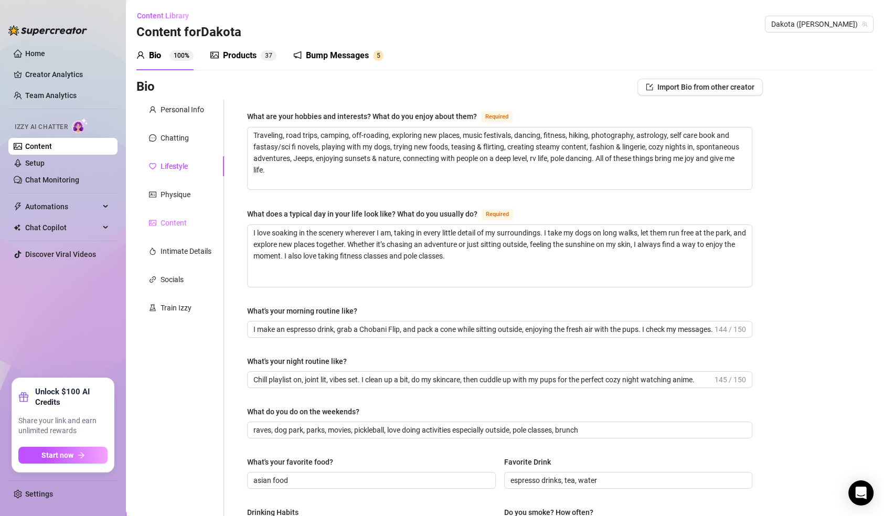
click at [192, 215] on div "Content" at bounding box center [180, 223] width 88 height 20
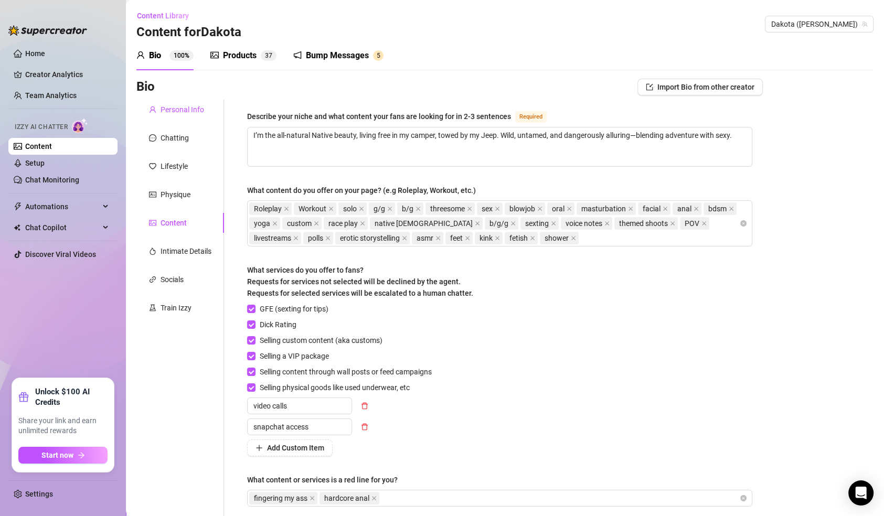
click at [156, 105] on div "Personal Info" at bounding box center [176, 110] width 55 height 12
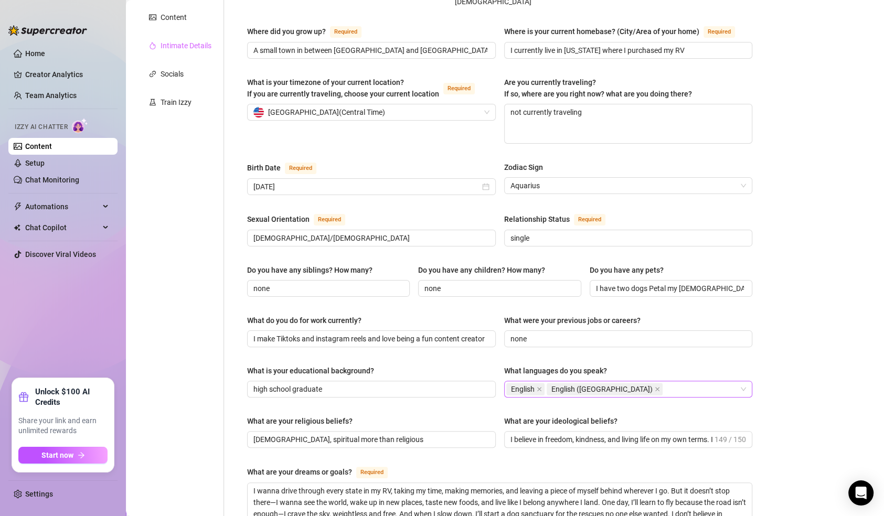
scroll to position [28, 0]
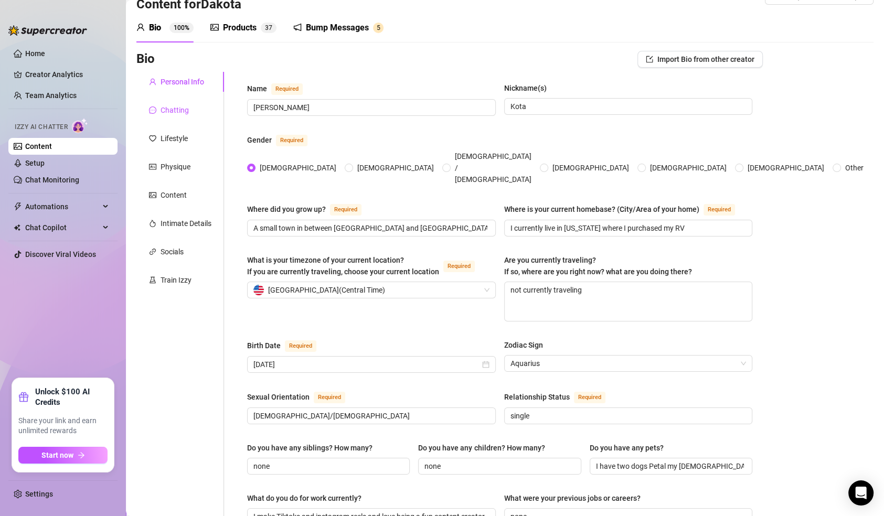
click at [185, 113] on div "Chatting" at bounding box center [175, 110] width 28 height 12
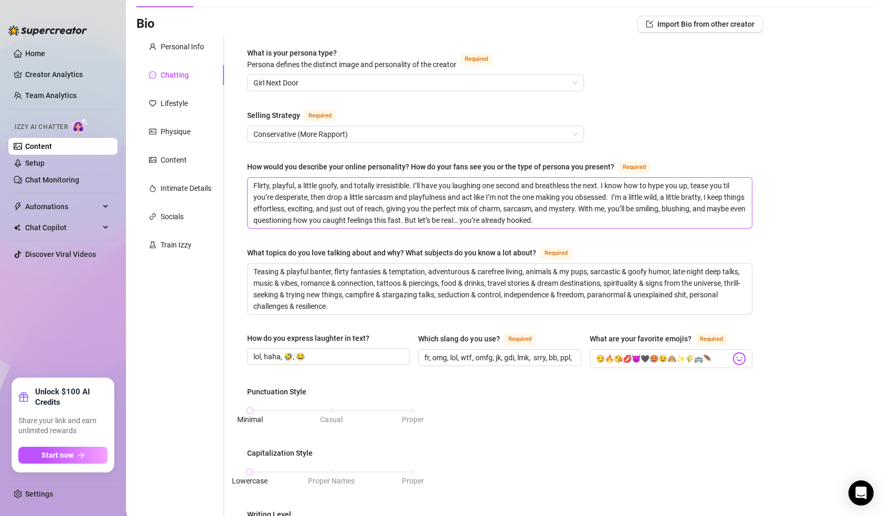
scroll to position [0, 0]
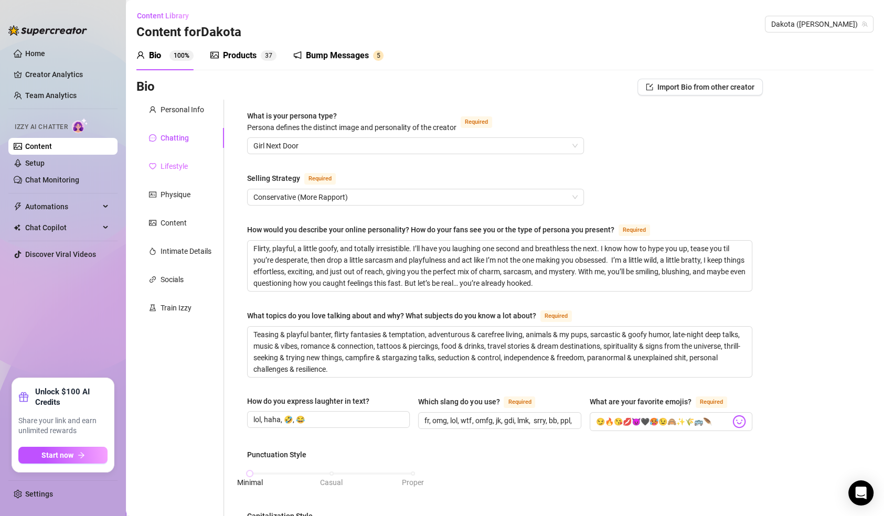
click at [196, 157] on div "Lifestyle" at bounding box center [180, 166] width 88 height 20
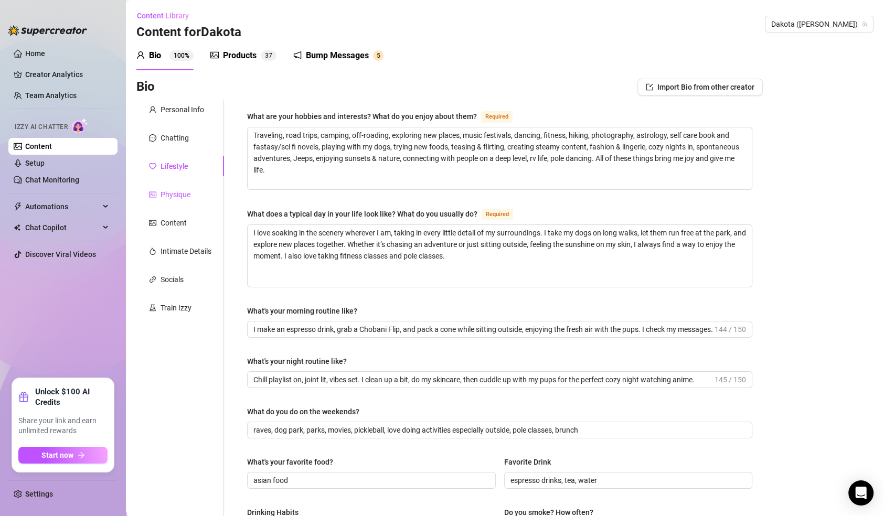
click at [184, 191] on div "Physique" at bounding box center [176, 195] width 30 height 12
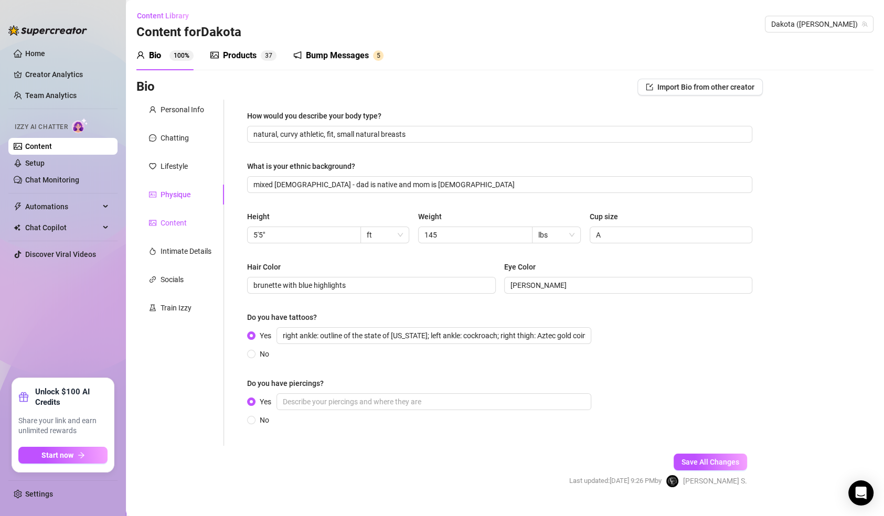
click at [162, 222] on div "Content" at bounding box center [174, 223] width 26 height 12
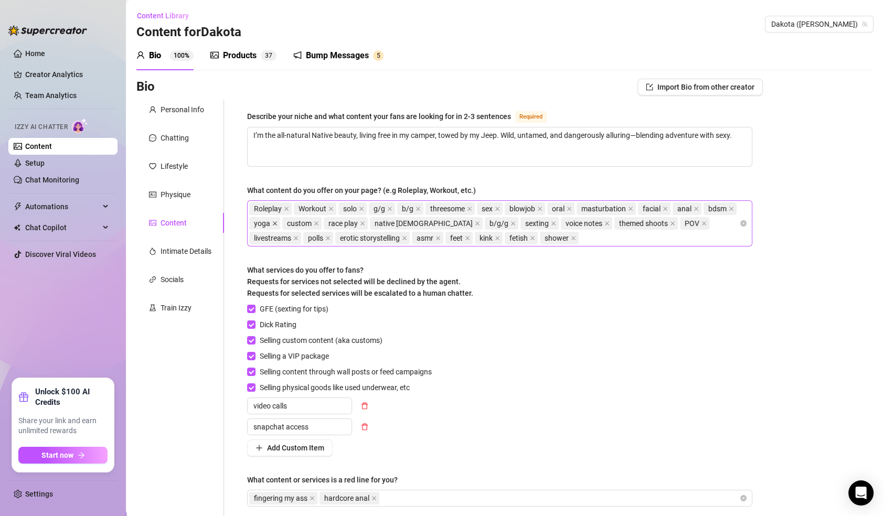
scroll to position [101, 0]
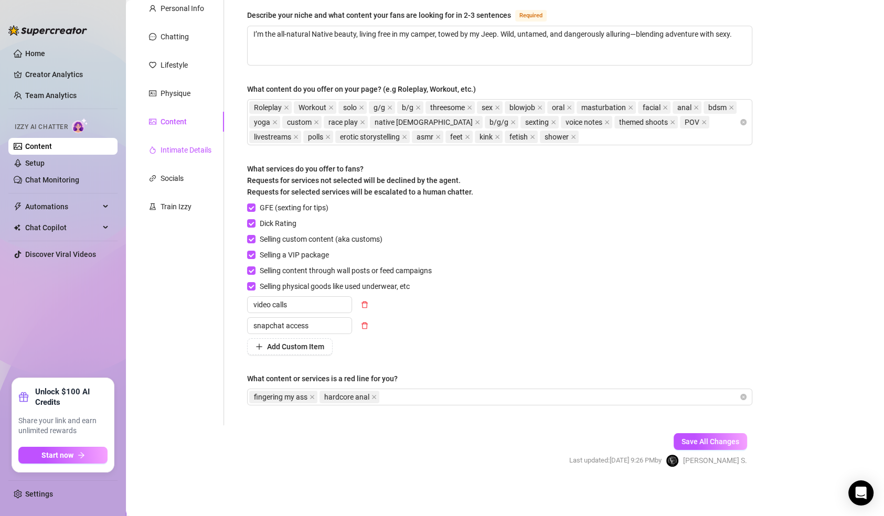
click at [200, 151] on div "Intimate Details" at bounding box center [186, 150] width 51 height 12
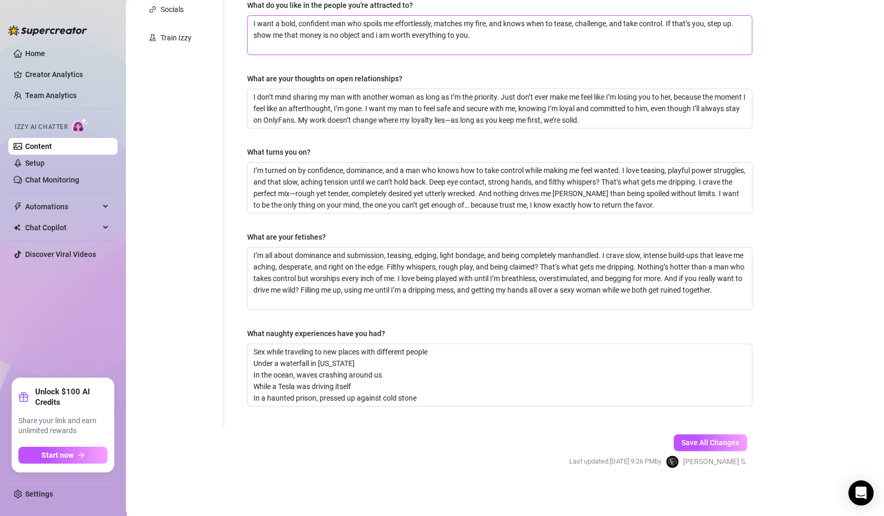
scroll to position [0, 0]
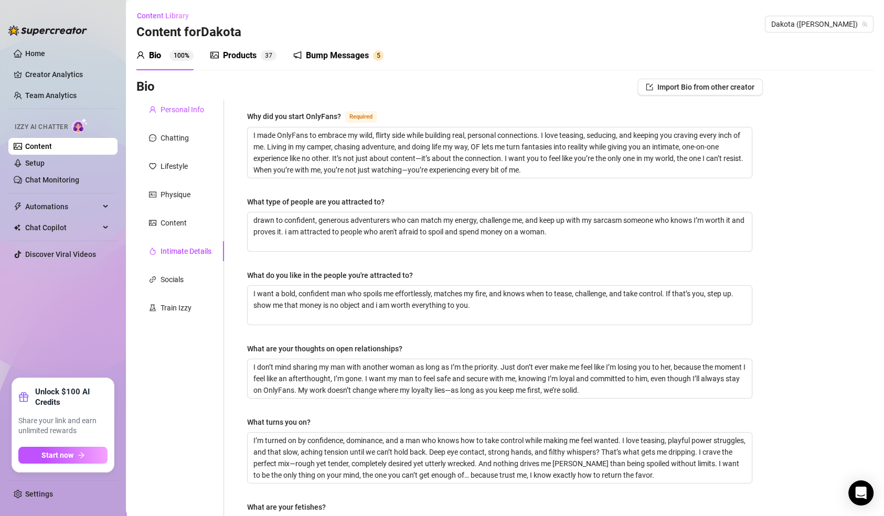
click at [198, 110] on div "Personal Info" at bounding box center [183, 110] width 44 height 12
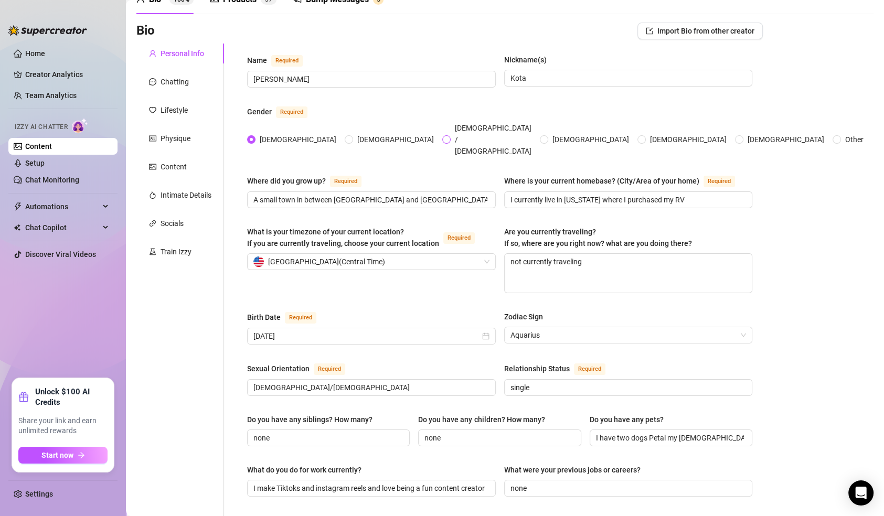
scroll to position [31, 0]
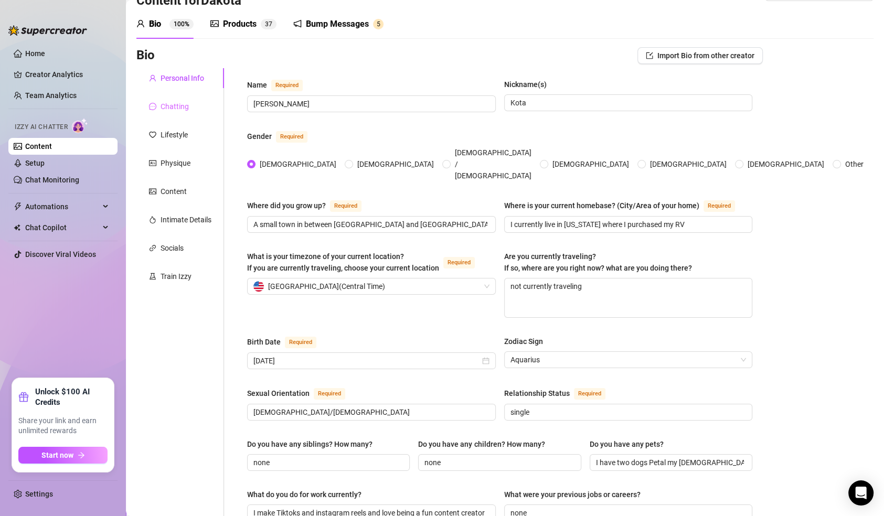
click at [191, 105] on div "Chatting" at bounding box center [180, 107] width 88 height 20
